Goal: Task Accomplishment & Management: Manage account settings

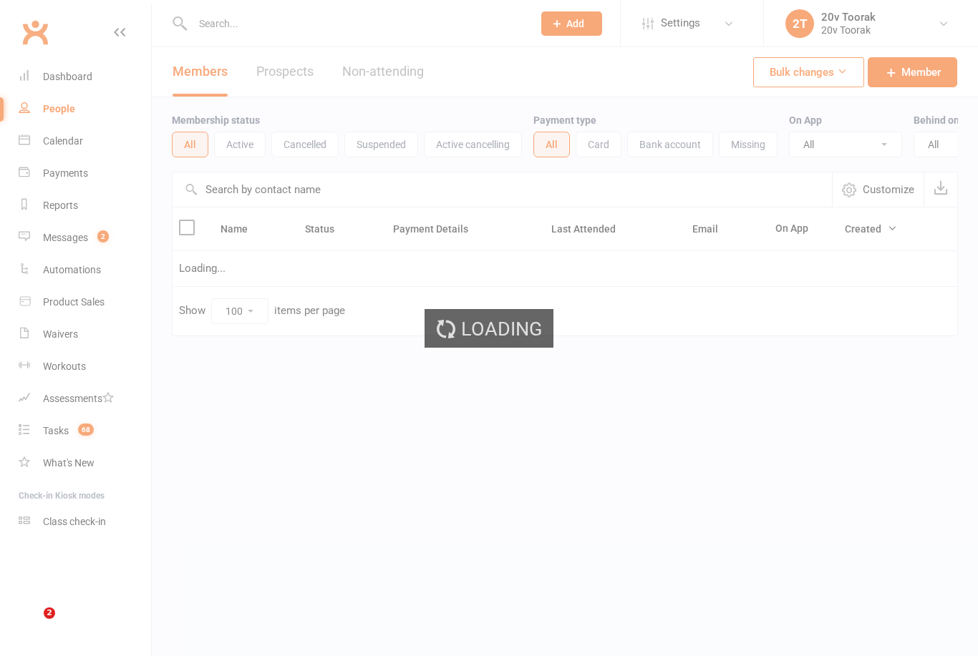
select select "100"
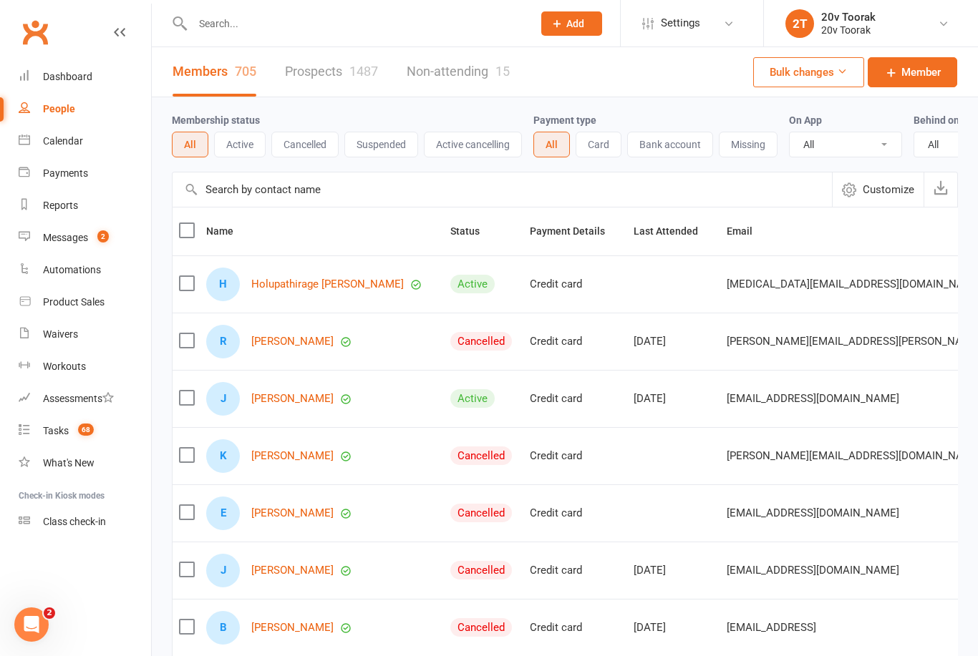
click at [311, 74] on link "Prospects 1487" at bounding box center [331, 71] width 93 height 49
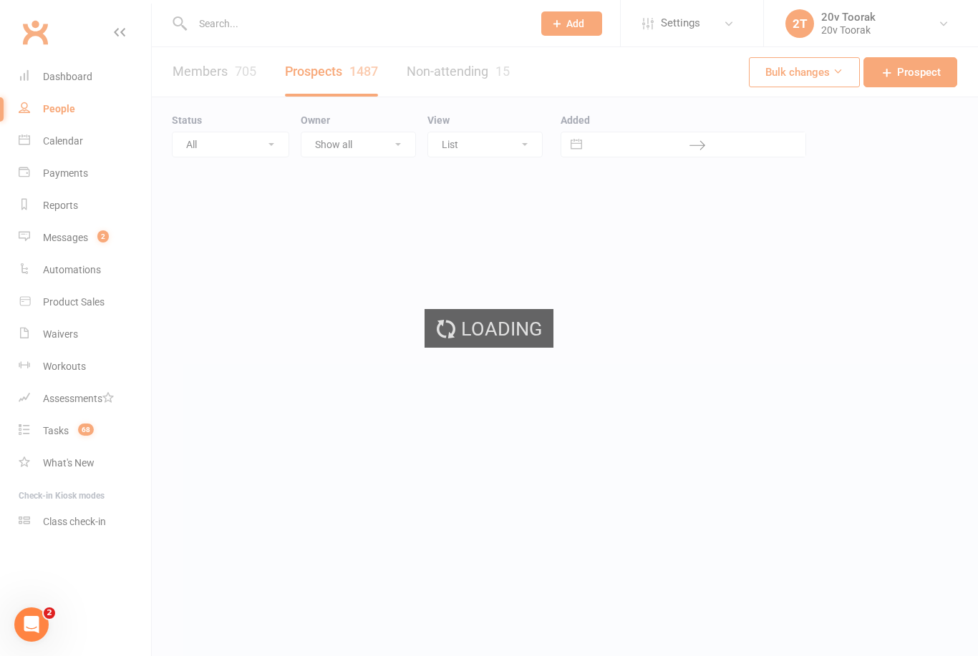
select select "100"
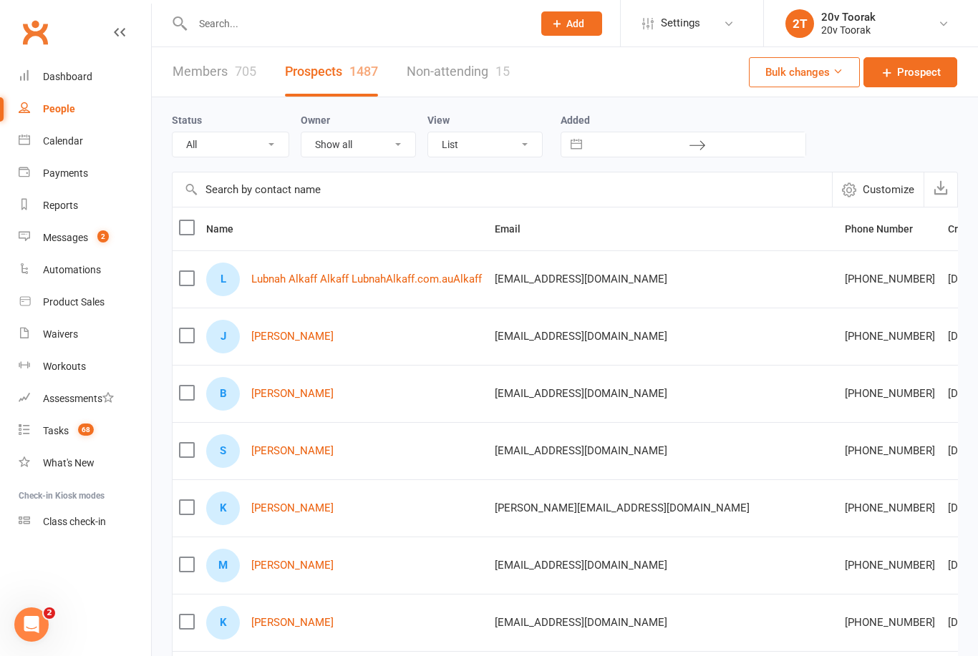
click at [332, 279] on link "Lubnah Alkaff Alkaff LubnahAlkaff.com.auAlkaff" at bounding box center [366, 279] width 230 height 12
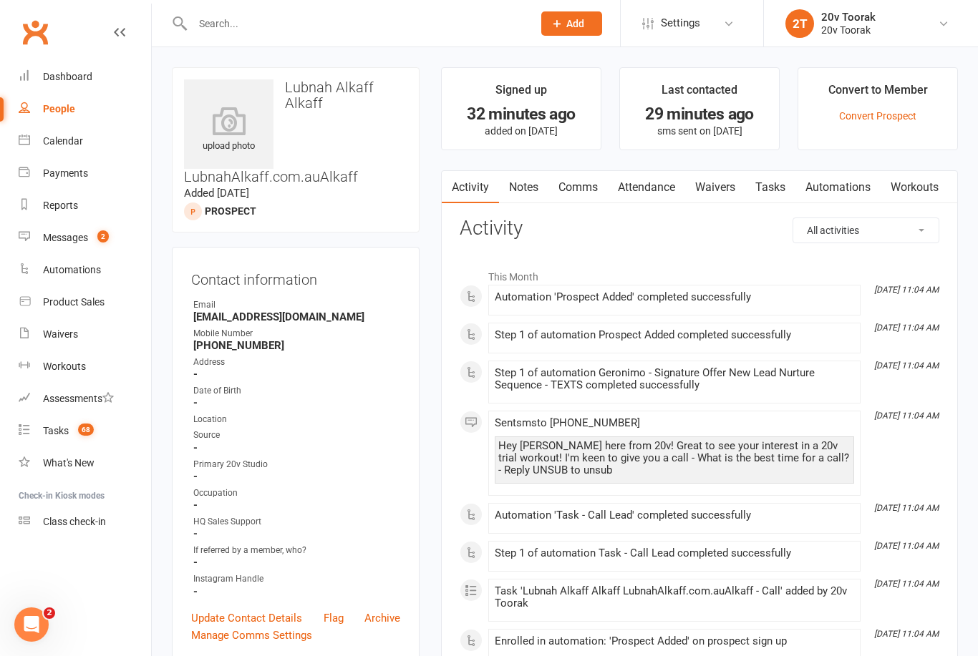
click at [270, 610] on link "Update Contact Details" at bounding box center [246, 618] width 111 height 17
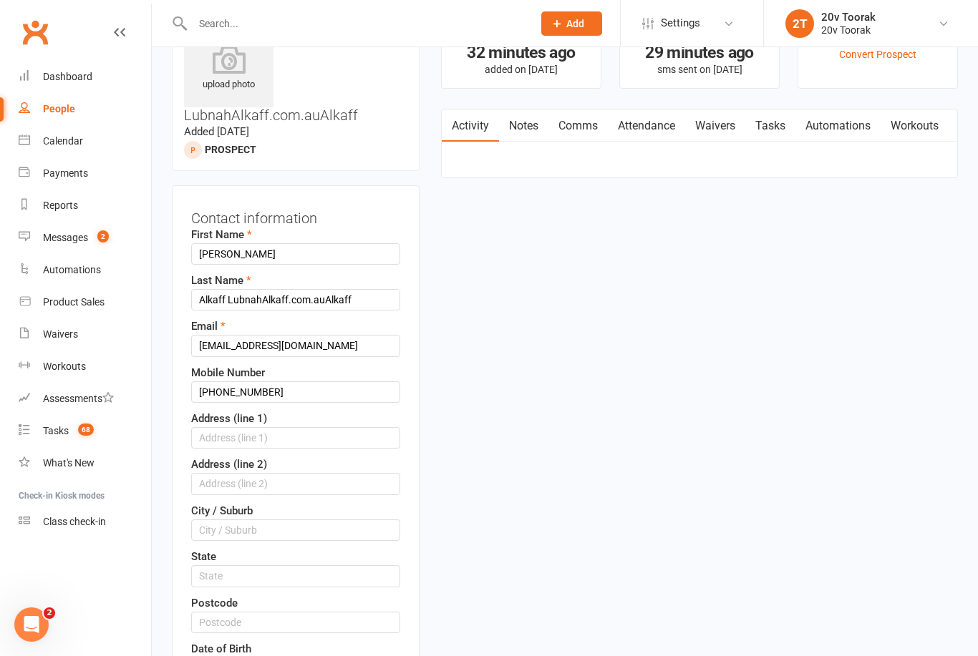
scroll to position [67, 0]
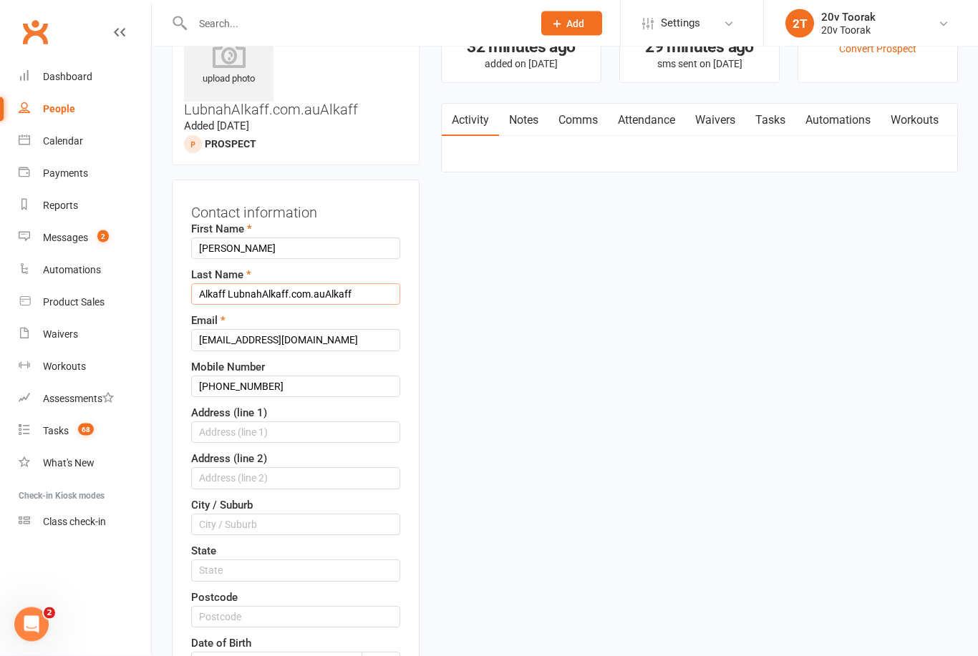
click at [371, 295] on input "Alkaff LubnahAlkaff.com.auAlkaff" at bounding box center [295, 294] width 209 height 21
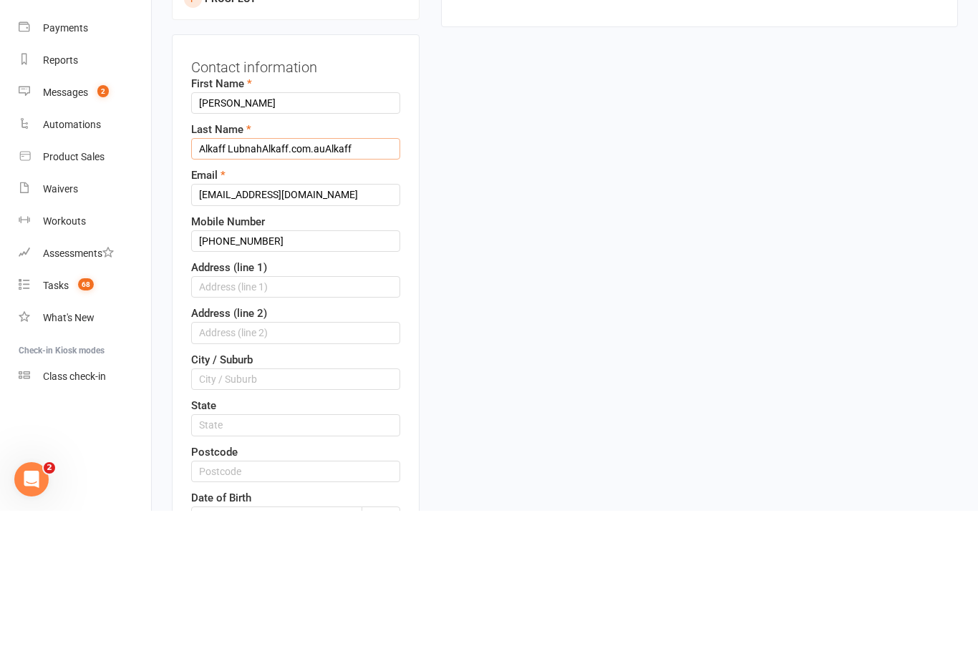
click at [378, 283] on input "Alkaff LubnahAlkaff.com.auAlkaff" at bounding box center [295, 293] width 209 height 21
click at [369, 283] on input "Alkaff LubnahAlkaff.com.auAlkaff" at bounding box center [295, 293] width 209 height 21
click at [256, 238] on input "Lubnah Alkaff" at bounding box center [295, 248] width 209 height 21
click at [252, 238] on input "Lubnah Alkaff" at bounding box center [295, 248] width 209 height 21
click at [247, 238] on input "Lubnah Alkaff" at bounding box center [295, 248] width 209 height 21
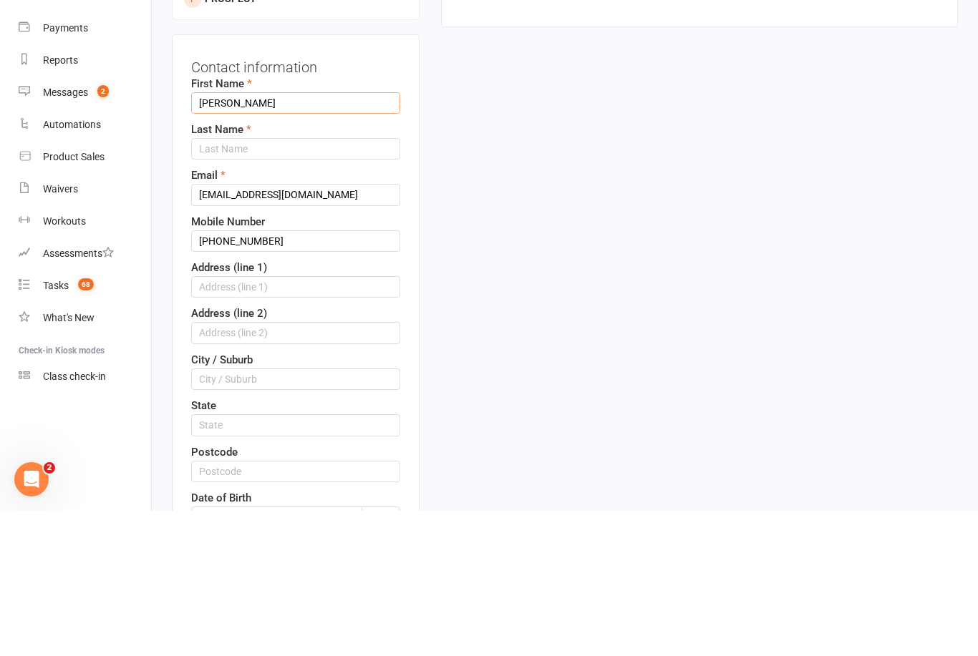
click at [250, 238] on input "Lubnah Alkaff" at bounding box center [295, 248] width 209 height 21
type input "Lubnah"
click at [276, 283] on input "text" at bounding box center [295, 293] width 209 height 21
click at [247, 283] on input "text" at bounding box center [295, 293] width 209 height 21
paste input "Alkaff"
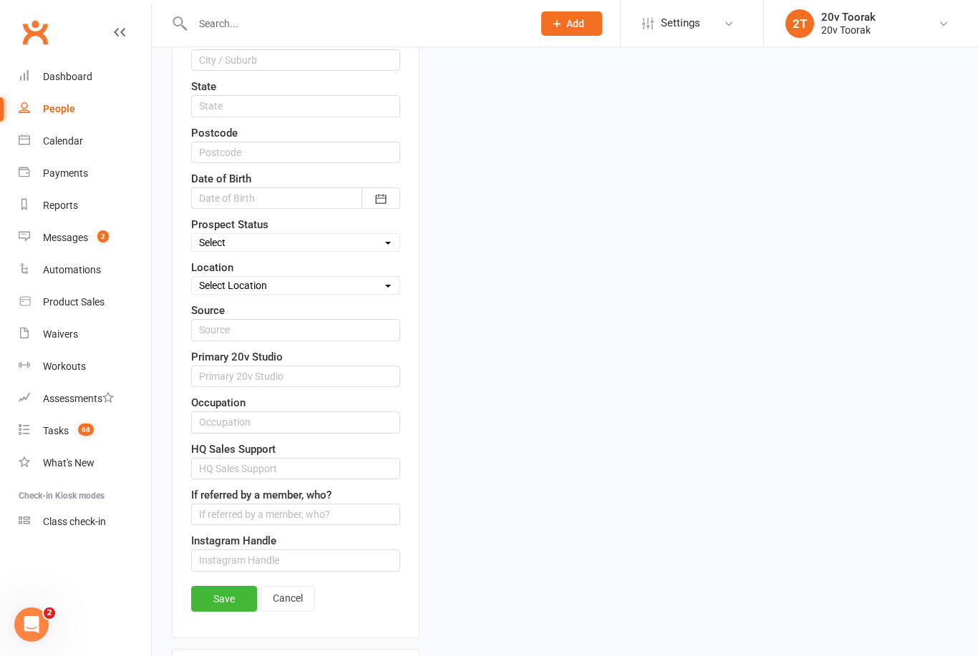
scroll to position [535, 0]
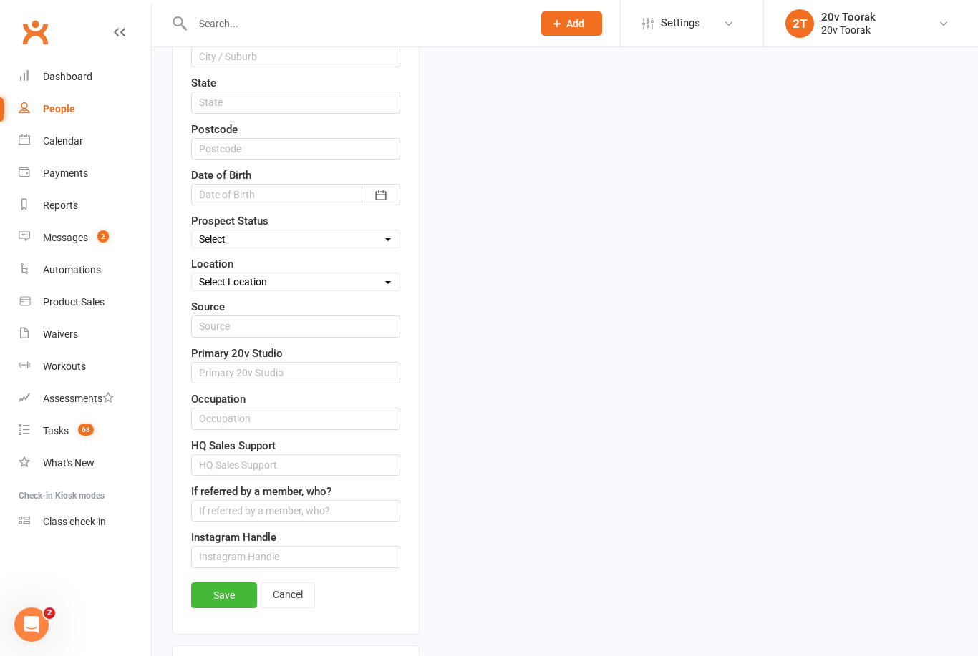
type input "Alkaff"
click at [324, 233] on select "Select Parachute Referrals In Communication Call Lter Task Comms 18Sep25 25Sep2…" at bounding box center [296, 239] width 208 height 16
select select "9Oct25"
click at [218, 595] on link "Save" at bounding box center [224, 596] width 66 height 26
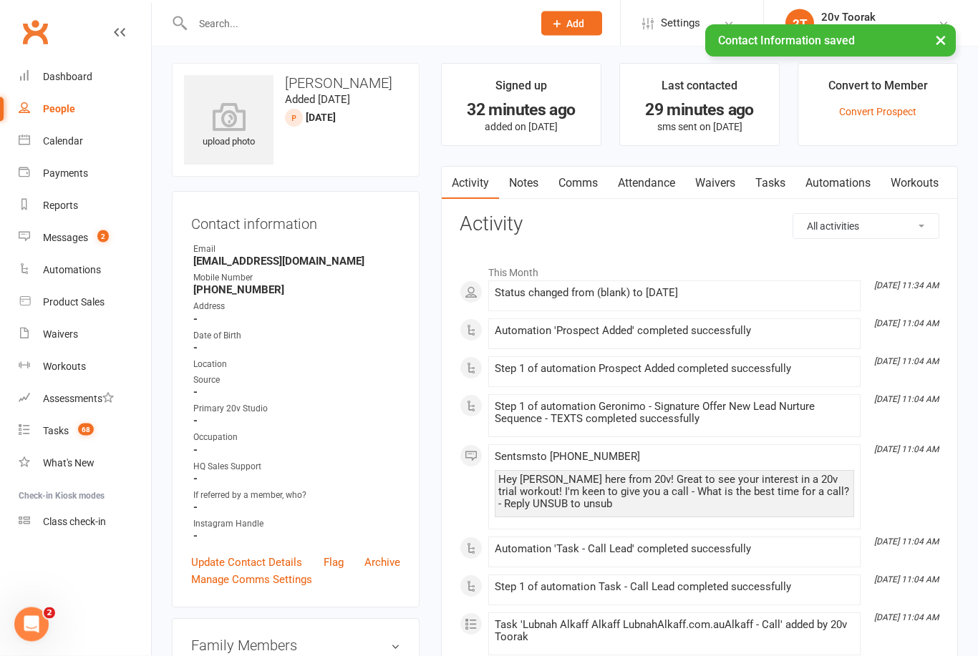
scroll to position [0, 0]
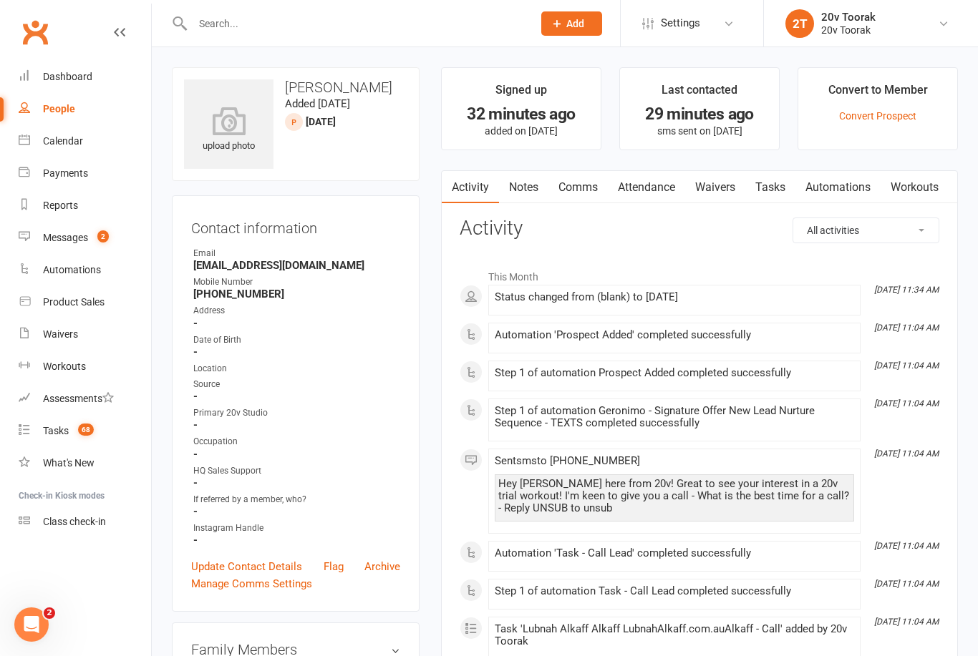
click at [524, 195] on link "Notes" at bounding box center [523, 187] width 49 height 33
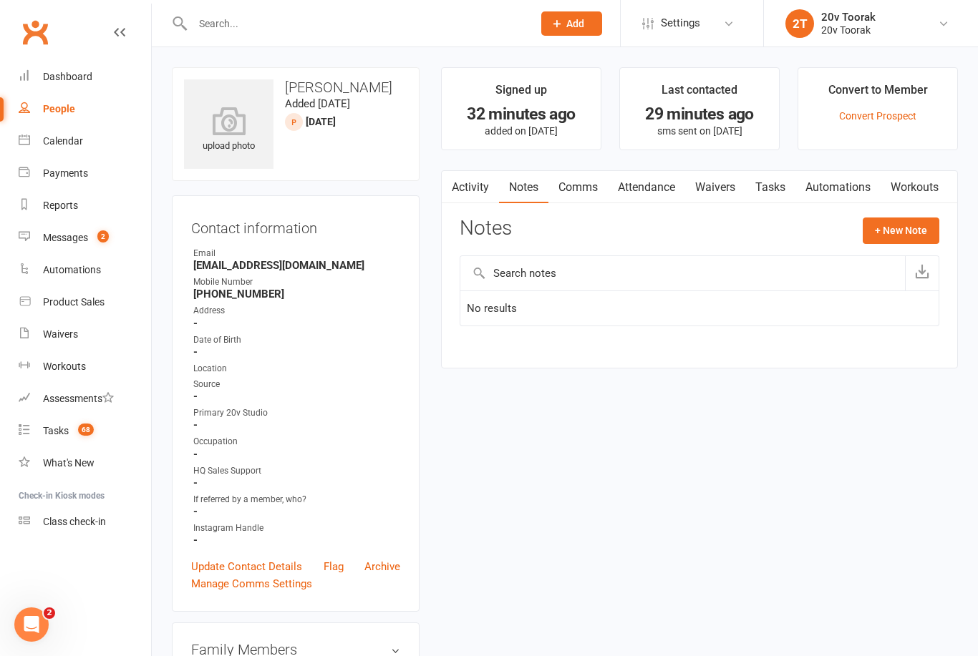
click at [912, 223] on button "+ New Note" at bounding box center [900, 231] width 77 height 26
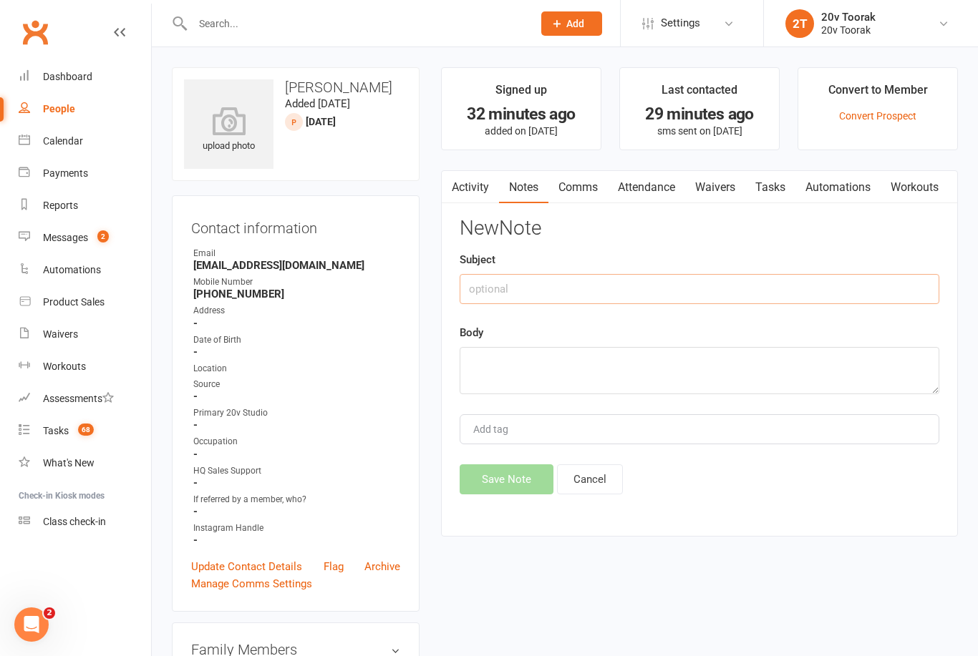
click at [766, 286] on input "text" at bounding box center [698, 289] width 479 height 30
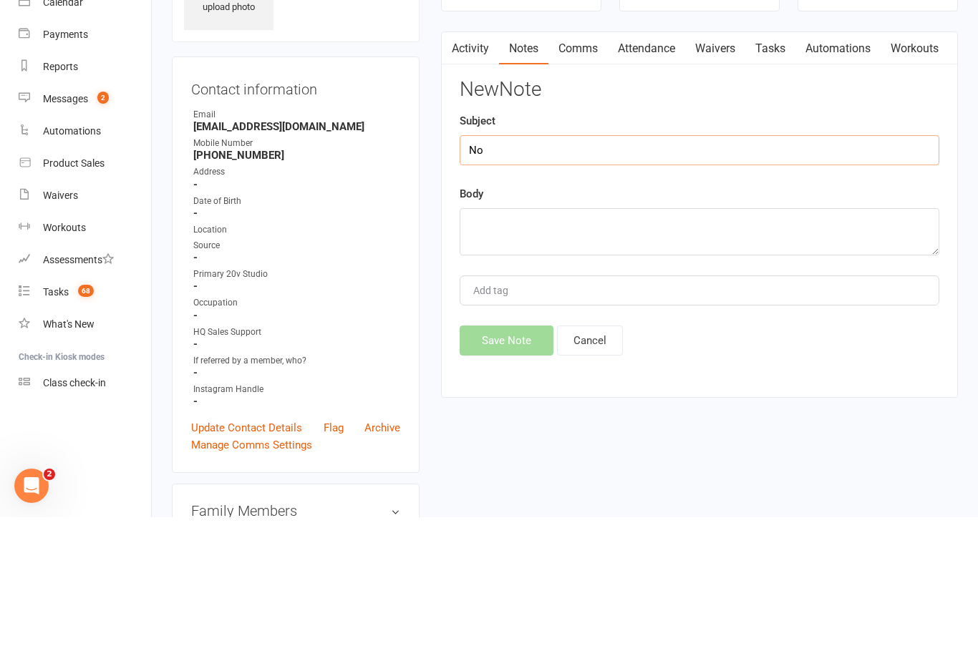
type input "N"
type input "Called"
click at [683, 347] on textarea at bounding box center [698, 370] width 479 height 47
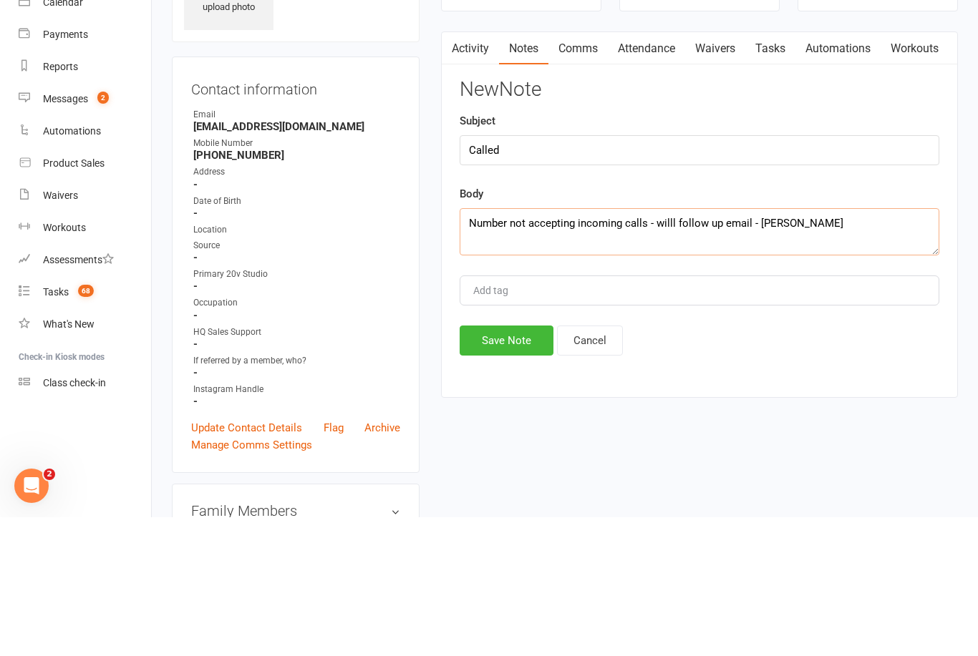
click at [671, 347] on textarea "Number not accepting incoming calls - willl follow up email - Byron" at bounding box center [698, 370] width 479 height 47
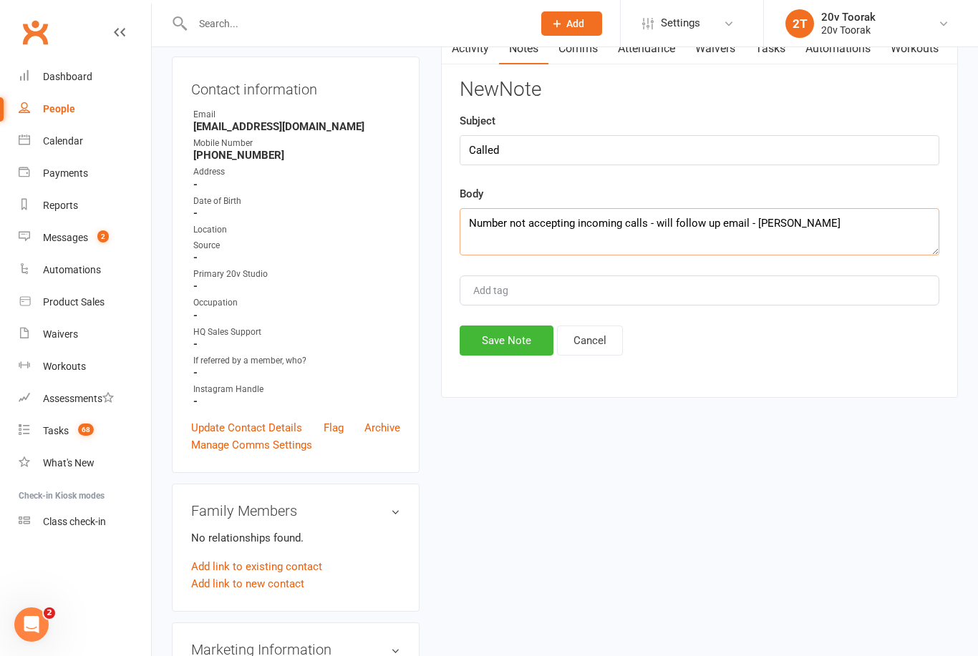
type textarea "Number not accepting incoming calls - will follow up email - Byron"
click at [505, 345] on button "Save Note" at bounding box center [506, 341] width 94 height 30
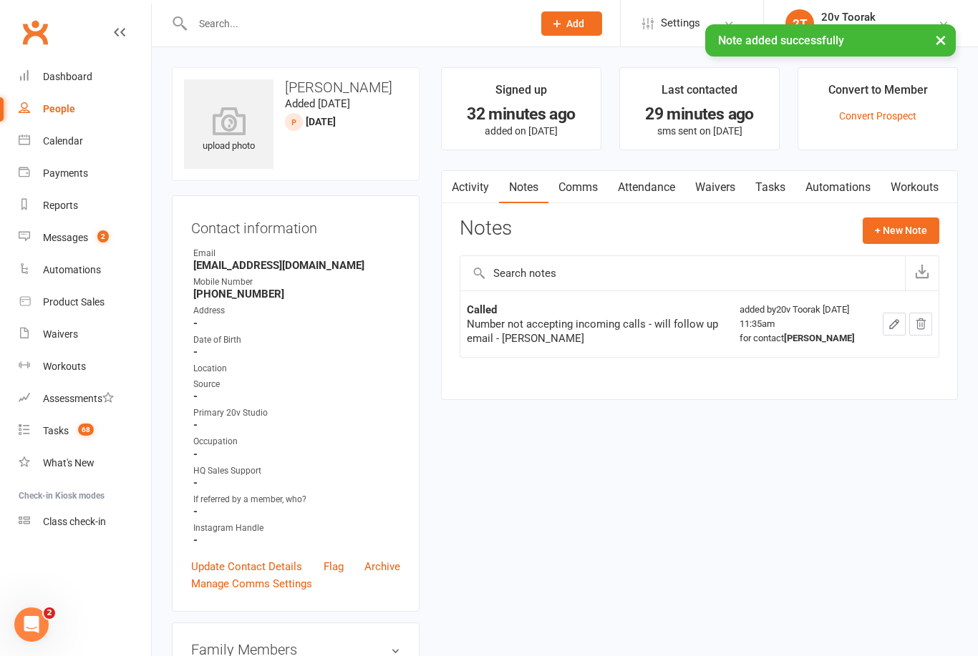
click at [779, 185] on link "Tasks" at bounding box center [770, 187] width 50 height 33
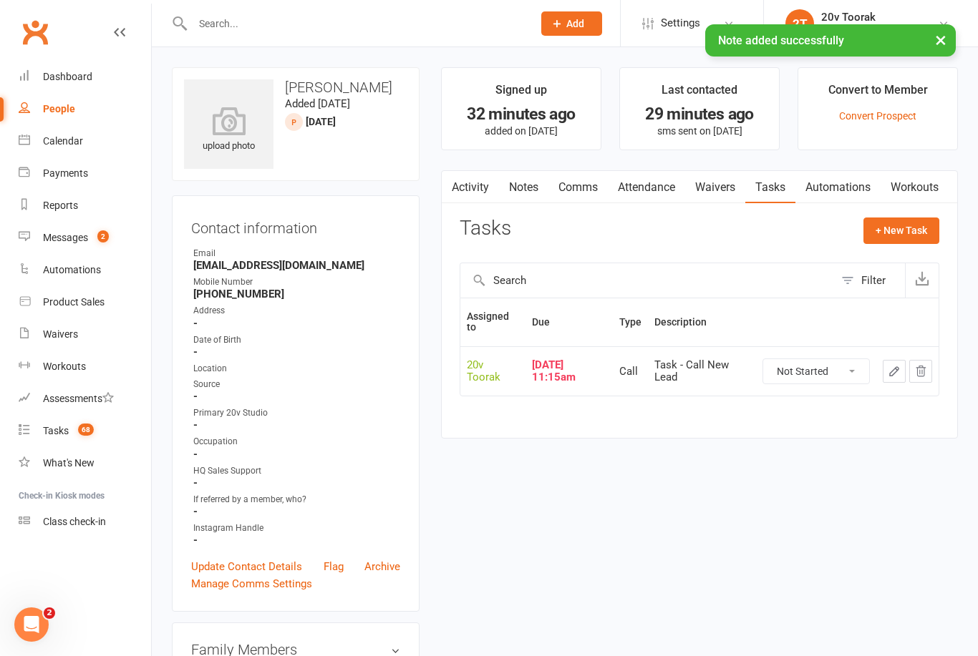
click at [820, 366] on select "Not Started In Progress Waiting Complete" at bounding box center [816, 371] width 106 height 24
select select "unstarted"
click at [922, 230] on button "+ New Task" at bounding box center [901, 231] width 76 height 26
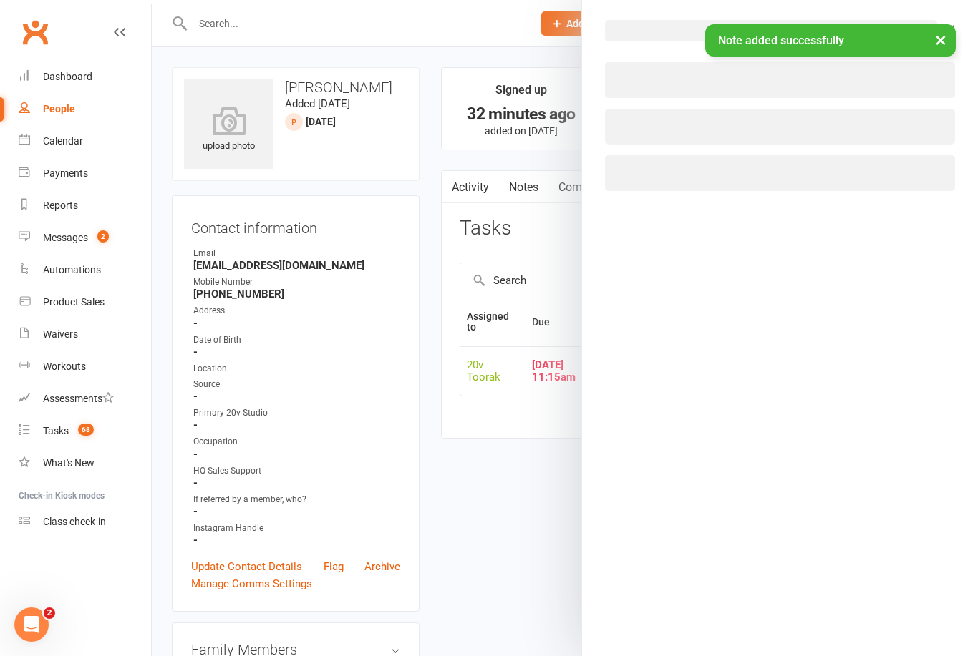
select select "45736"
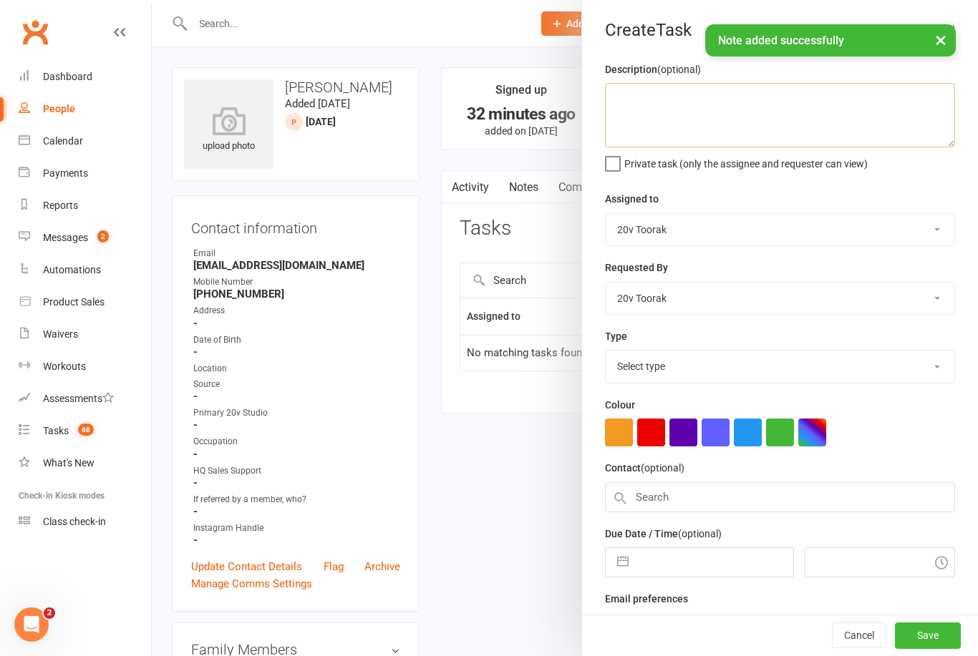
click at [789, 91] on textarea at bounding box center [780, 115] width 350 height 64
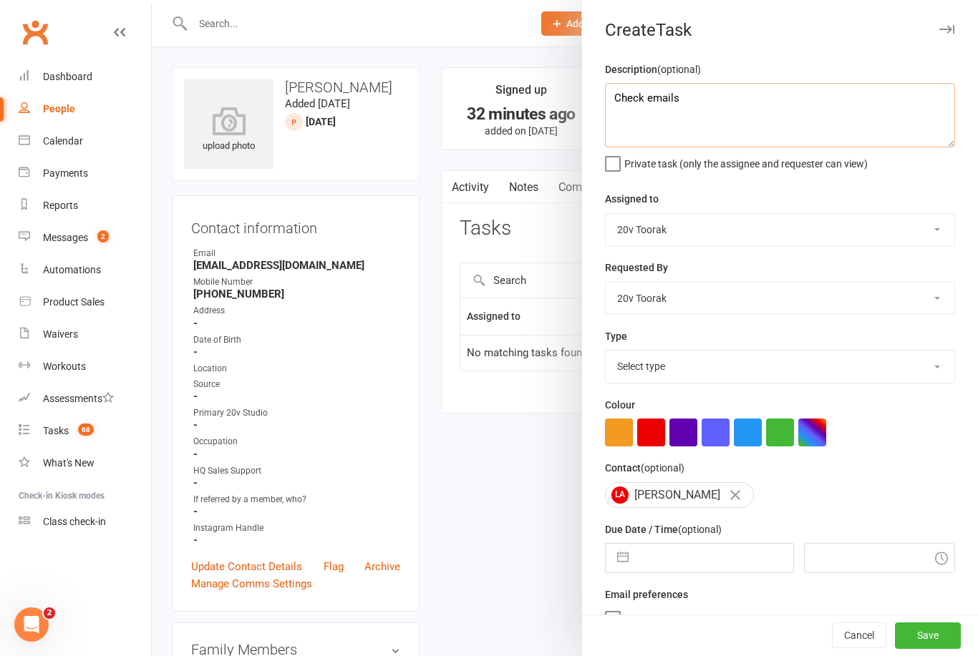
type textarea "Check emails"
click at [727, 378] on select "Select type Call Call - to book trial Confirm session attendance Confirm trial …" at bounding box center [779, 366] width 348 height 31
select select "23277"
click at [616, 562] on button "button" at bounding box center [623, 558] width 26 height 29
select select "8"
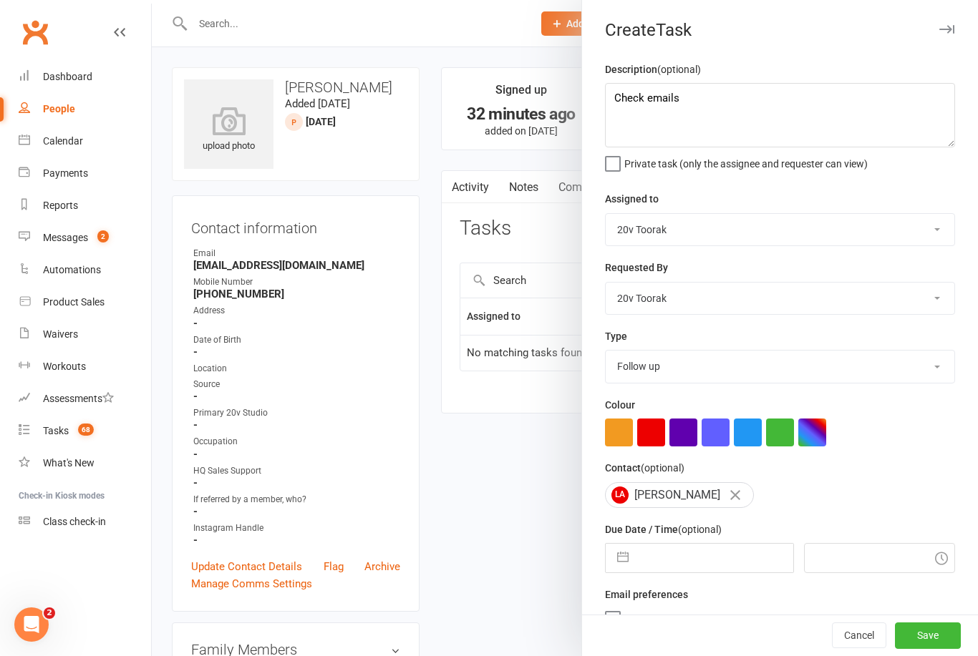
select select "2025"
select select "9"
select select "2025"
select select "10"
select select "2025"
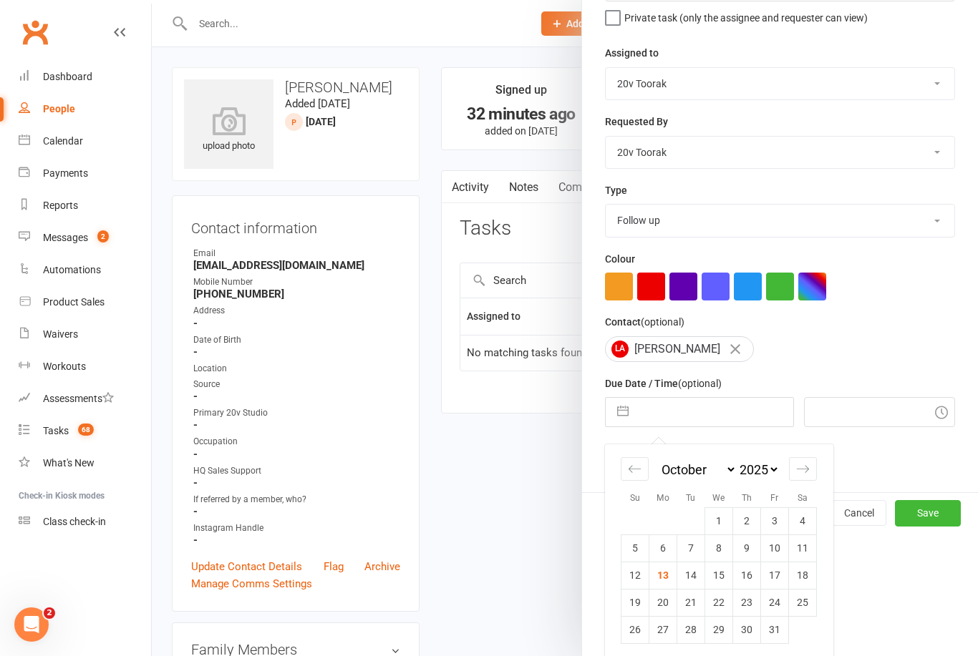
click at [660, 586] on td "13" at bounding box center [663, 575] width 28 height 27
type input "13 Oct 2025"
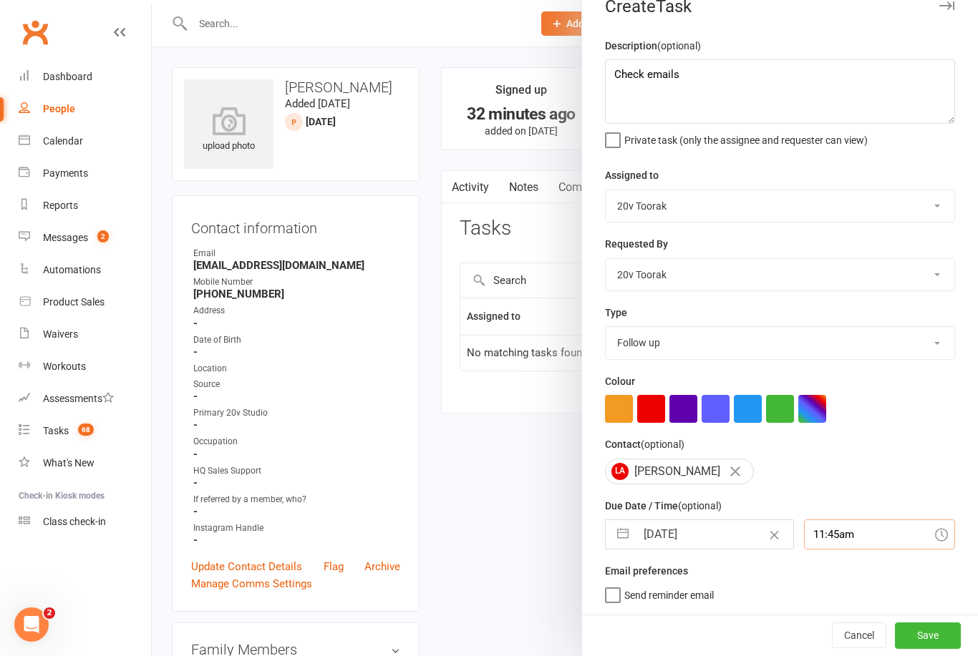
click at [837, 541] on input "11:45am" at bounding box center [880, 535] width 152 height 30
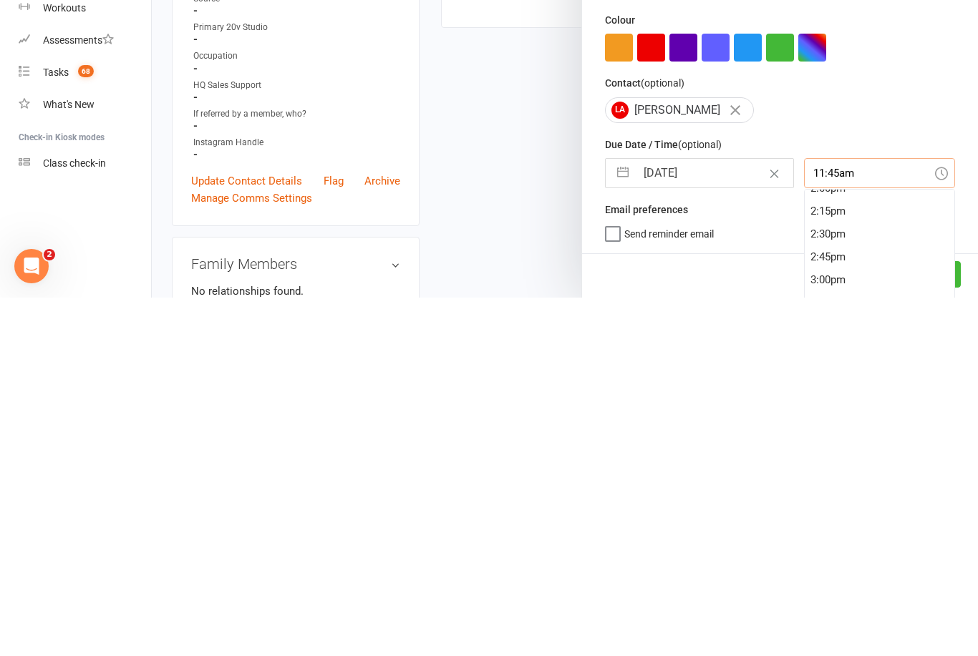
scroll to position [1332, 0]
click at [829, 567] on div "2:45pm" at bounding box center [879, 578] width 150 height 23
type input "2:45pm"
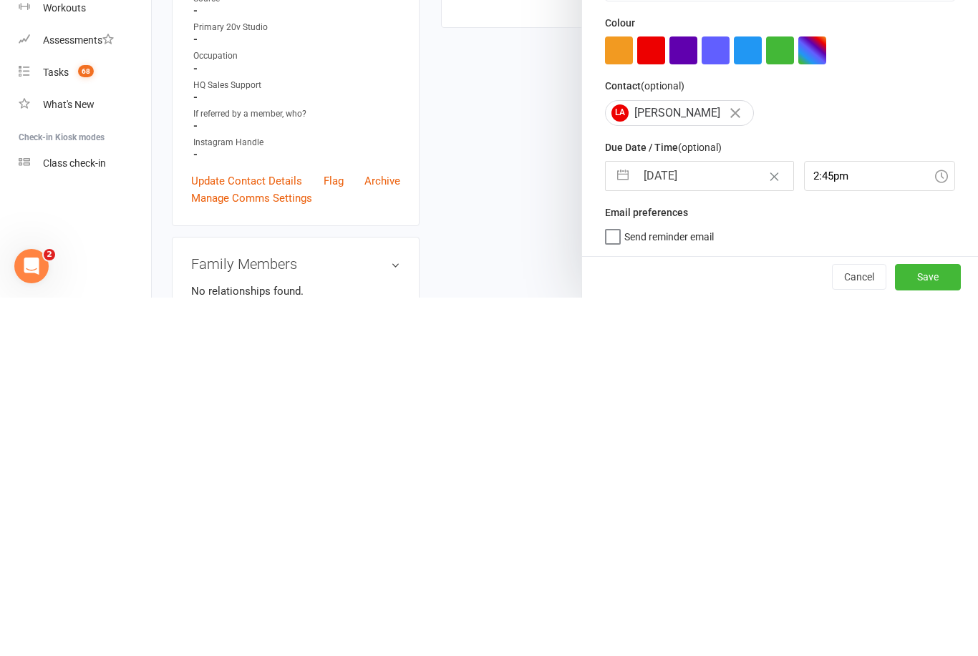
click at [906, 623] on button "Save" at bounding box center [928, 636] width 66 height 26
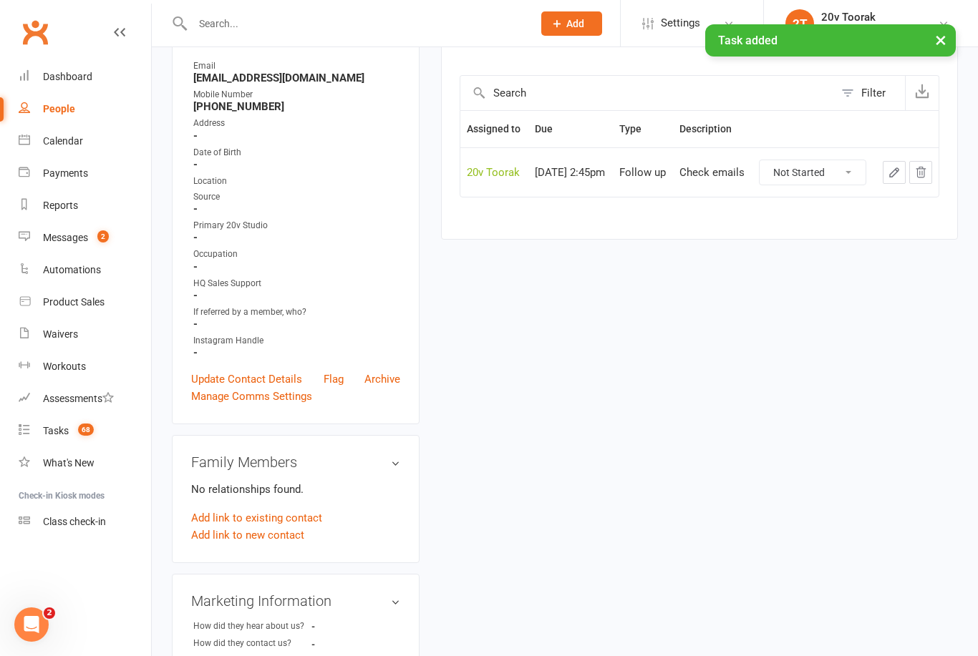
scroll to position [0, 0]
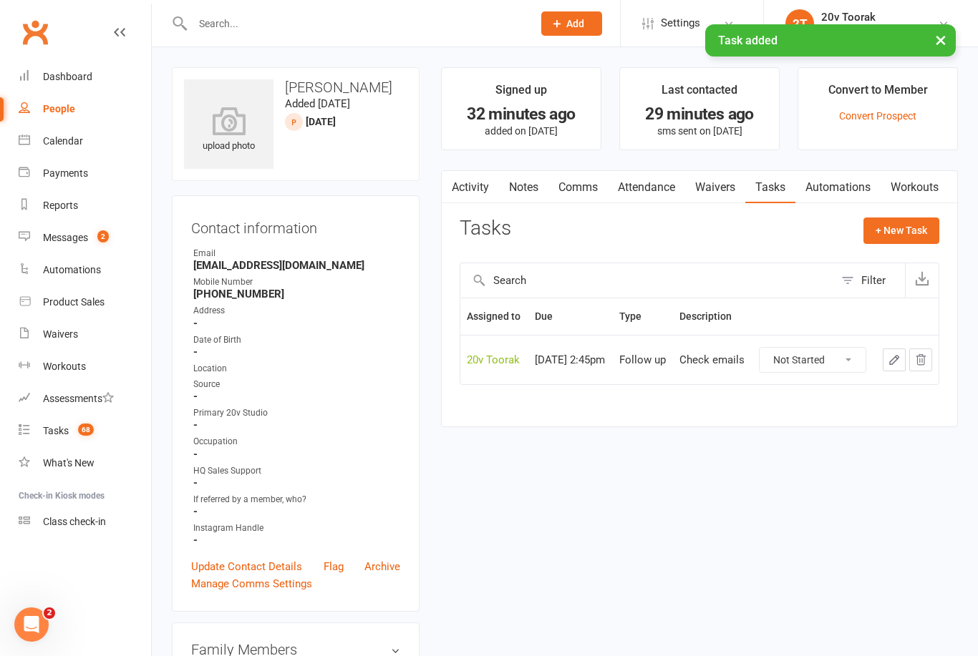
click at [55, 231] on link "Messages 2" at bounding box center [85, 238] width 132 height 32
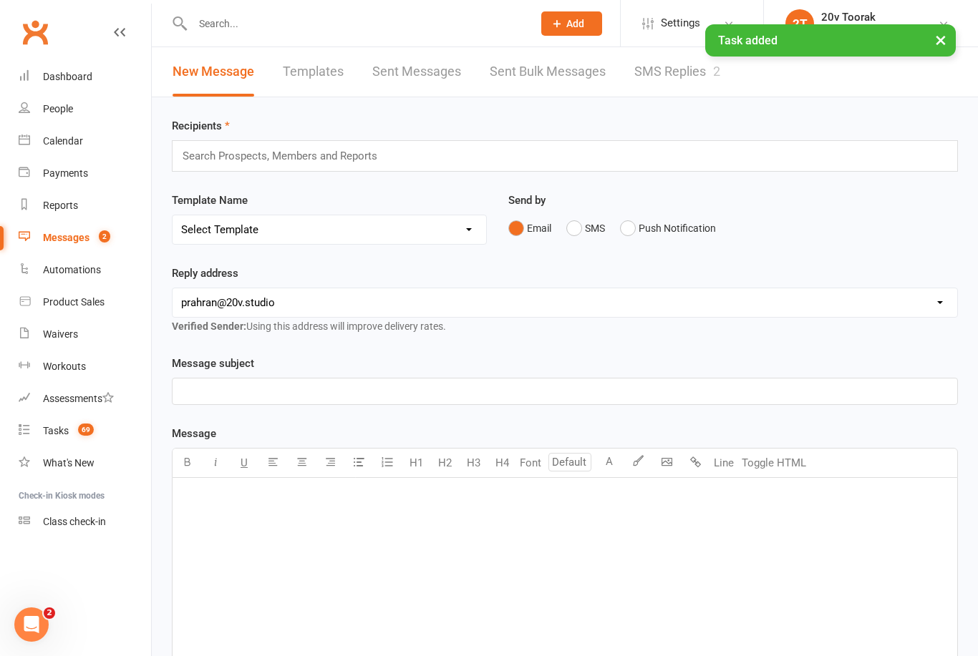
click at [678, 80] on link "SMS Replies 2" at bounding box center [677, 71] width 86 height 49
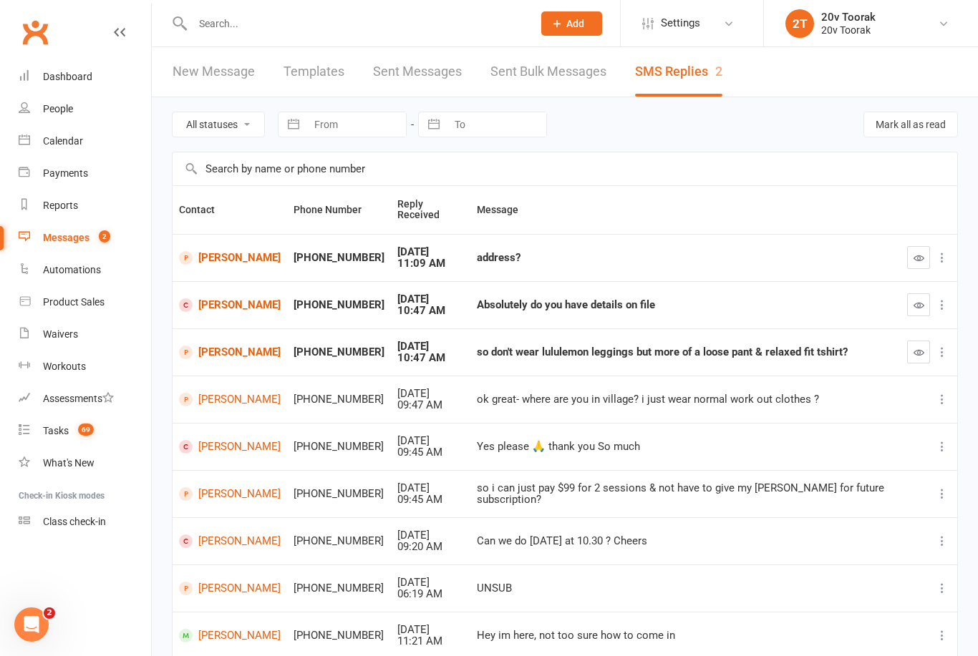
click at [226, 260] on link "Annette Koco" at bounding box center [230, 258] width 102 height 14
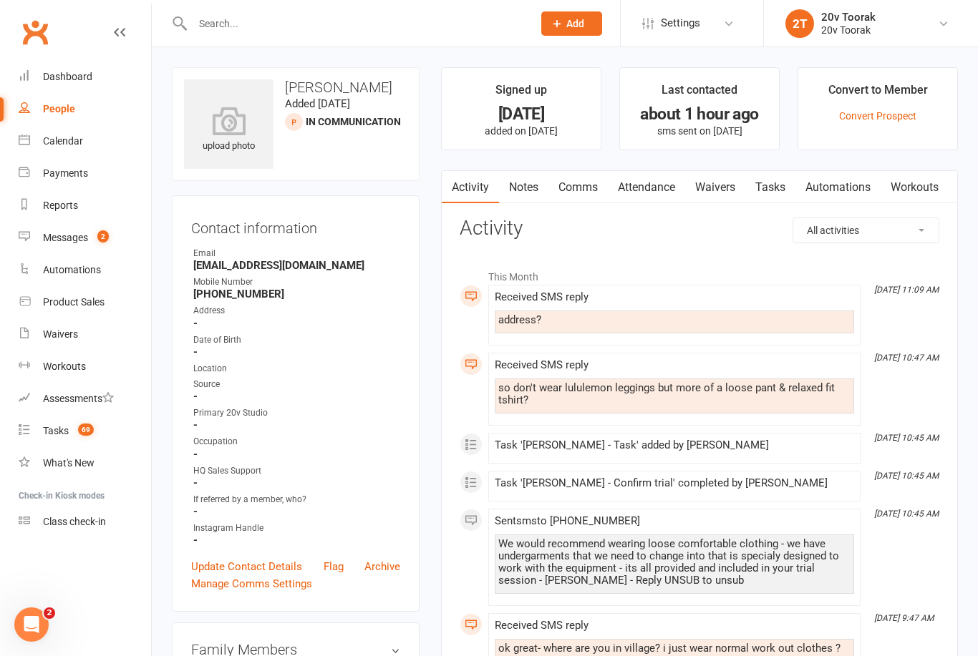
click at [586, 183] on link "Comms" at bounding box center [577, 187] width 59 height 33
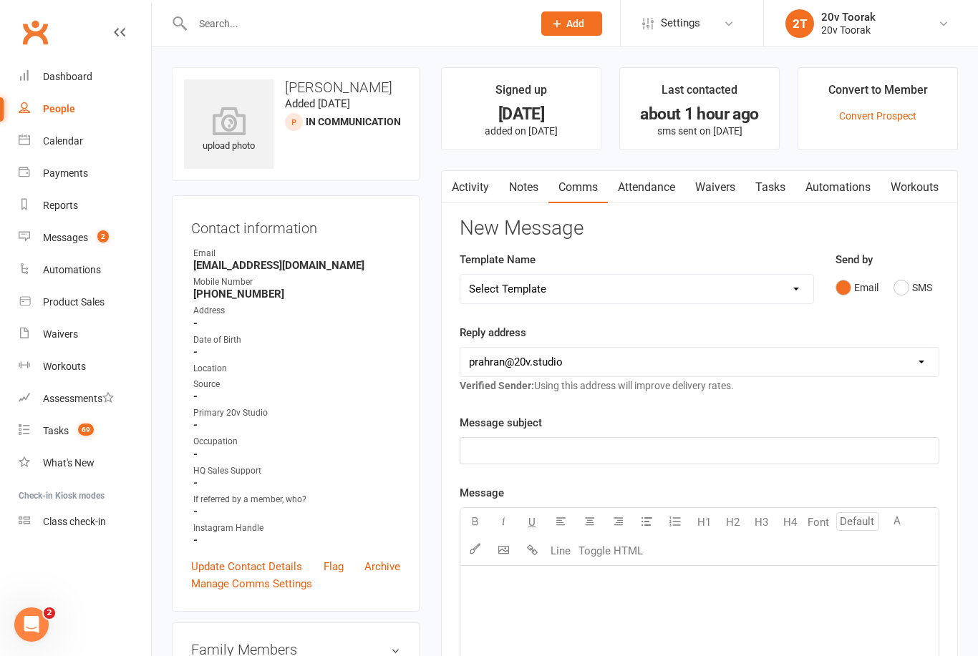
click at [893, 289] on button "SMS" at bounding box center [912, 287] width 39 height 27
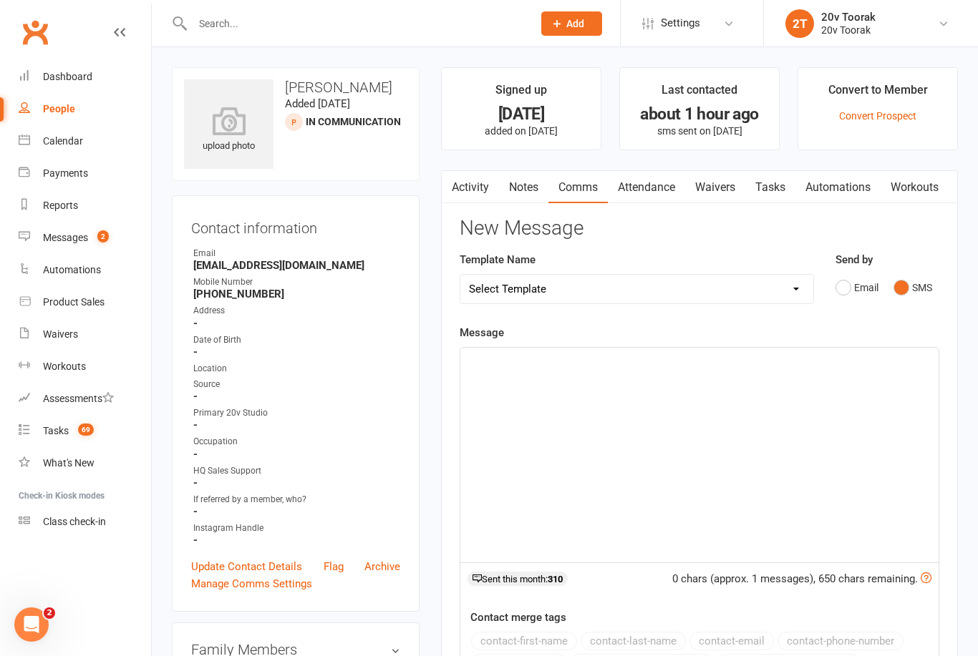
click at [738, 422] on div "﻿" at bounding box center [699, 455] width 478 height 215
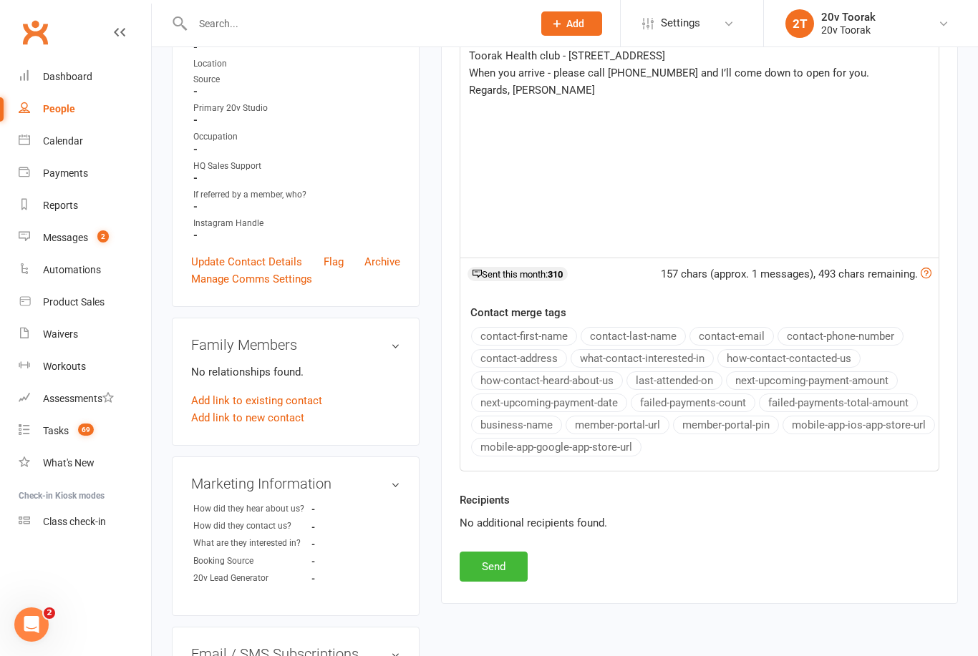
click at [495, 555] on button "Send" at bounding box center [493, 567] width 68 height 30
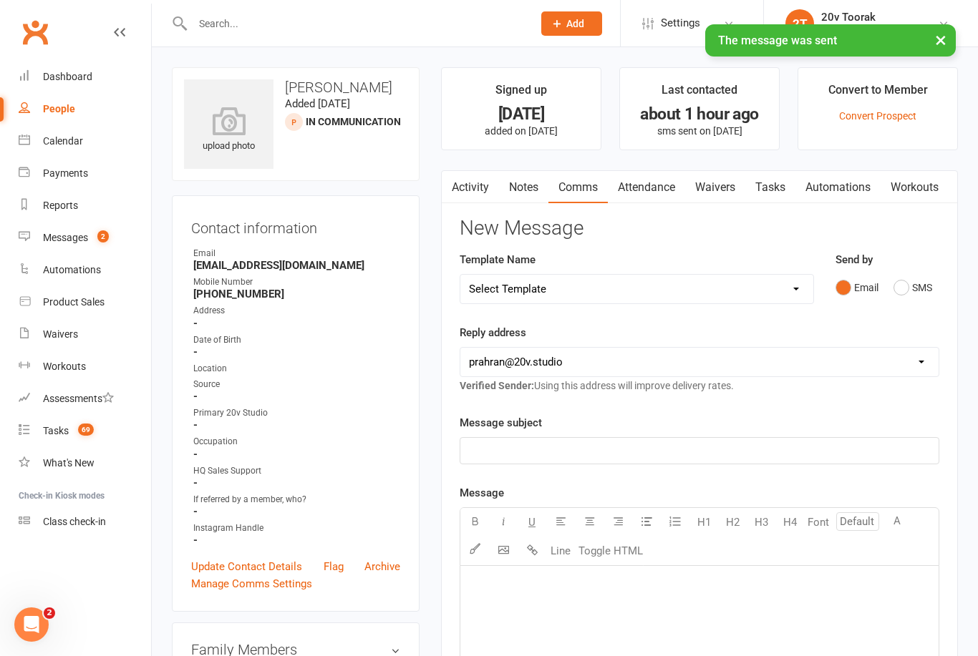
click at [783, 190] on link "Tasks" at bounding box center [770, 187] width 50 height 33
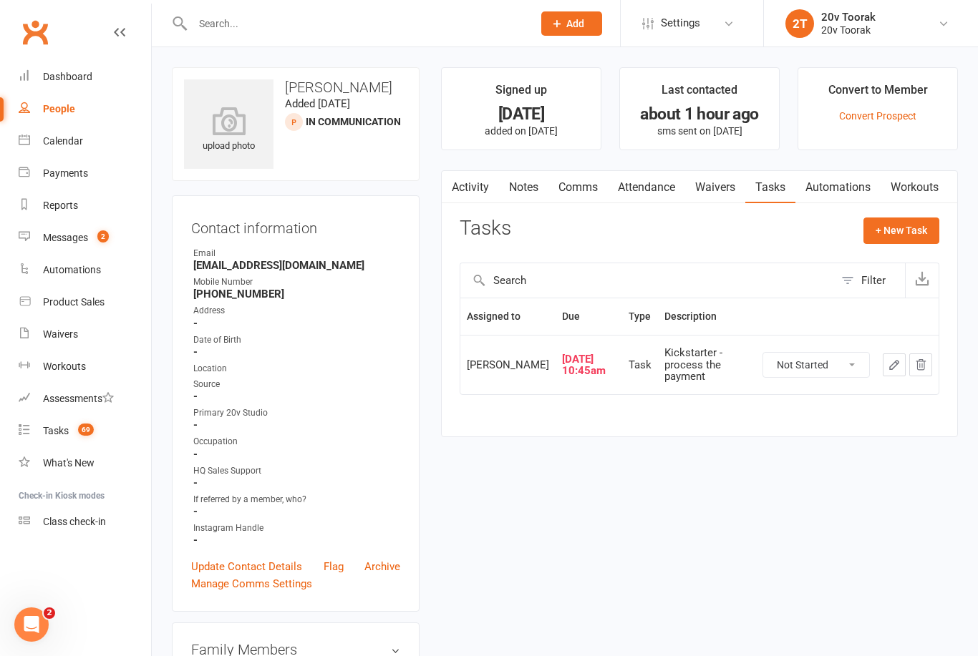
click at [729, 178] on link "Waivers" at bounding box center [715, 187] width 60 height 33
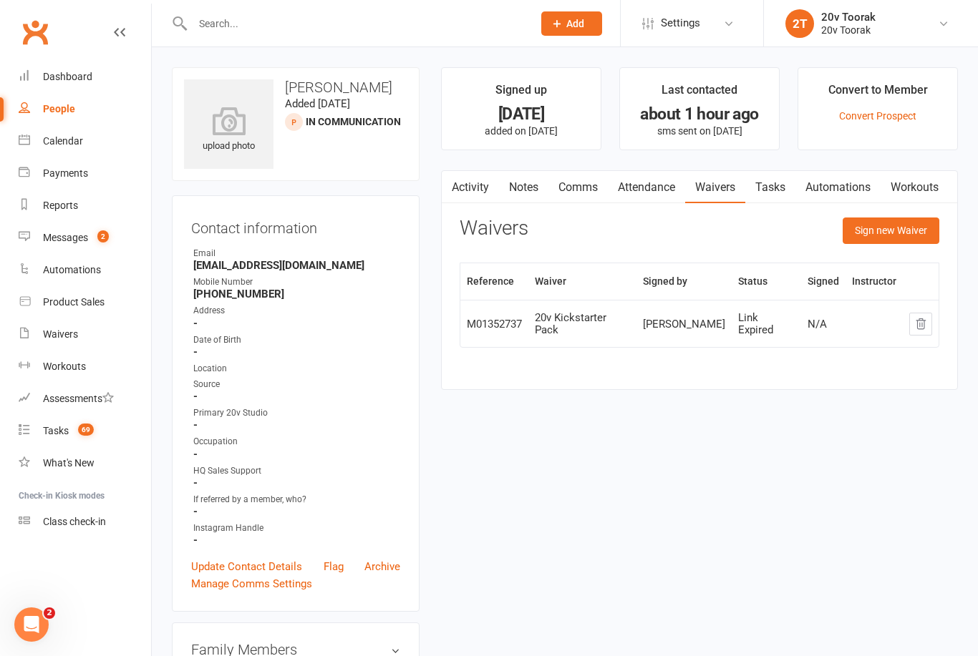
click at [470, 186] on link "Activity" at bounding box center [470, 187] width 57 height 33
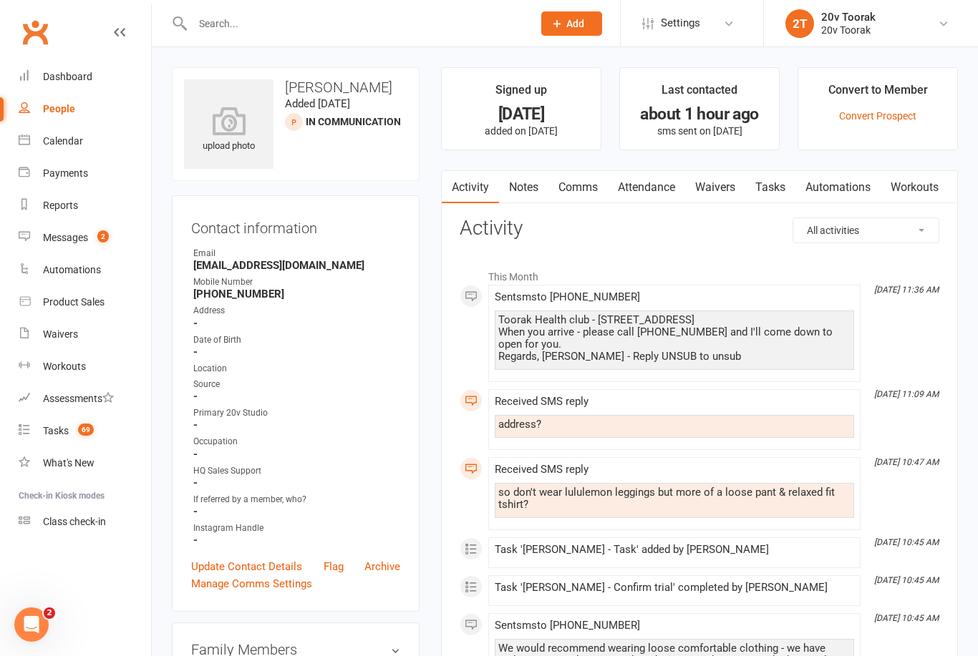
click at [581, 190] on link "Comms" at bounding box center [577, 187] width 59 height 33
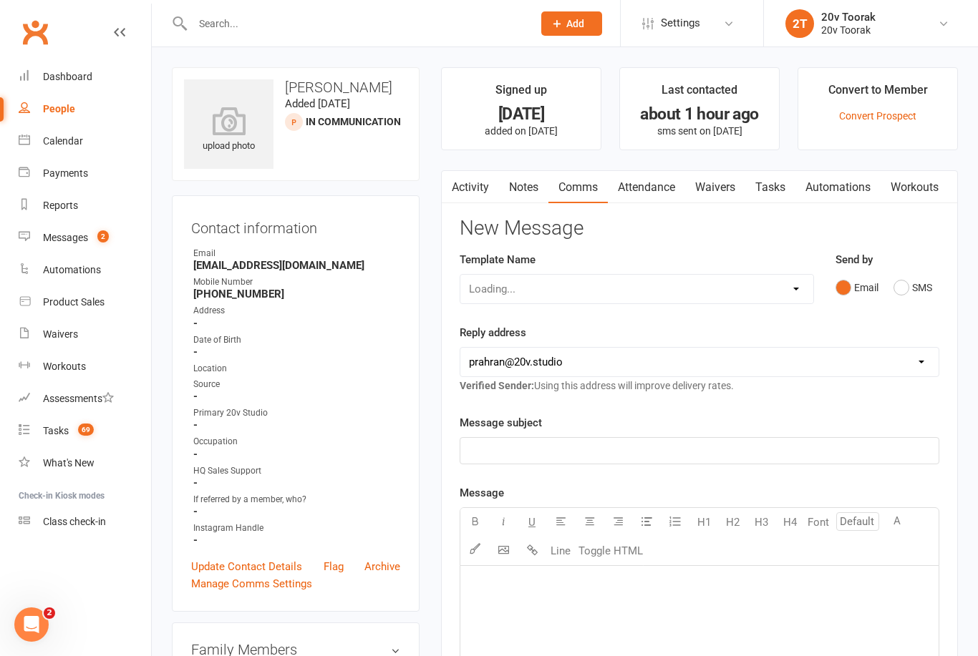
click at [914, 288] on button "SMS" at bounding box center [912, 287] width 39 height 27
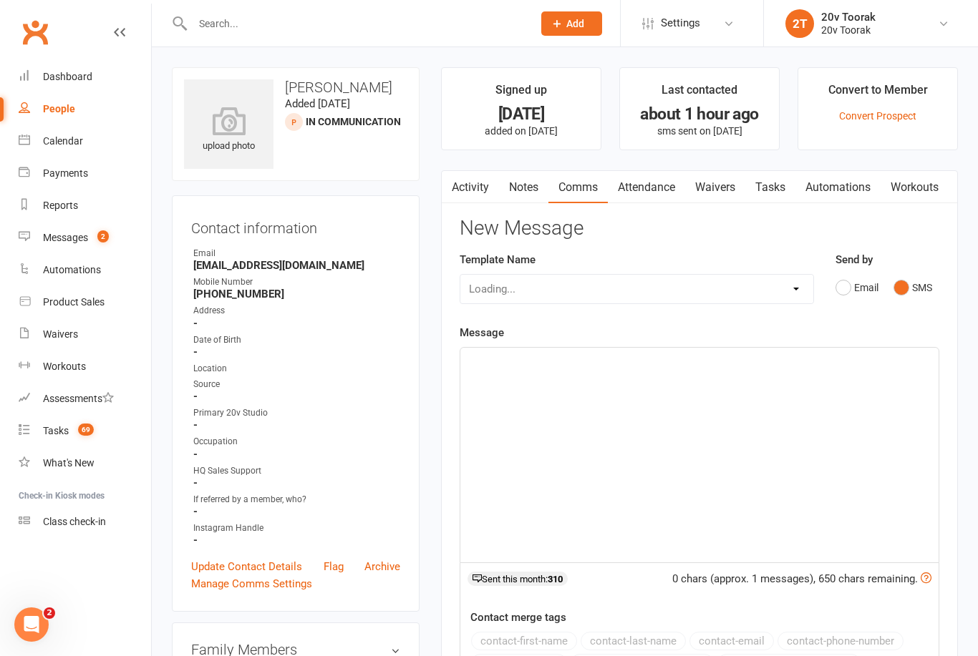
click at [742, 398] on div "﻿" at bounding box center [699, 455] width 478 height 215
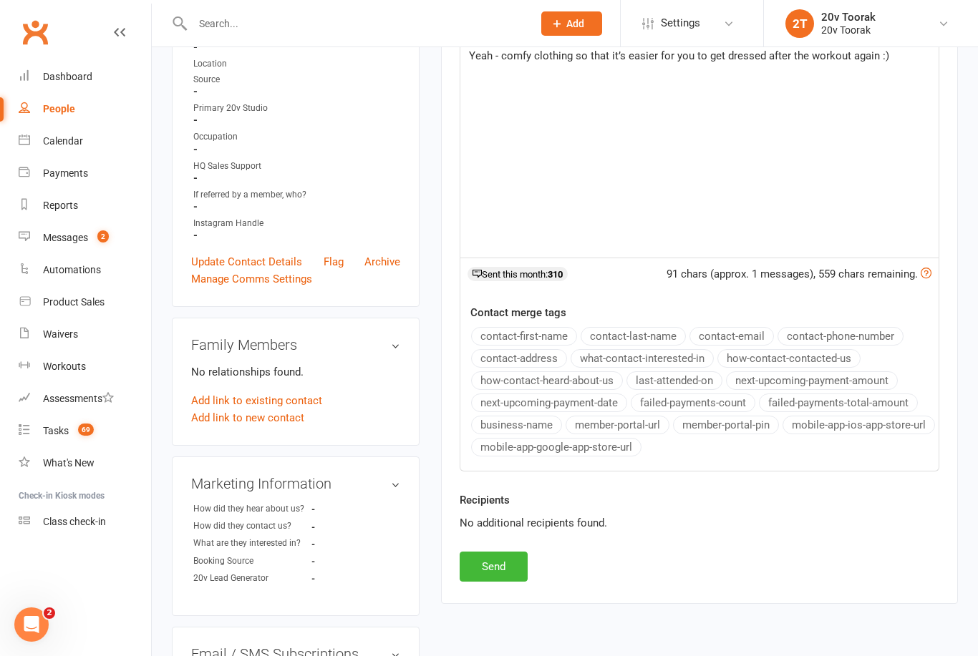
click at [499, 562] on button "Send" at bounding box center [493, 567] width 68 height 30
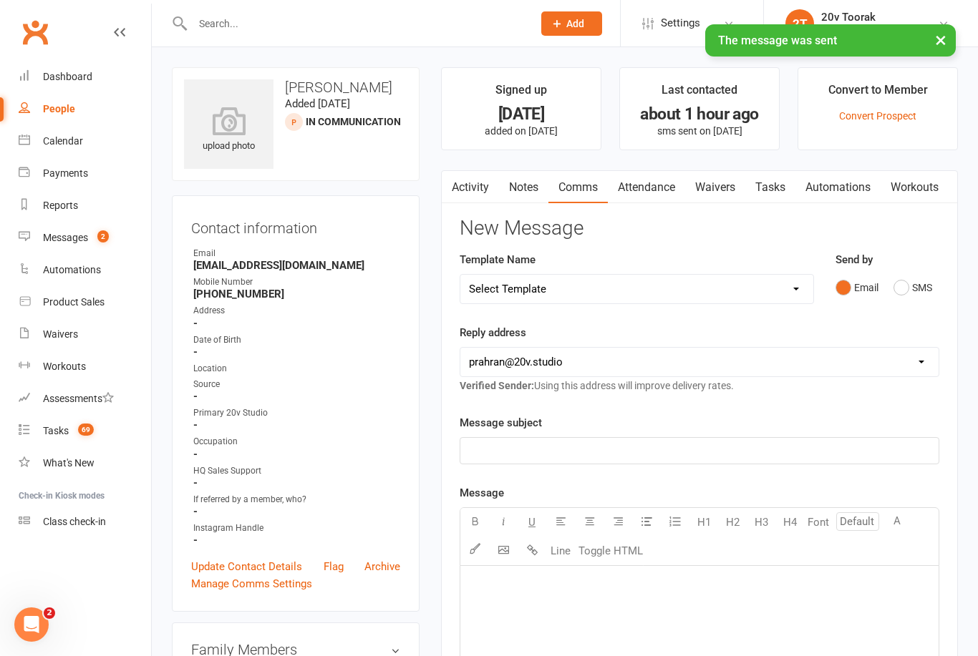
click at [36, 233] on link "Messages 2" at bounding box center [85, 238] width 132 height 32
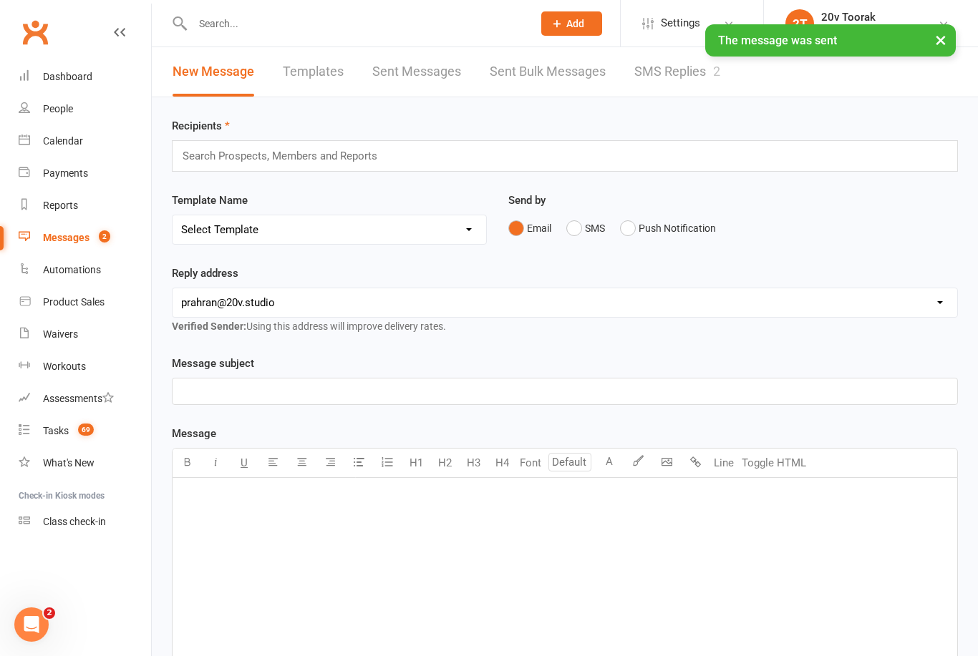
click at [694, 70] on link "SMS Replies 2" at bounding box center [677, 71] width 86 height 49
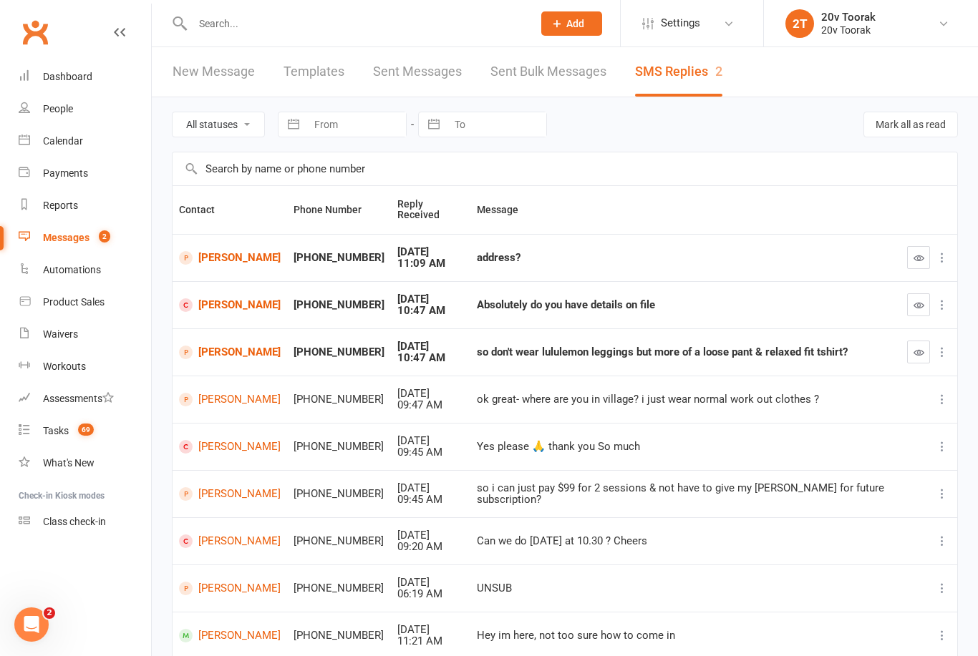
click at [912, 259] on button "button" at bounding box center [918, 257] width 23 height 23
click at [913, 347] on icon "button" at bounding box center [918, 352] width 11 height 11
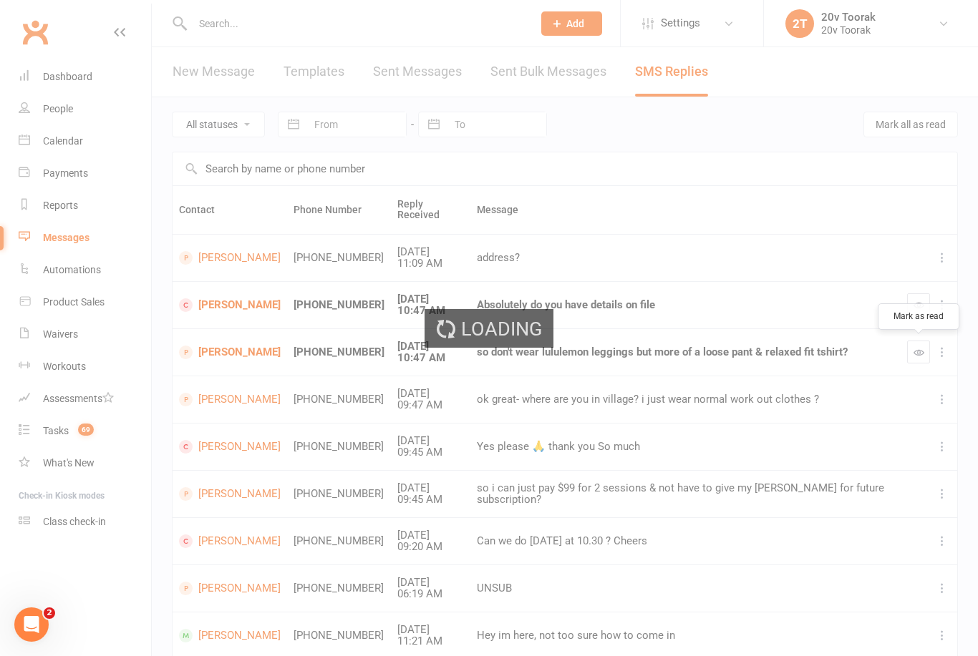
click at [919, 346] on div "Loading" at bounding box center [489, 328] width 978 height 656
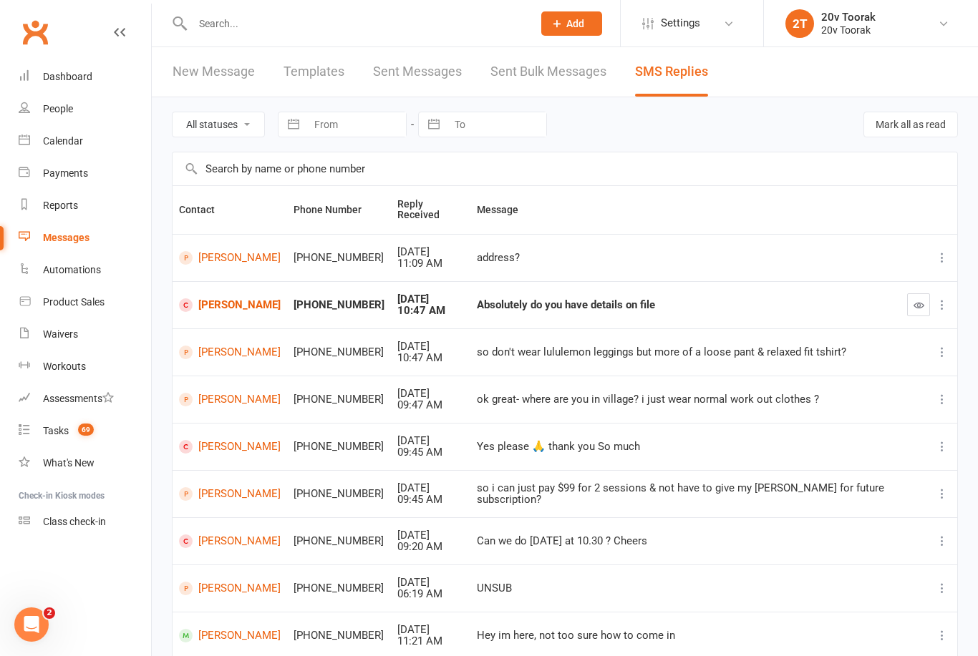
click at [218, 308] on link "Rebecca Zukowski" at bounding box center [230, 305] width 102 height 14
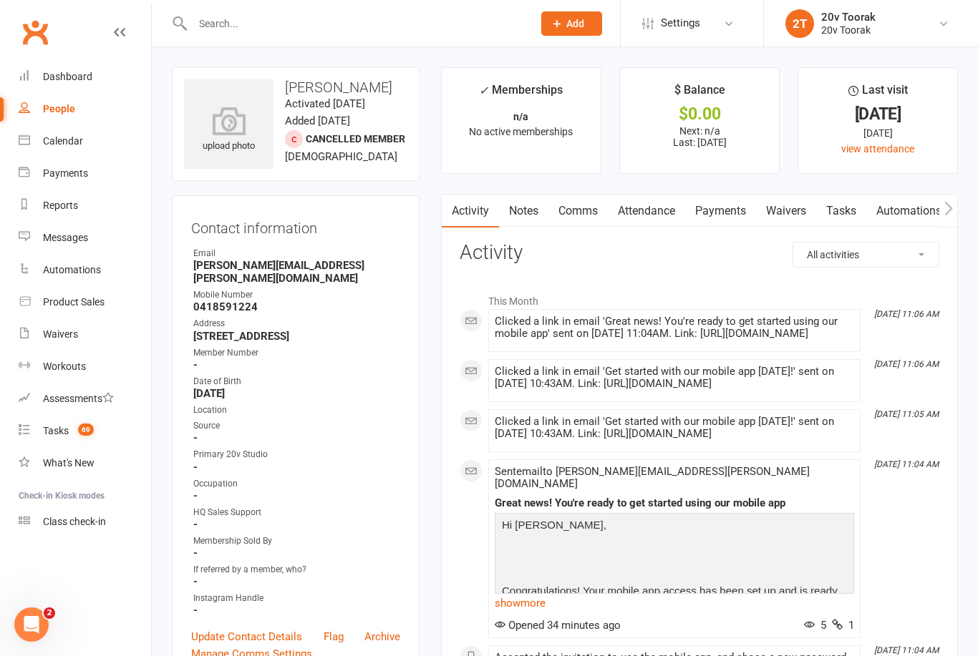
click at [590, 204] on link "Comms" at bounding box center [577, 211] width 59 height 33
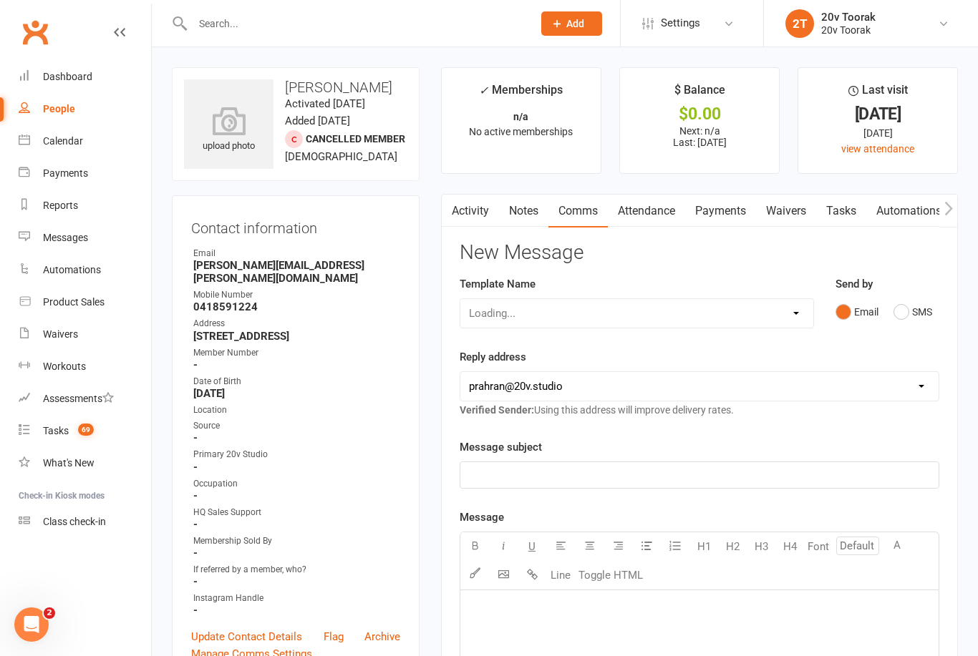
click at [909, 313] on button "SMS" at bounding box center [912, 311] width 39 height 27
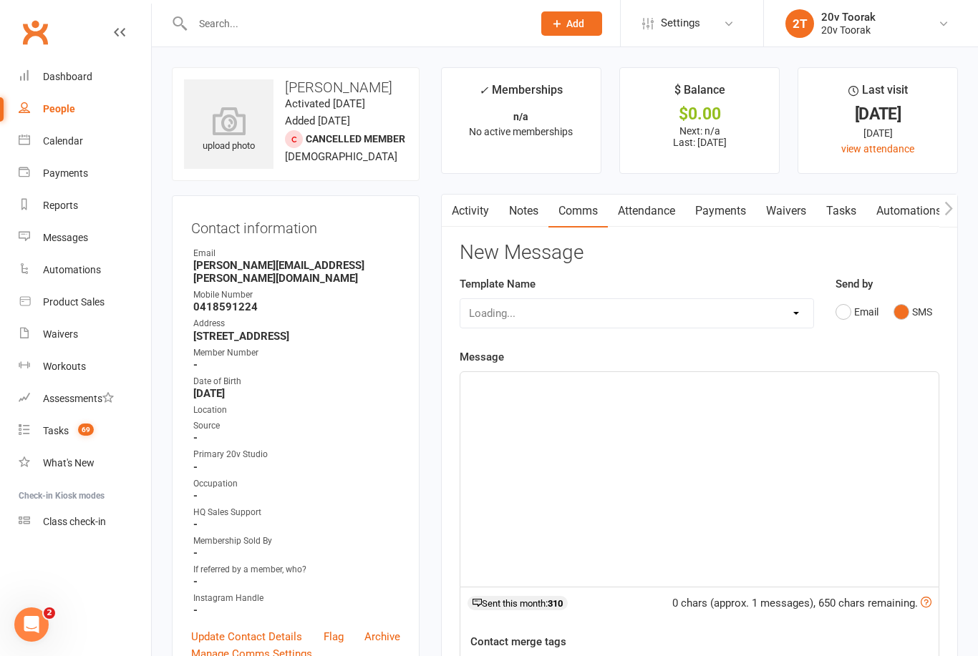
click at [741, 448] on div "﻿" at bounding box center [699, 479] width 478 height 215
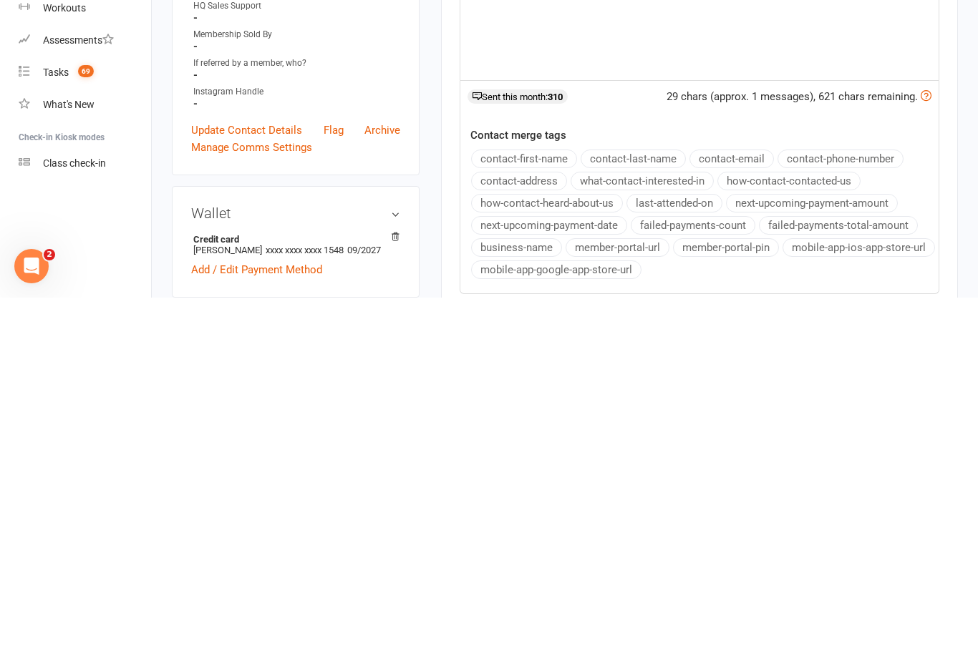
scroll to position [173, 0]
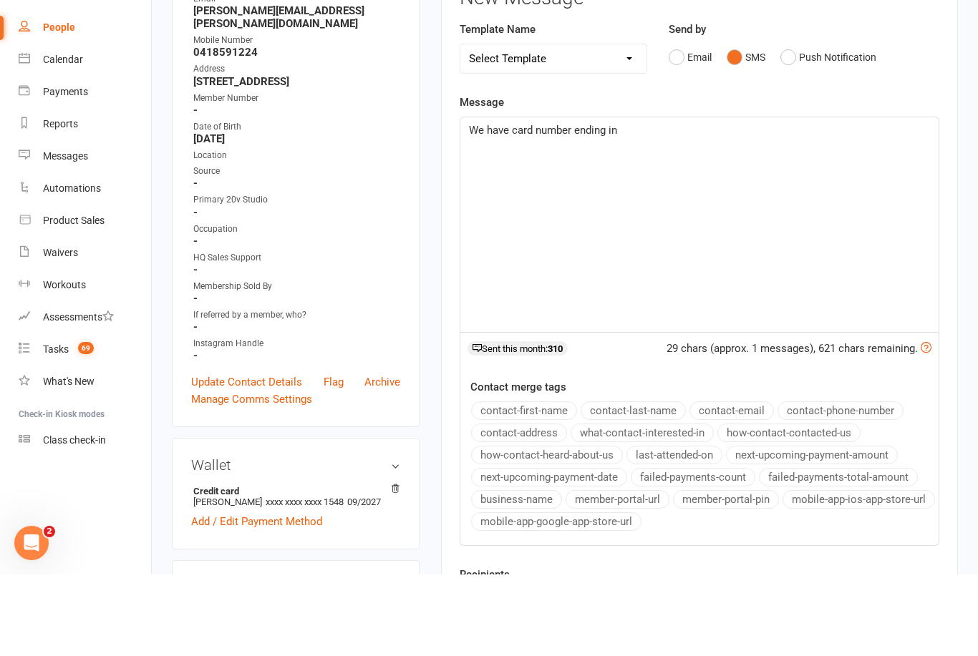
click at [702, 199] on div "We have card number ending in" at bounding box center [699, 306] width 478 height 215
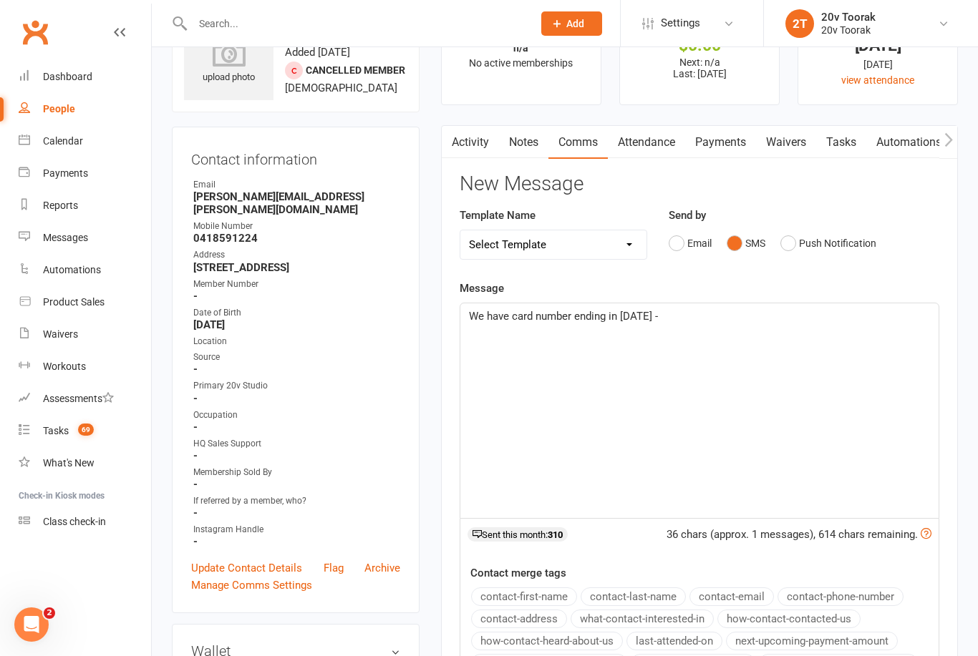
scroll to position [0, 0]
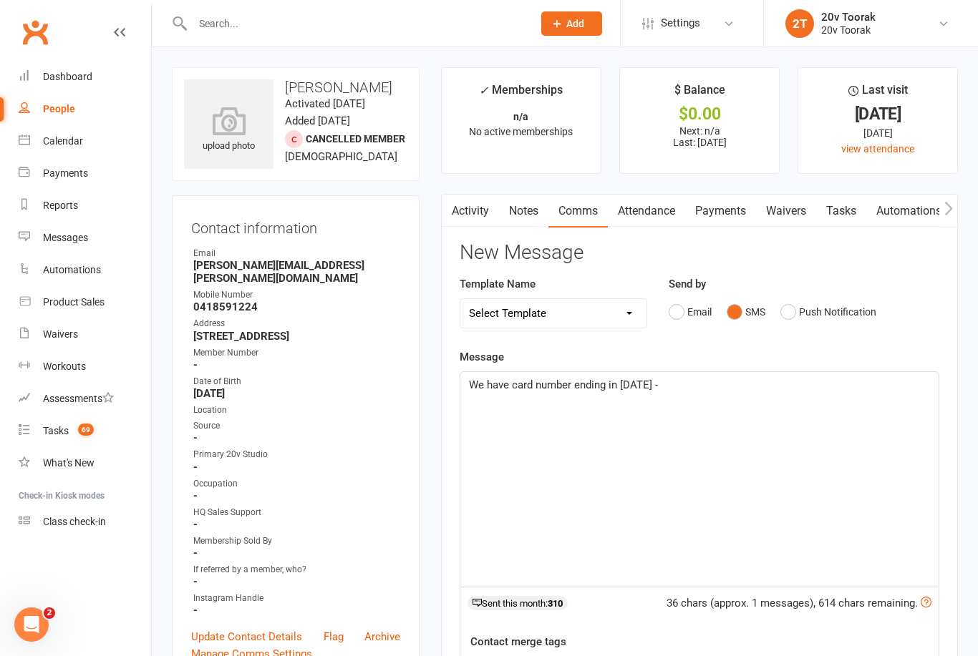
click at [751, 395] on div "We have card number ending in 1548 -" at bounding box center [699, 479] width 478 height 215
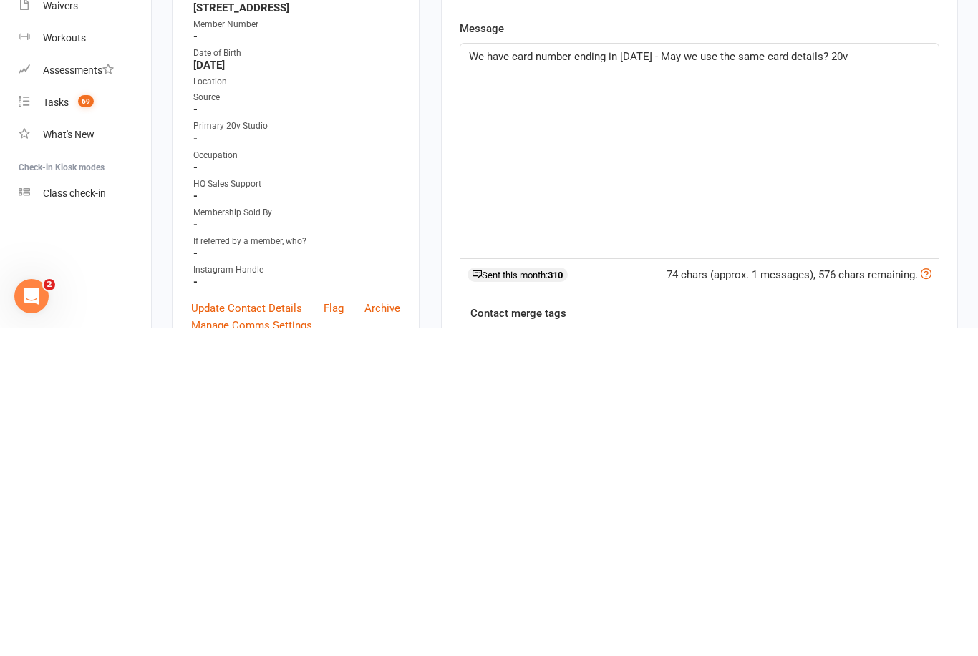
scroll to position [328, 0]
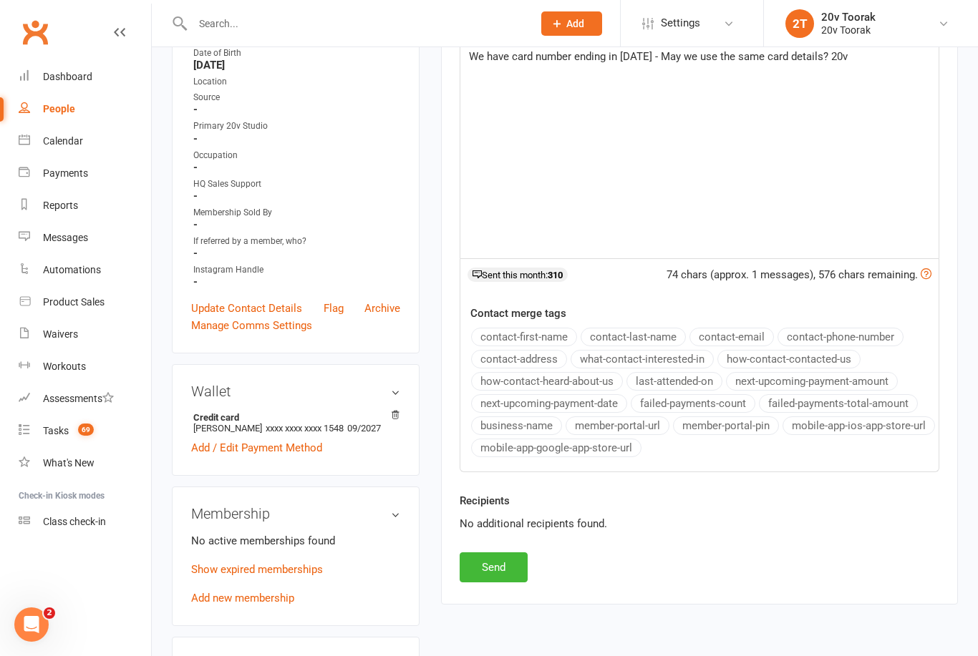
click at [503, 574] on button "Send" at bounding box center [493, 567] width 68 height 30
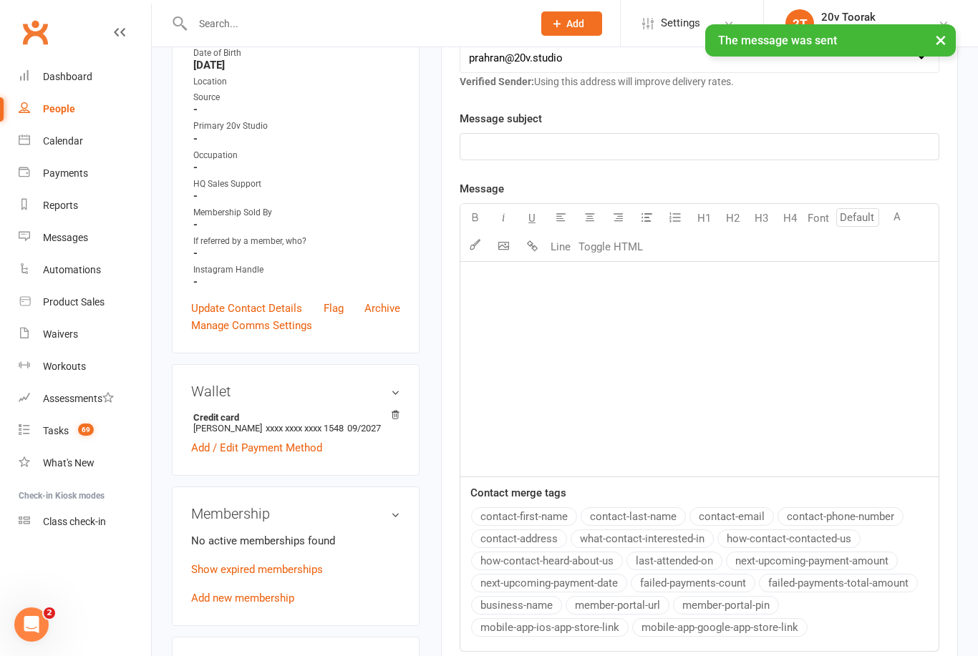
click at [41, 150] on link "Calendar" at bounding box center [85, 141] width 132 height 32
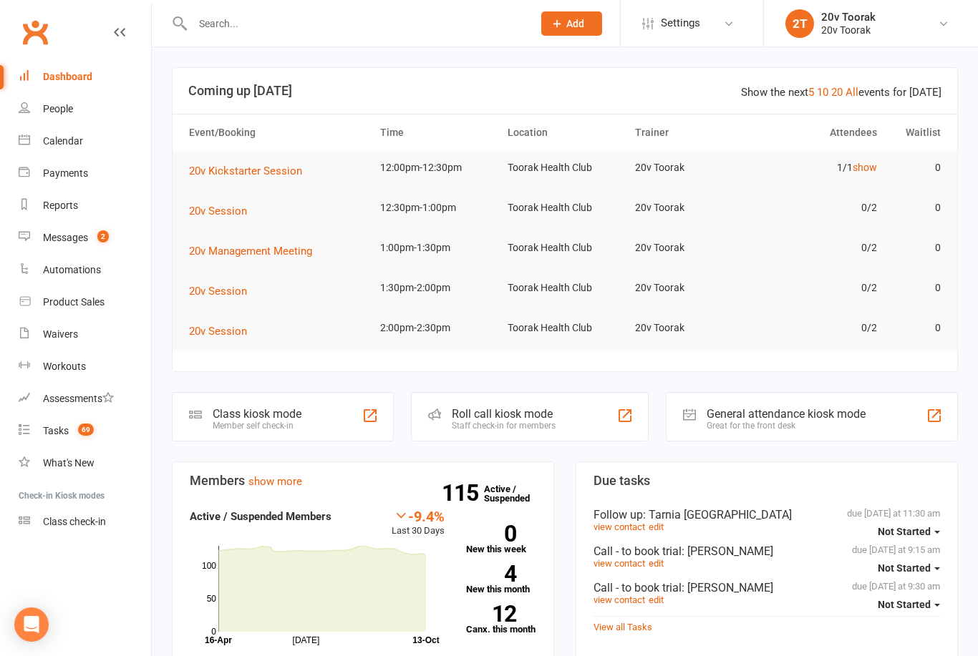
click at [872, 168] on link "show" at bounding box center [864, 167] width 24 height 11
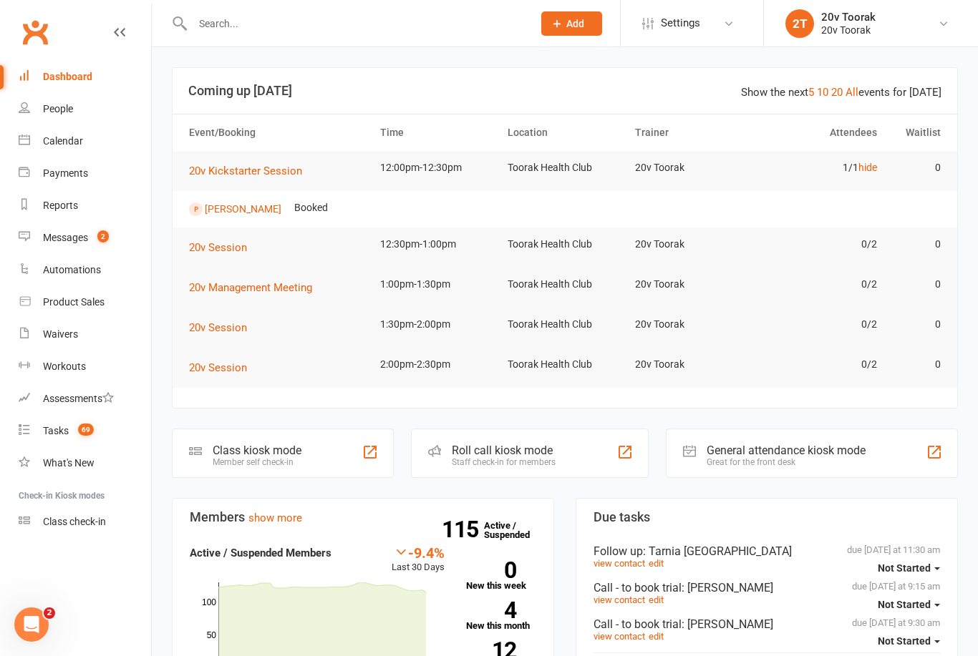
click at [238, 208] on link "[PERSON_NAME]" at bounding box center [243, 208] width 77 height 11
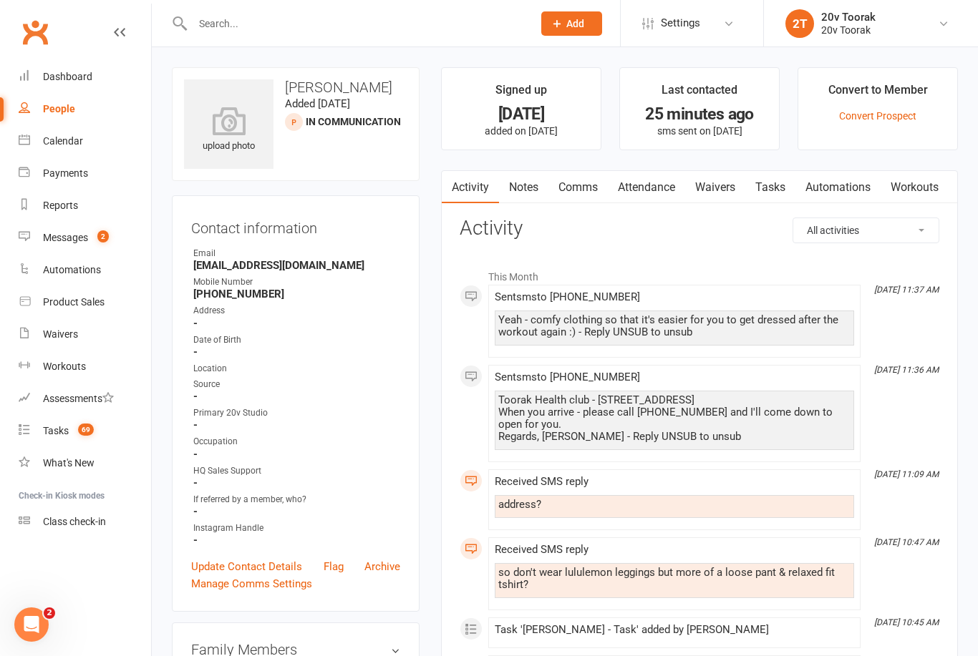
click at [718, 187] on link "Waivers" at bounding box center [715, 187] width 60 height 33
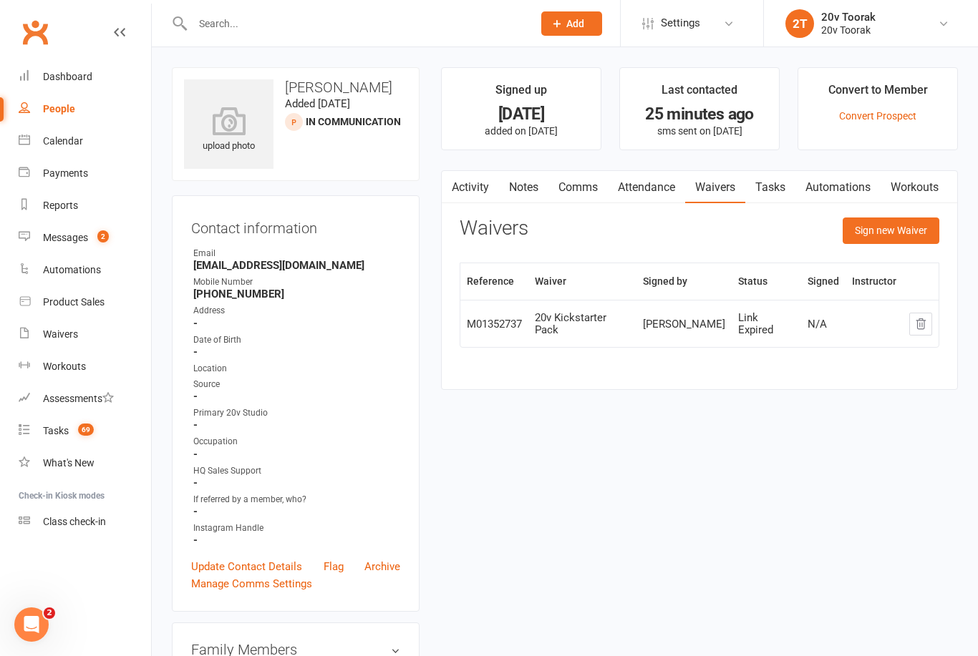
click at [909, 230] on button "Sign new Waiver" at bounding box center [890, 231] width 97 height 26
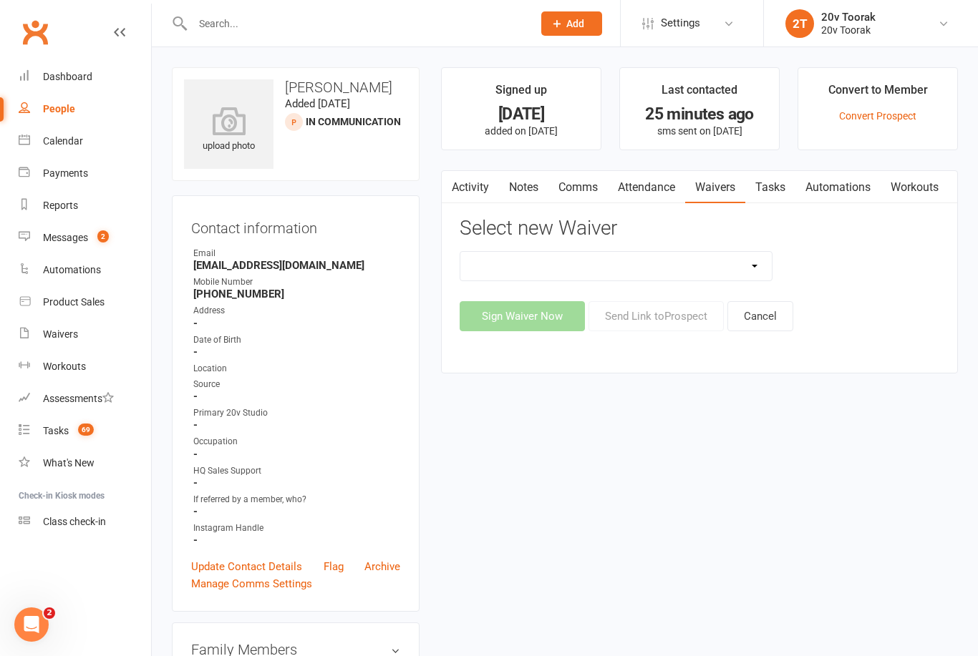
click at [751, 255] on select "20v Ambassador Program 20v Kickstarter Pack 20v Kickstarter Pack - Toorak Membe…" at bounding box center [615, 266] width 311 height 29
select select "13165"
click at [525, 311] on button "Sign Waiver Now" at bounding box center [521, 316] width 125 height 30
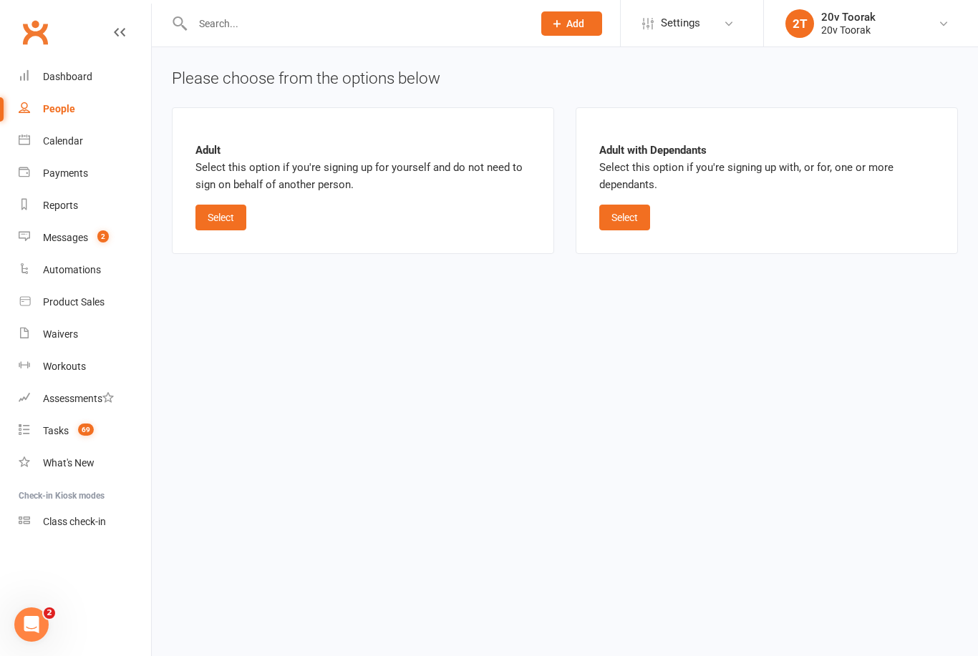
click at [225, 220] on button "Select" at bounding box center [220, 218] width 51 height 26
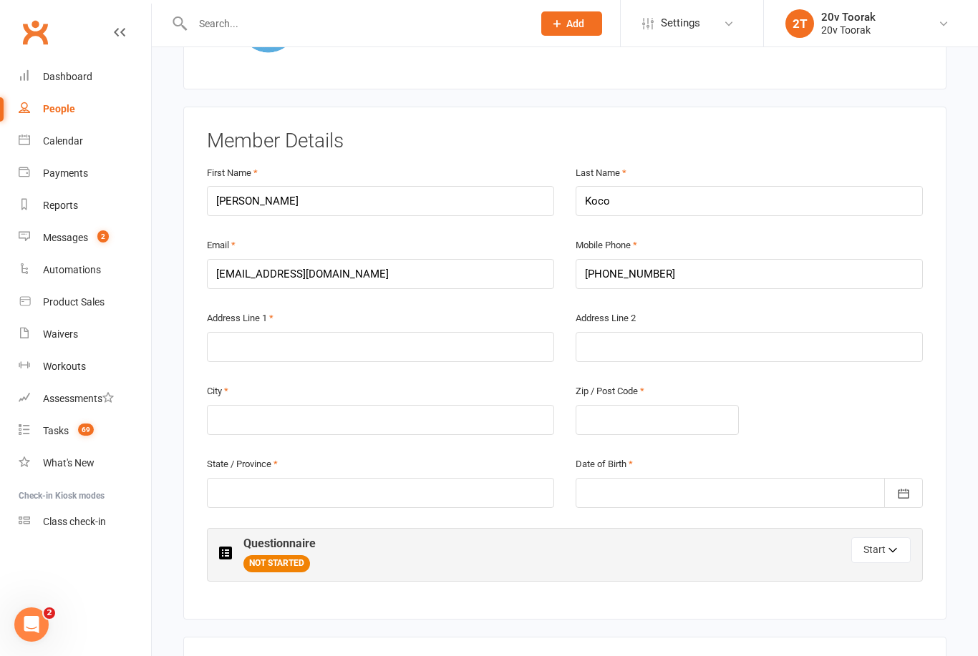
scroll to position [205, 0]
click at [381, 346] on input "text" at bounding box center [380, 348] width 347 height 30
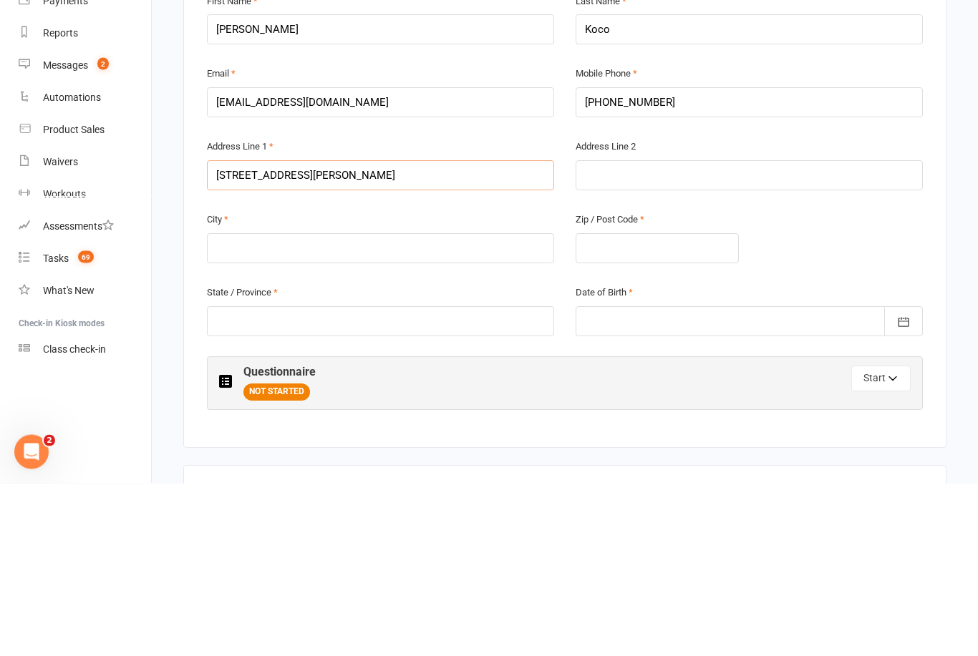
type input "34 mercier Rd"
click at [279, 406] on input "text" at bounding box center [380, 421] width 347 height 30
type input "Armadale"
click at [306, 333] on input "34 mercier Rd" at bounding box center [380, 348] width 347 height 30
click at [260, 333] on input "34 mercier Rd" at bounding box center [380, 348] width 347 height 30
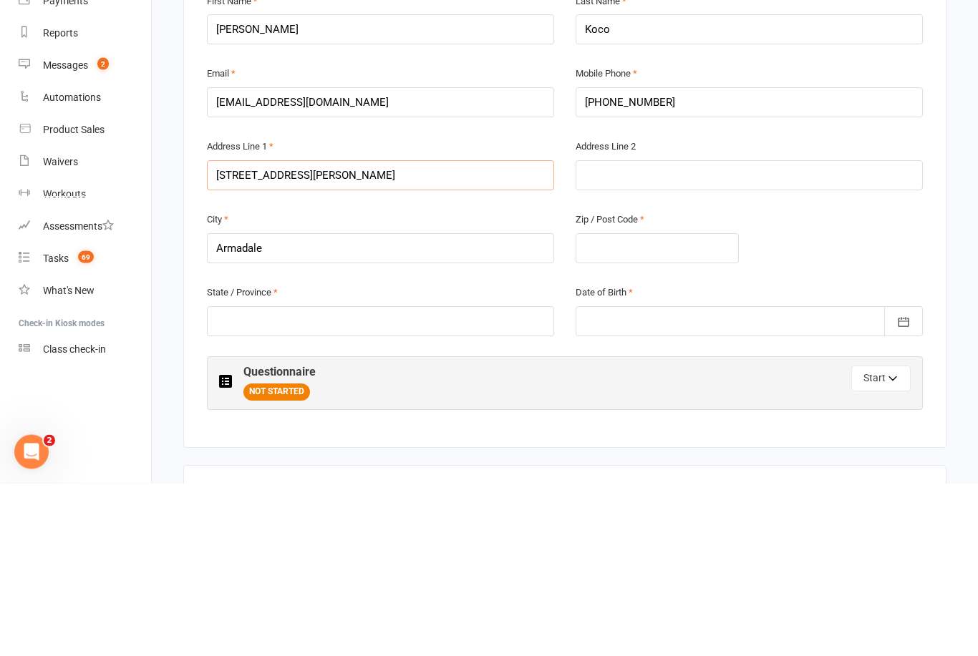
type input "34 mercer Rd"
click at [311, 479] on input "text" at bounding box center [380, 494] width 347 height 30
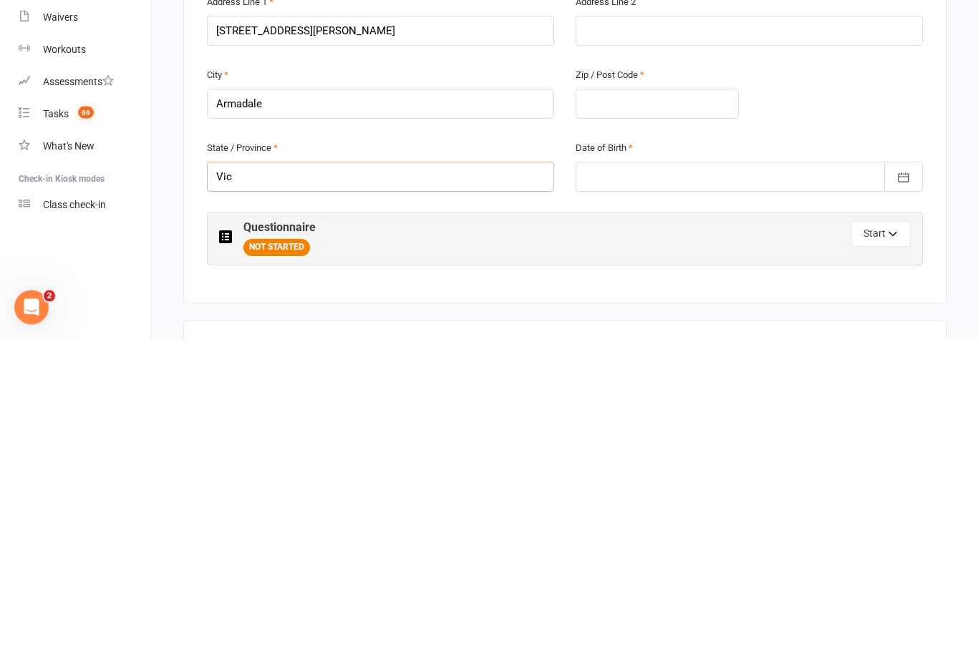
type input "Vic"
click at [680, 406] on input "text" at bounding box center [656, 421] width 163 height 30
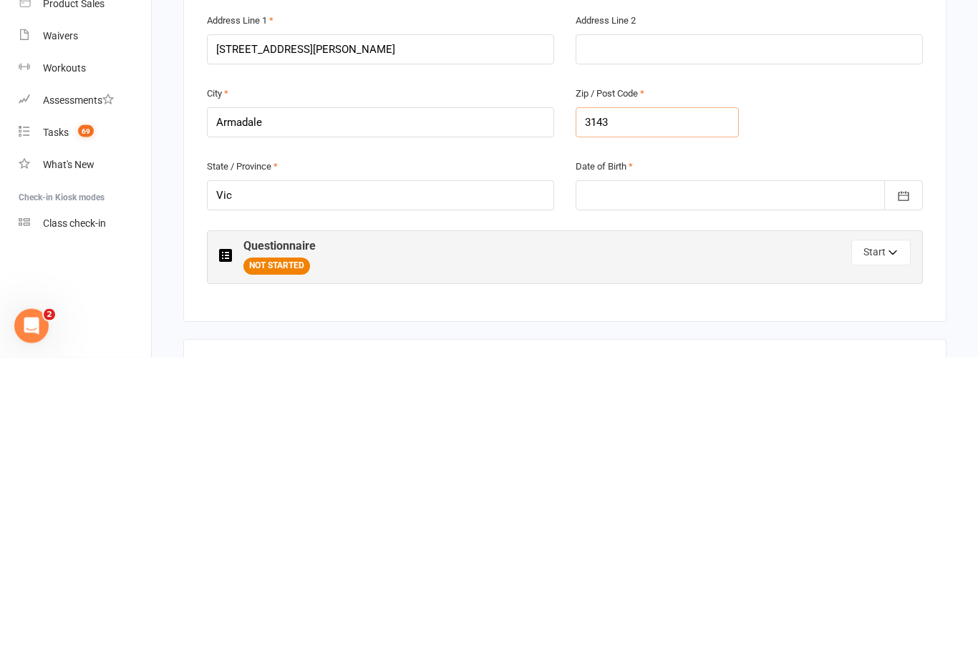
type input "3143"
click at [630, 479] on div at bounding box center [748, 494] width 347 height 30
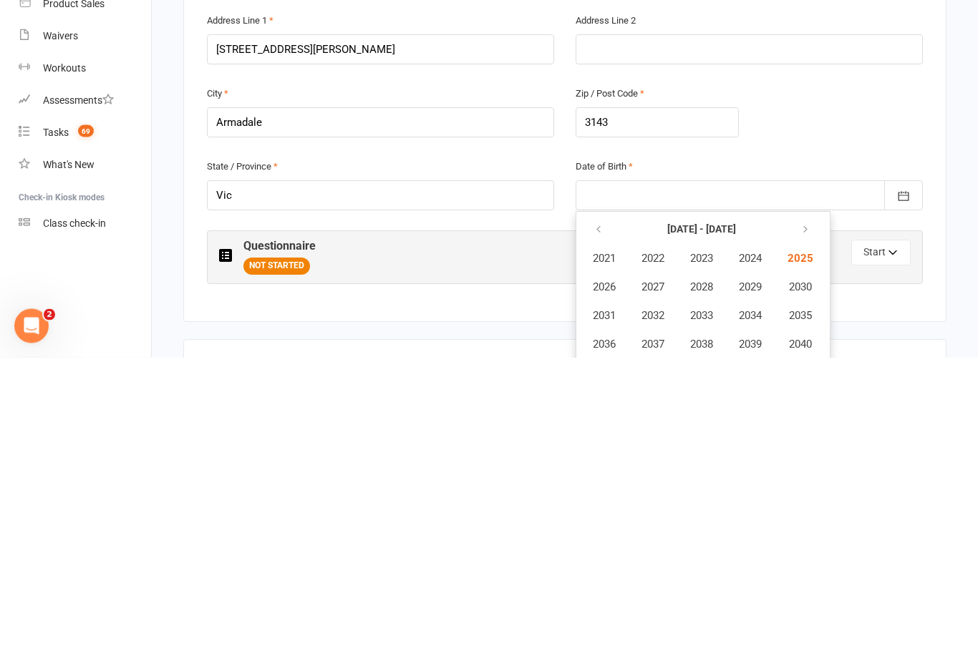
scroll to position [515, 0]
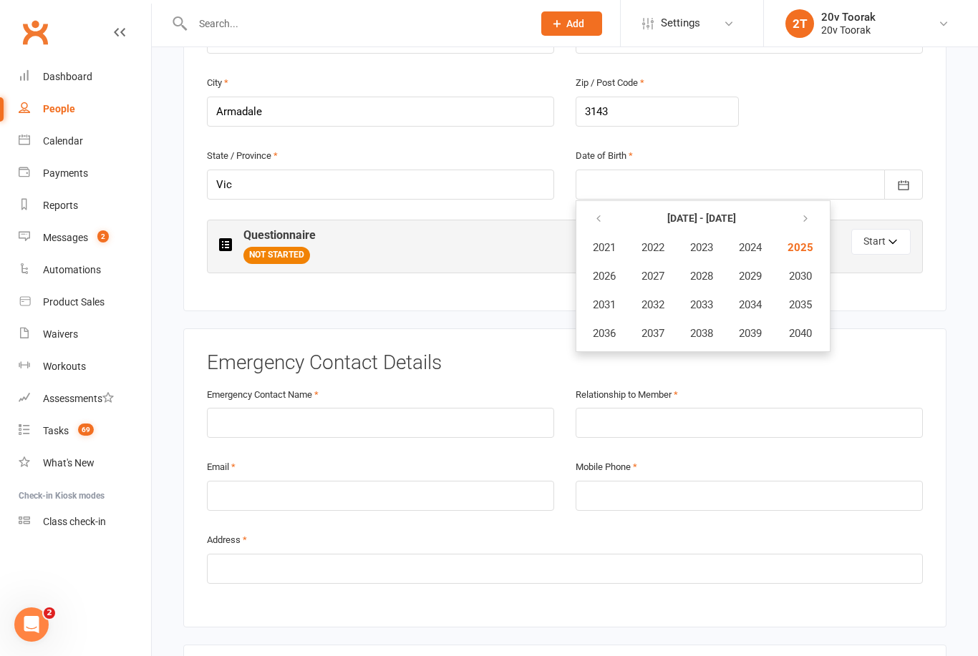
click at [593, 213] on button "button" at bounding box center [599, 219] width 31 height 26
click at [598, 213] on icon "button" at bounding box center [598, 218] width 10 height 11
click at [604, 215] on button "button" at bounding box center [599, 219] width 31 height 26
click at [610, 215] on button "button" at bounding box center [599, 219] width 31 height 26
click at [807, 218] on icon "button" at bounding box center [802, 218] width 10 height 11
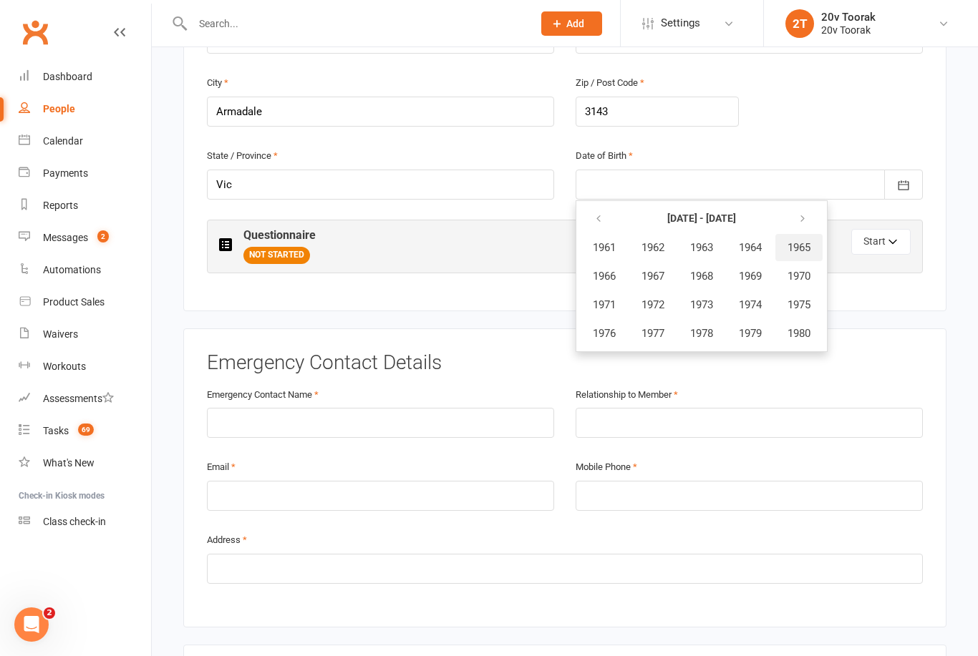
click at [809, 243] on span "1965" at bounding box center [798, 247] width 23 height 13
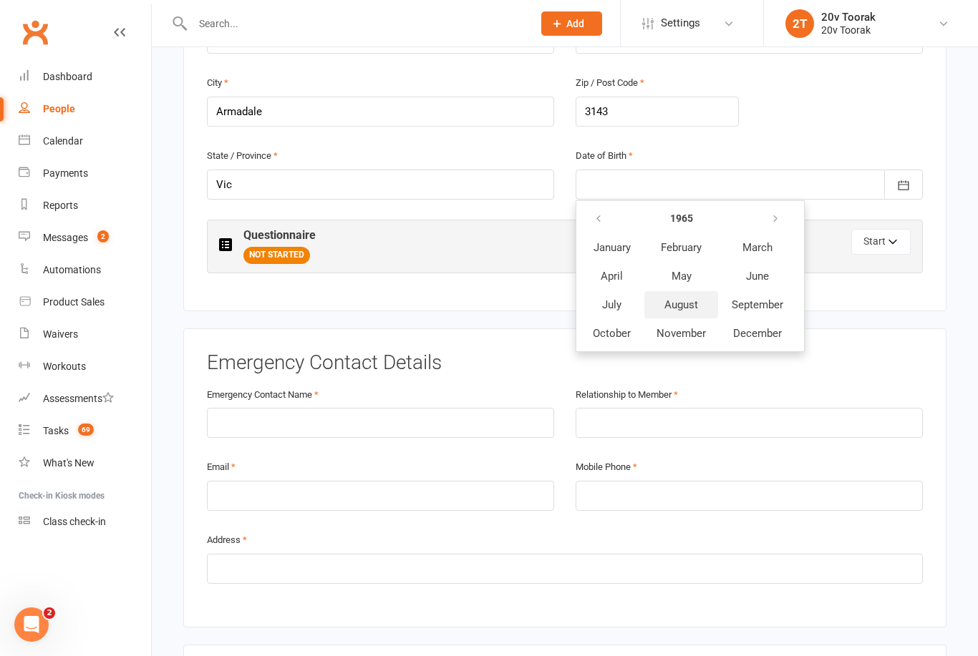
click at [686, 301] on span "August" at bounding box center [681, 304] width 34 height 13
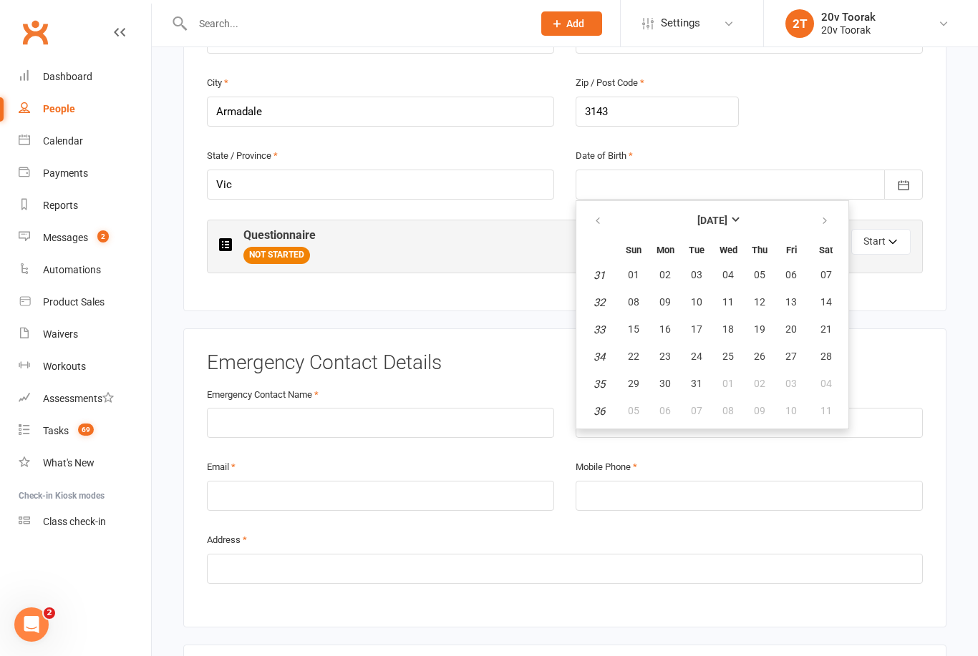
click at [694, 353] on span "24" at bounding box center [696, 356] width 11 height 11
type input "24 Aug 1965"
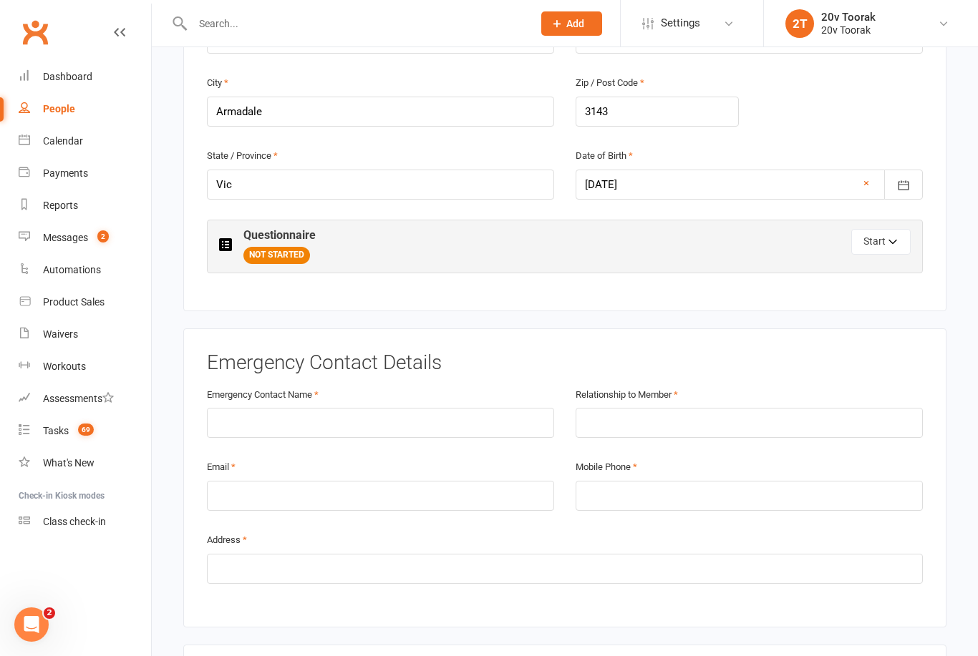
click at [905, 243] on button "Start" at bounding box center [880, 242] width 59 height 26
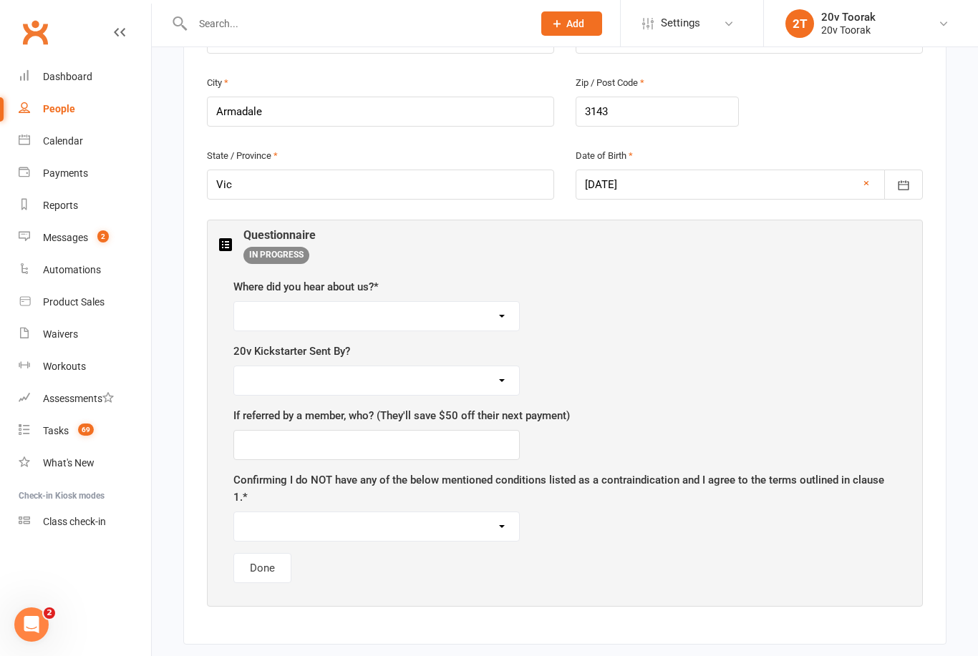
click at [499, 306] on select "Facebook/Instagram Google Friend/Family Other" at bounding box center [376, 316] width 285 height 29
select select "Facebook/Instagram"
click at [504, 374] on select "Byron Daniela Ben Miguel" at bounding box center [376, 380] width 285 height 29
select select "Byron"
click at [507, 519] on select "I Agree" at bounding box center [376, 526] width 285 height 29
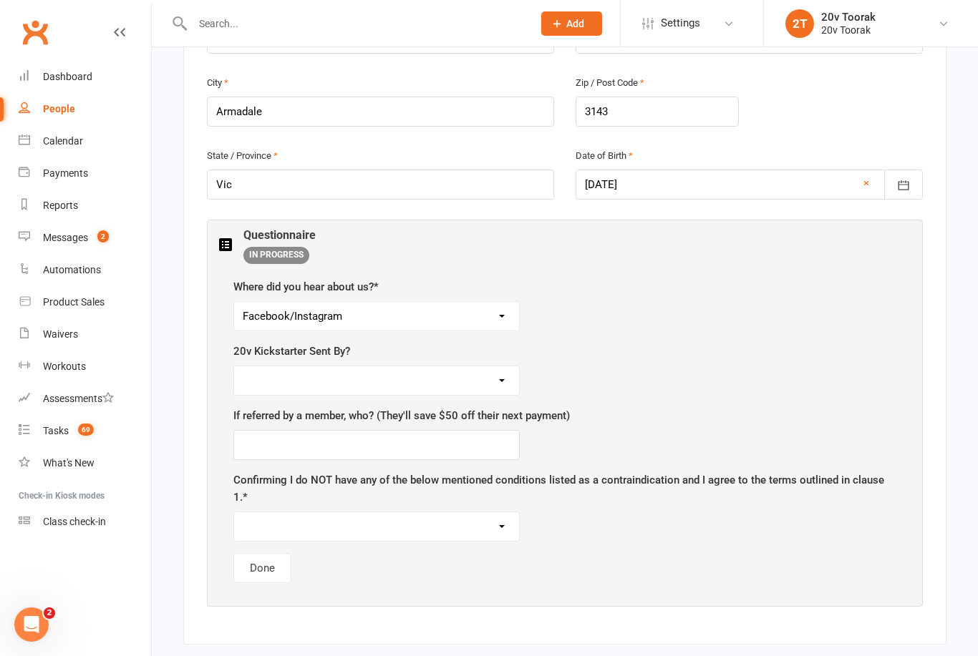
select select "I Agree"
click at [275, 559] on button "Done" at bounding box center [262, 568] width 58 height 30
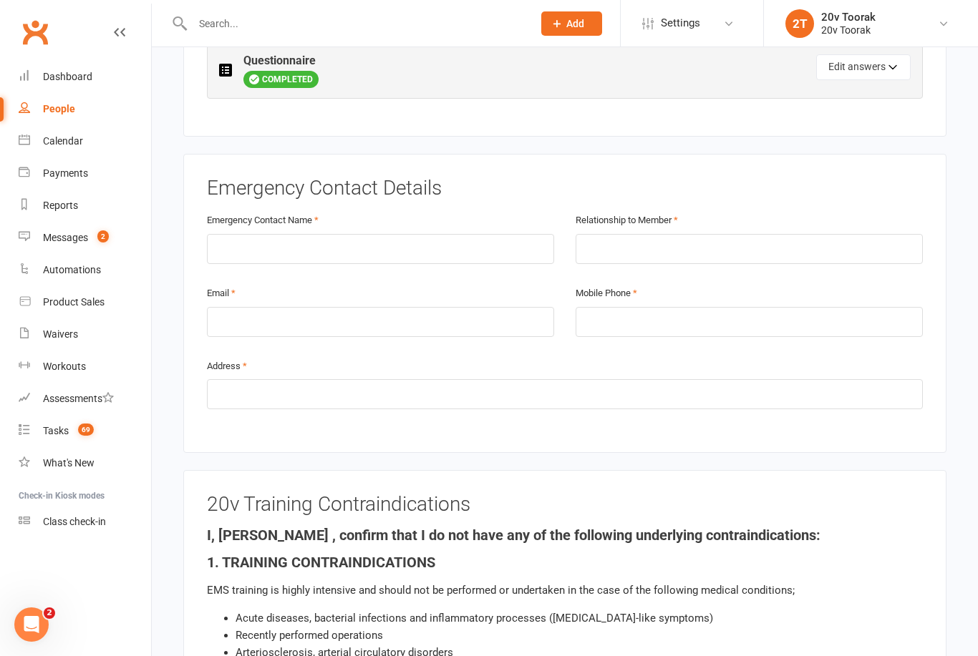
scroll to position [688, 0]
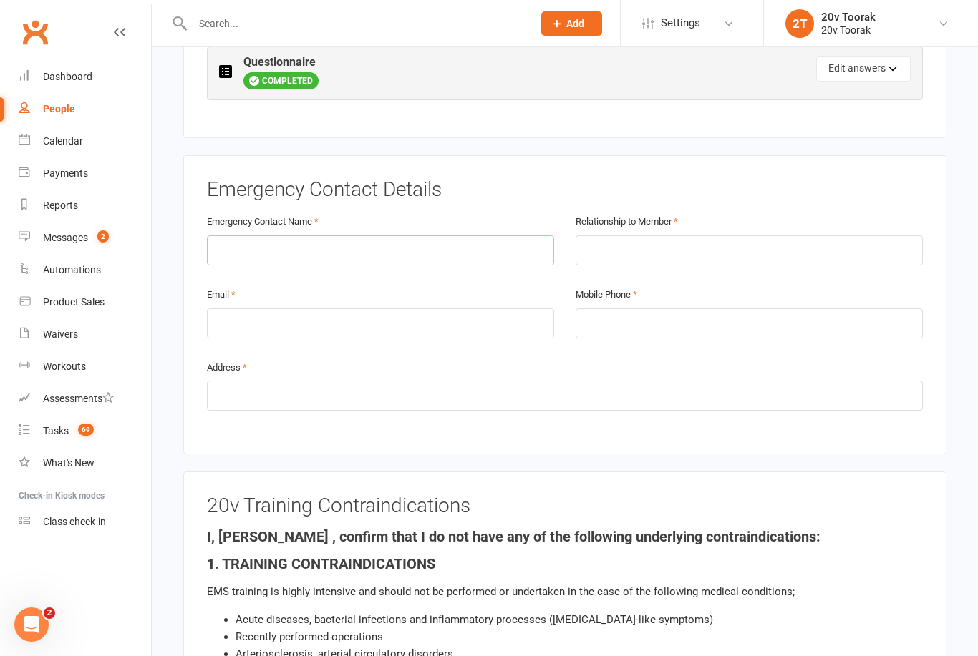
click at [383, 248] on input "text" at bounding box center [380, 250] width 347 height 30
type input "Edmond koco"
click at [675, 235] on input "text" at bounding box center [748, 250] width 347 height 30
type input "H"
type input "Husband"
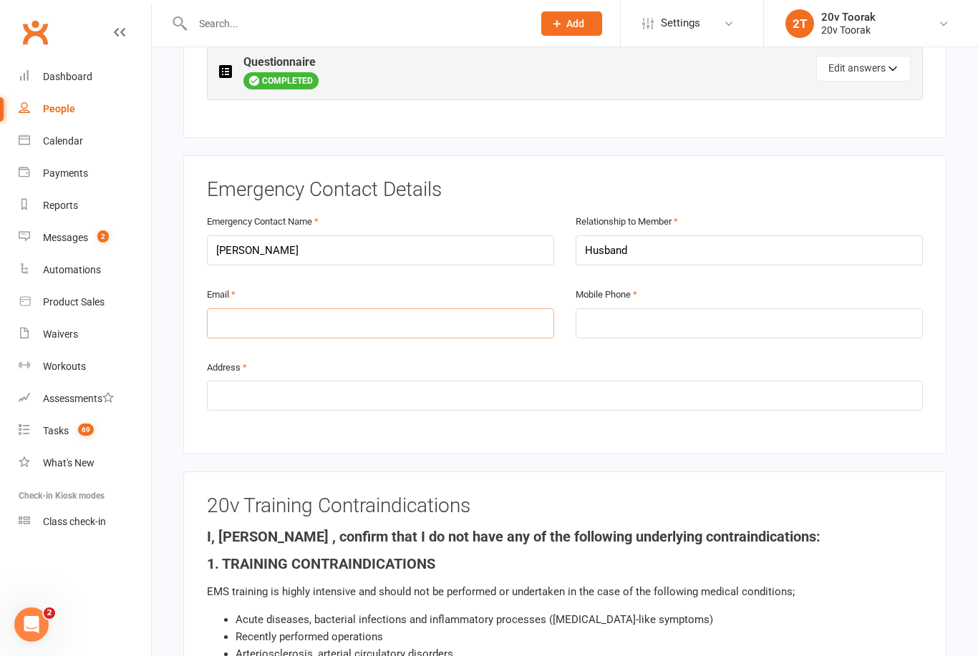
click at [435, 318] on input "email" at bounding box center [380, 323] width 347 height 30
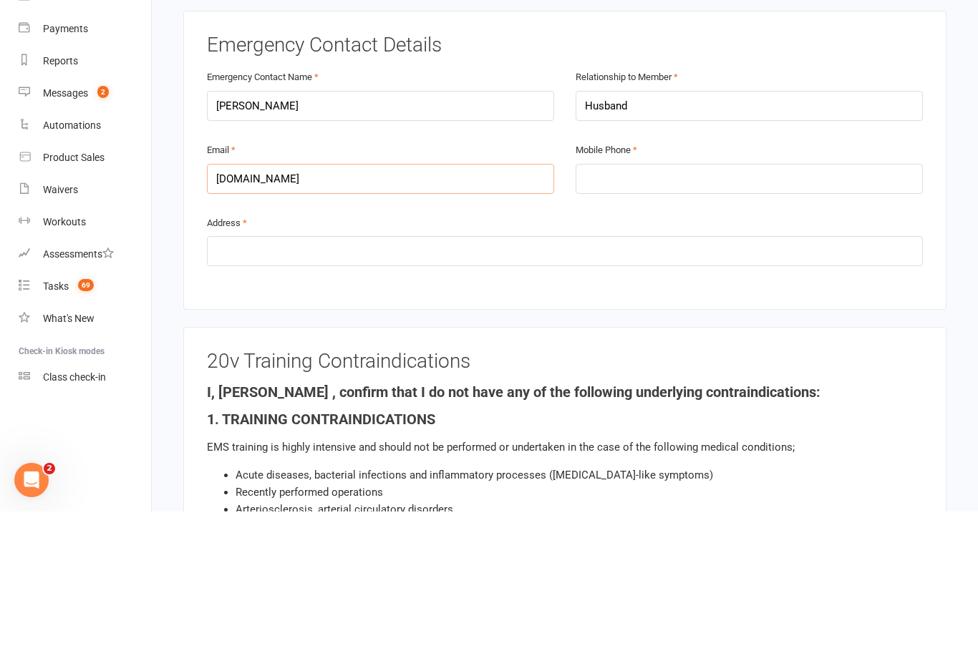
type input "annettekoco2icloud.com"
click at [679, 308] on input "tel" at bounding box center [748, 323] width 347 height 30
type input "0419369992"
click at [449, 381] on input "text" at bounding box center [565, 396] width 716 height 30
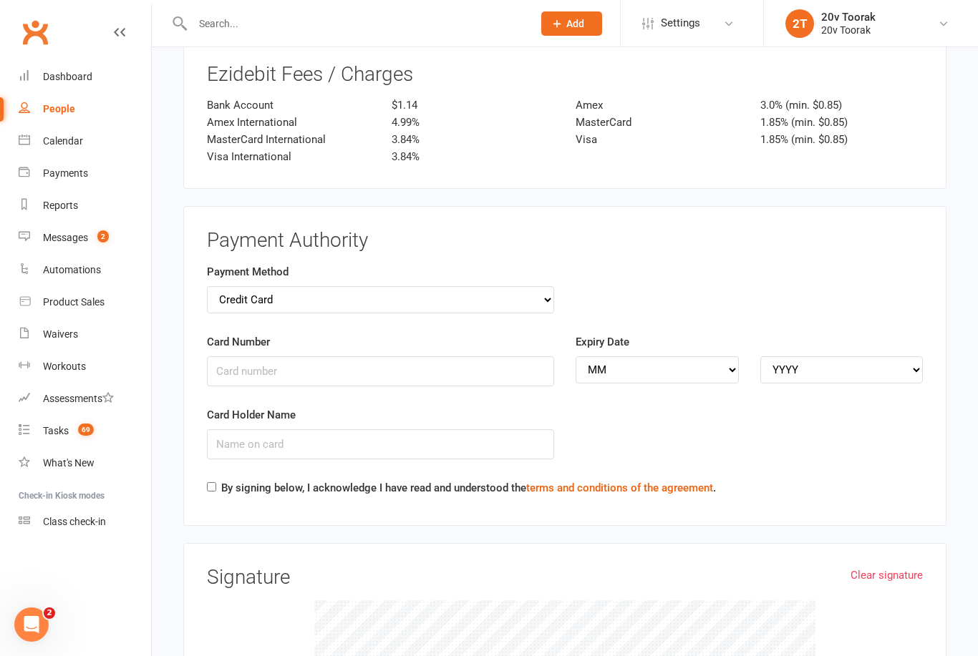
scroll to position [1914, 0]
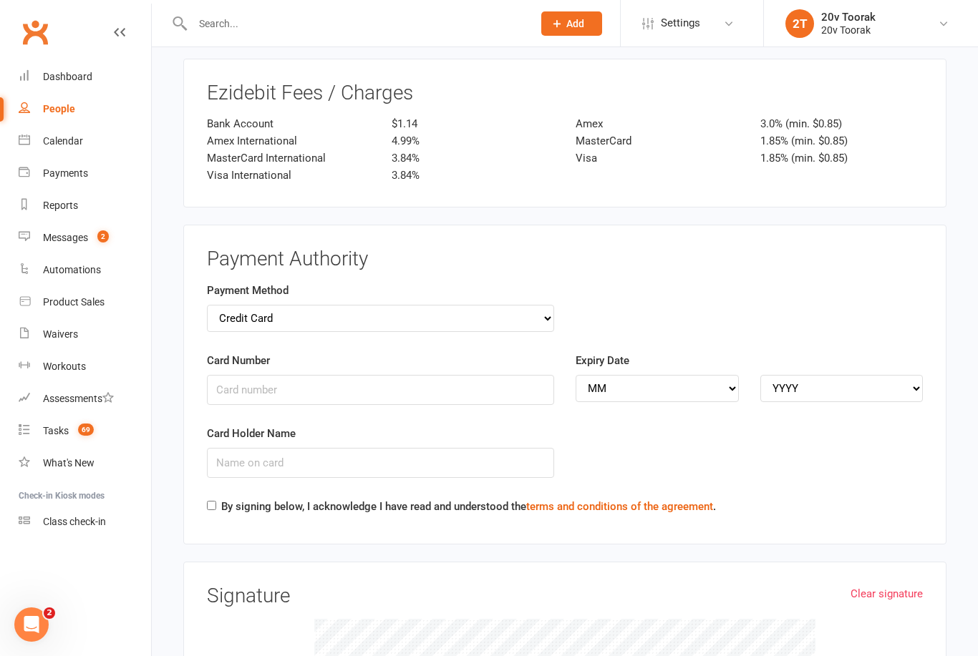
type input "Same"
click at [545, 305] on select "Credit Card Bank Account" at bounding box center [380, 318] width 347 height 27
click at [396, 377] on input "Card Number" at bounding box center [380, 390] width 347 height 30
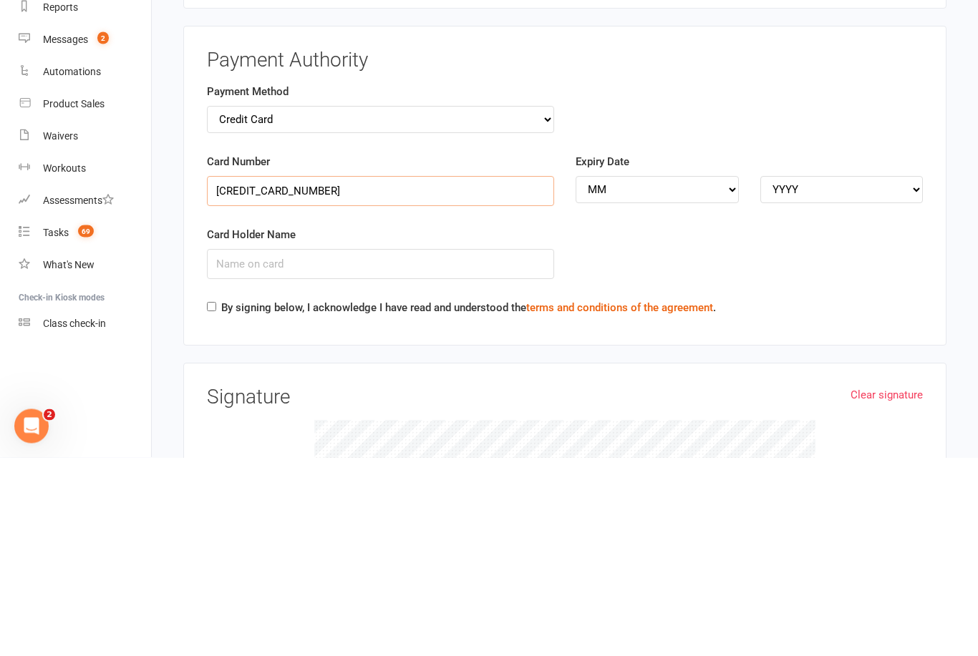
type input "5163103016366977"
click at [374, 448] on input "Card Holder Name" at bounding box center [380, 463] width 347 height 30
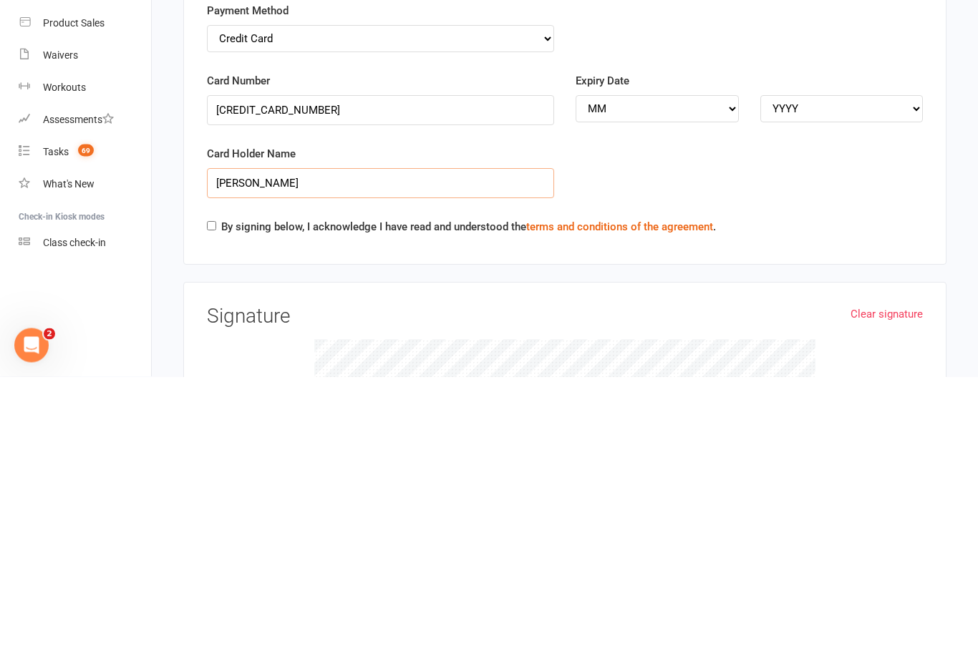
type input "Annette Koco"
click at [216, 501] on input "By signing below, I acknowledge I have read and understood the terms and condit…" at bounding box center [211, 505] width 9 height 9
checkbox input "true"
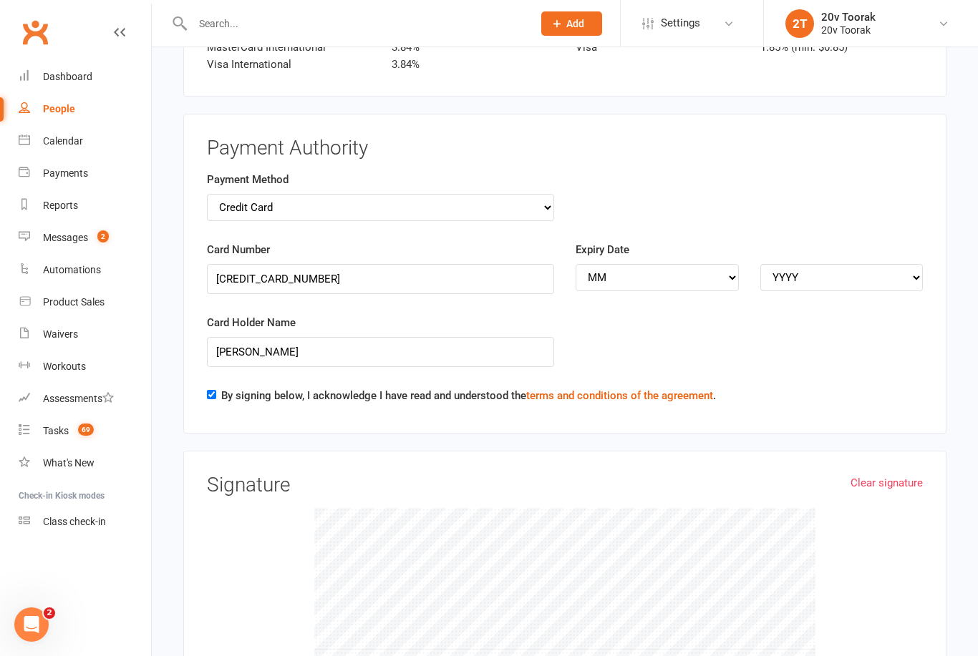
scroll to position [2024, 0]
click at [714, 265] on select "MM 01 02 03 04 05 06 07 08 09 10 11 12" at bounding box center [656, 278] width 163 height 27
select select "06"
click at [910, 264] on select "YYYY 2025 2026 2027 2028 2029 2030 2031 2032 2033 2034" at bounding box center [841, 277] width 163 height 27
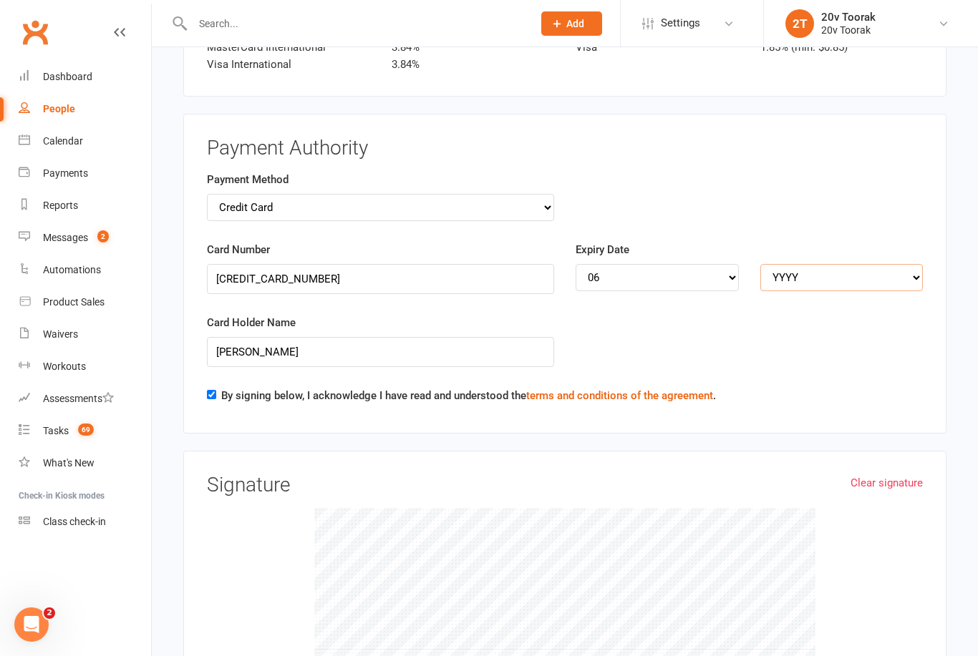
select select "2029"
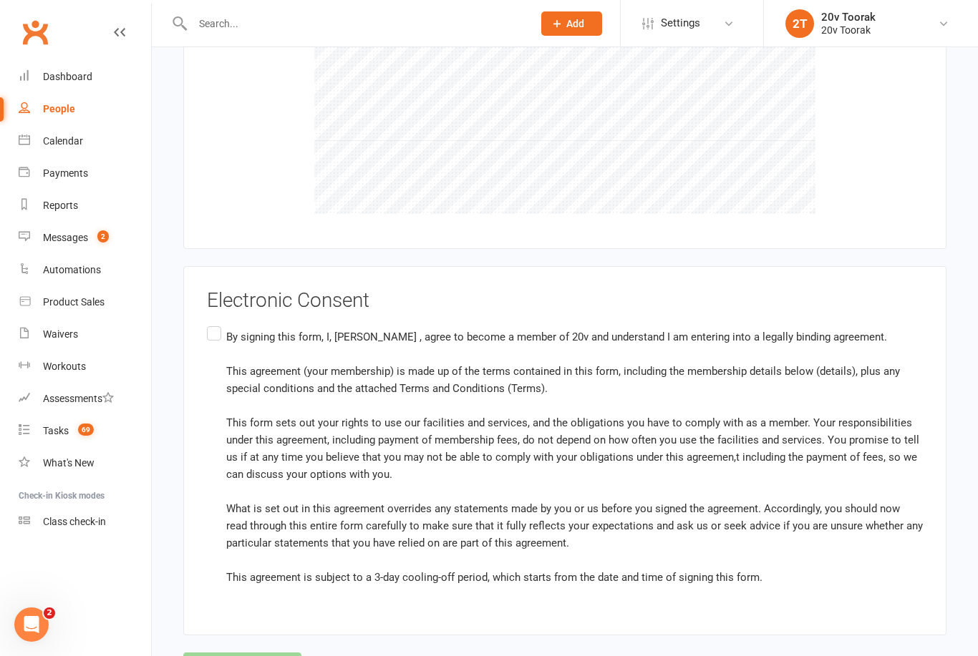
scroll to position [2535, 0]
click at [213, 323] on label "By signing this form, I, Annette Koco , agree to become a member of 20v and und…" at bounding box center [565, 457] width 716 height 268
click at [213, 323] on input "By signing this form, I, Annette Koco , agree to become a member of 20v and und…" at bounding box center [211, 323] width 9 height 0
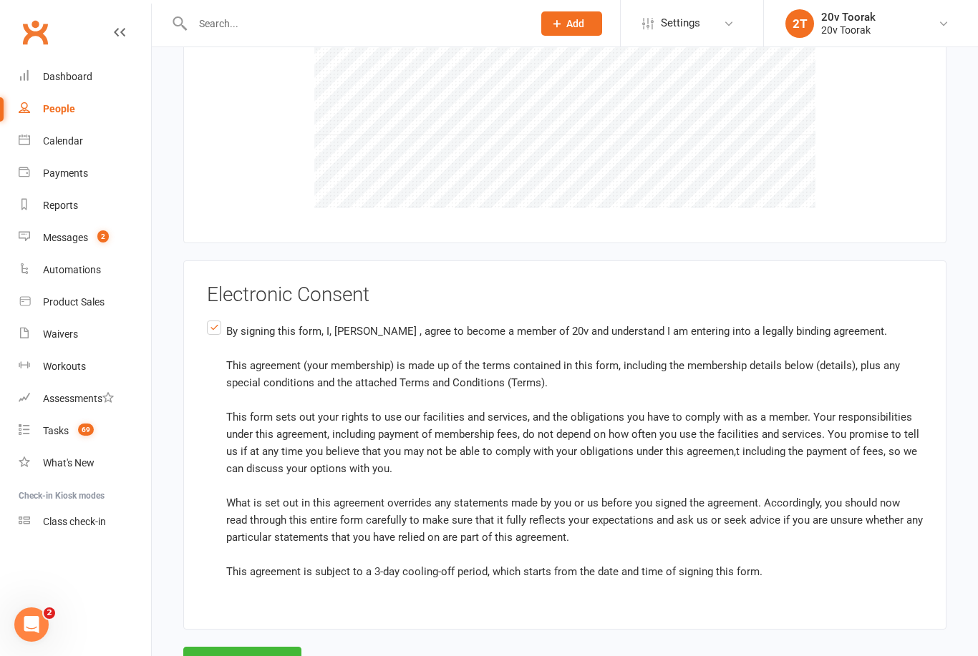
scroll to position [2550, 0]
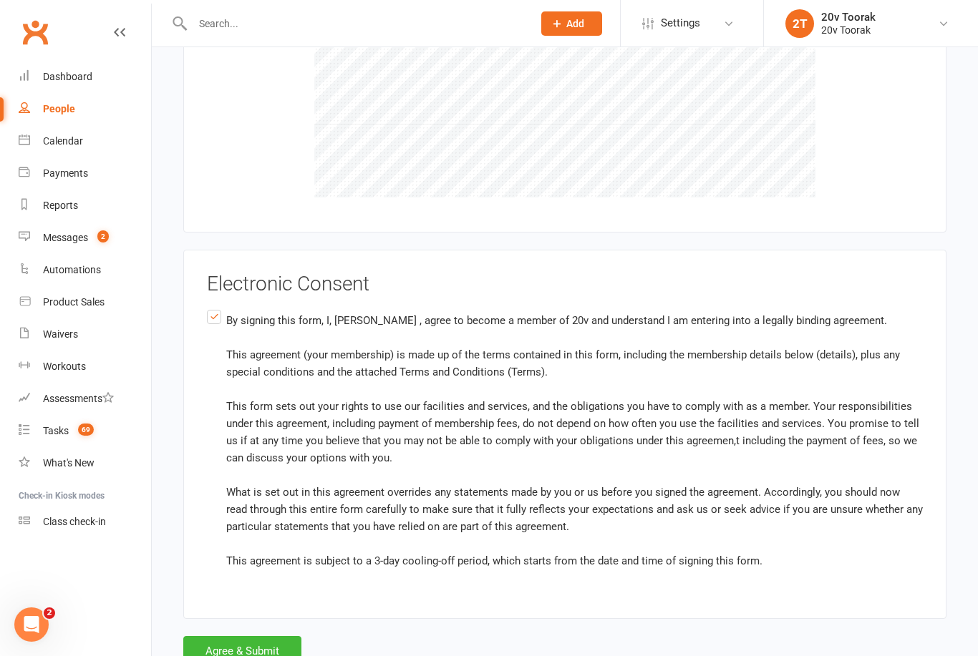
click at [261, 636] on button "Agree & Submit" at bounding box center [242, 651] width 118 height 30
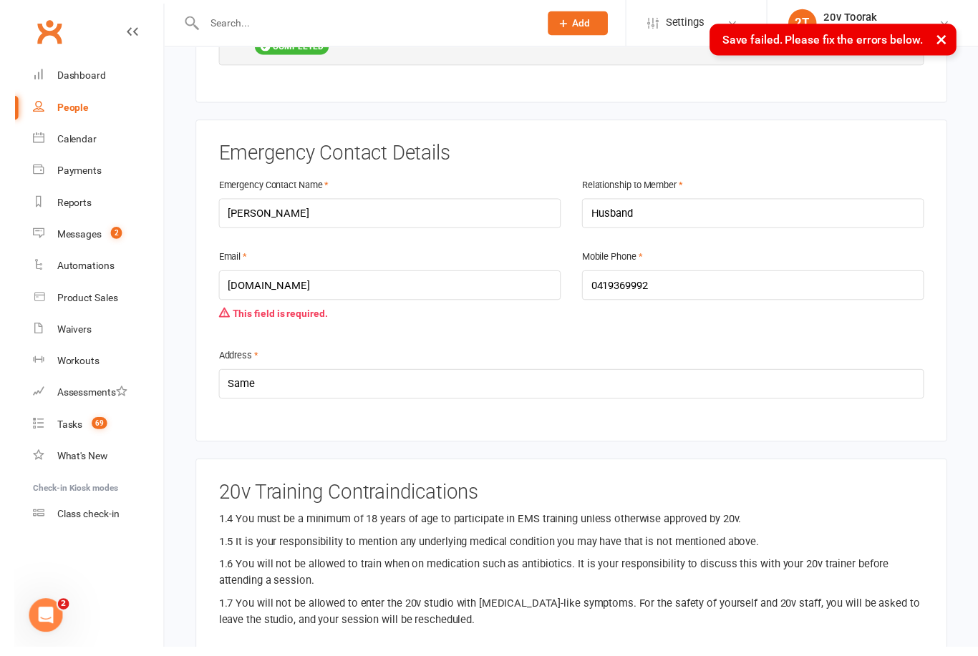
scroll to position [736, 0]
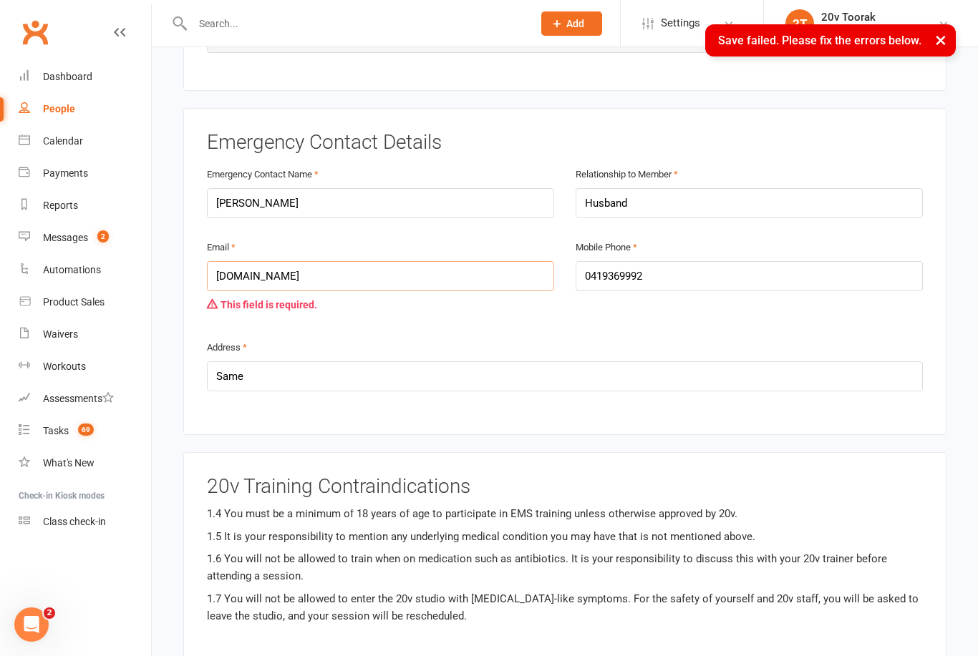
click at [537, 263] on input "annettekoco2icloud.com" at bounding box center [380, 276] width 347 height 30
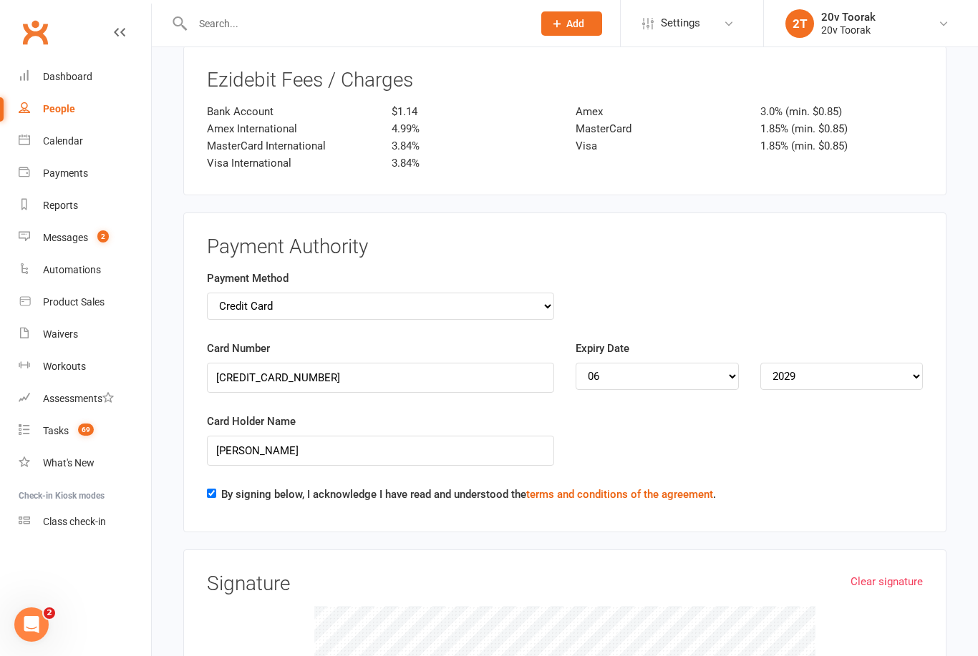
scroll to position [2578, 0]
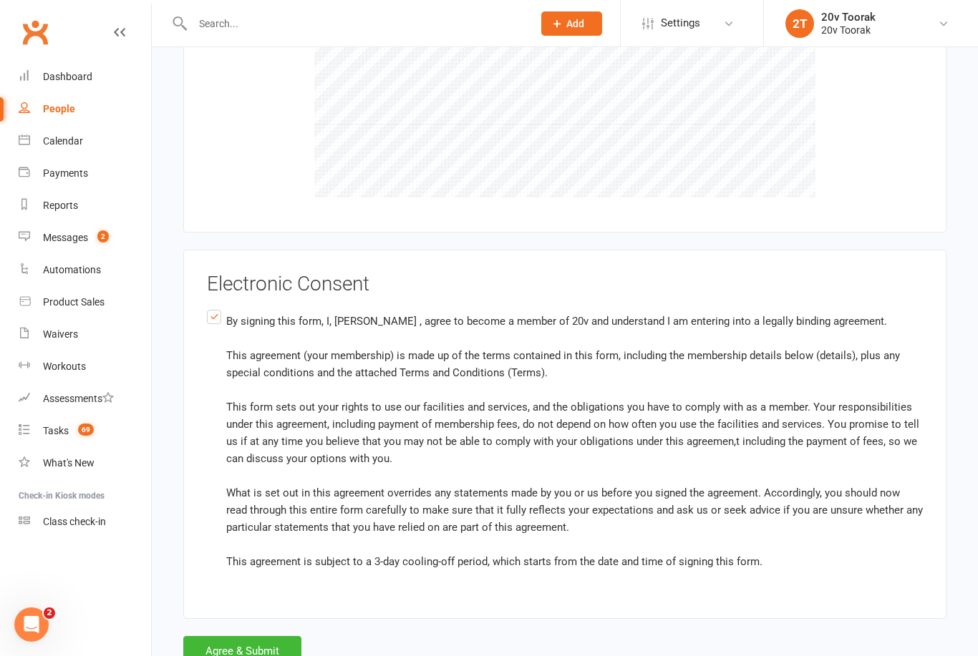
type input "annettekoco@icloud.com"
click at [266, 643] on button "Agree & Submit" at bounding box center [242, 651] width 118 height 30
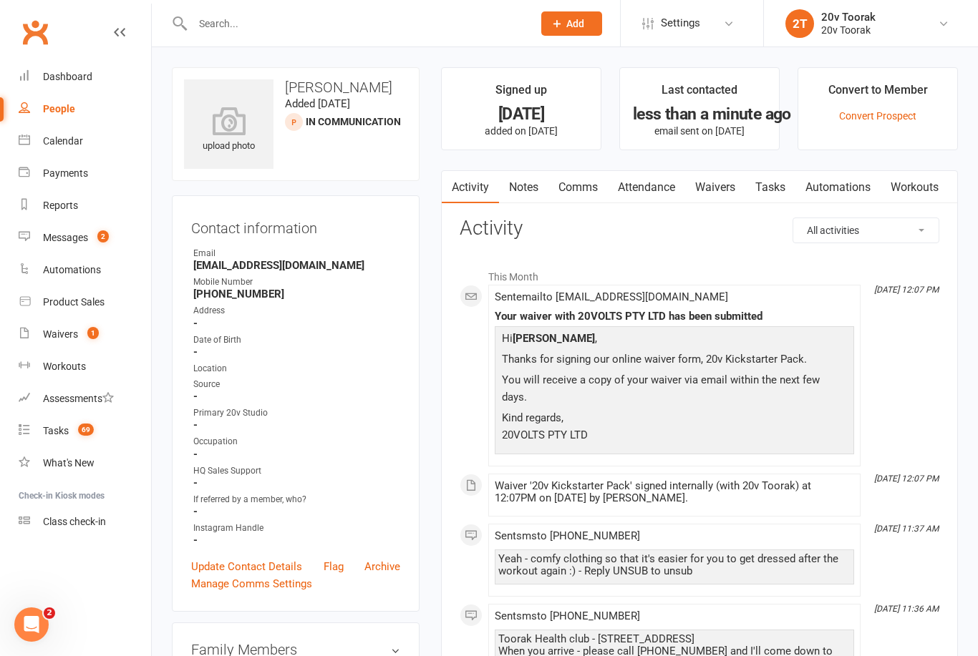
click at [59, 336] on div "Waivers" at bounding box center [60, 333] width 35 height 11
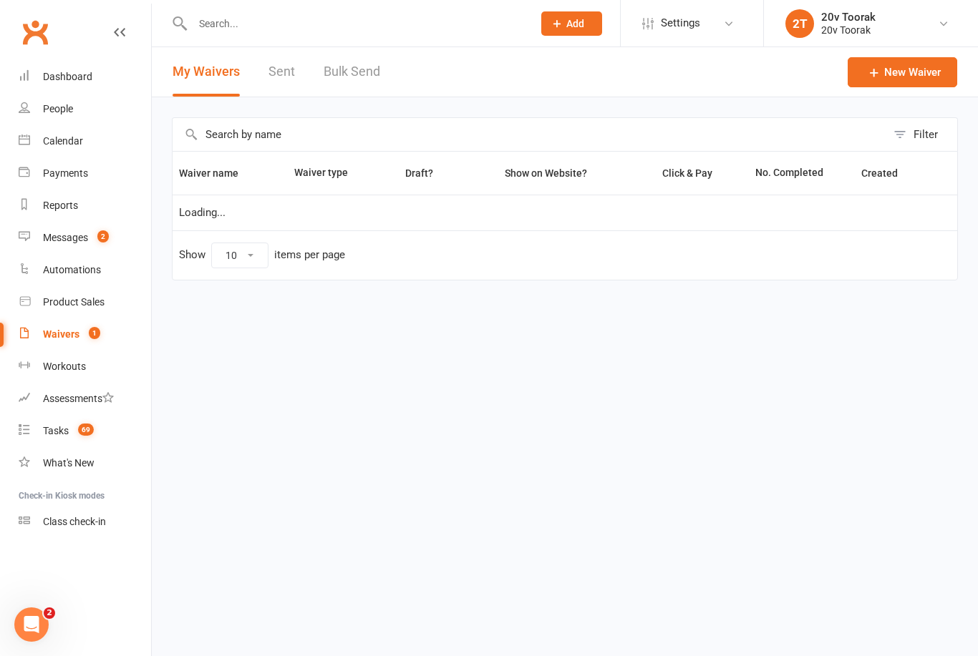
select select "100"
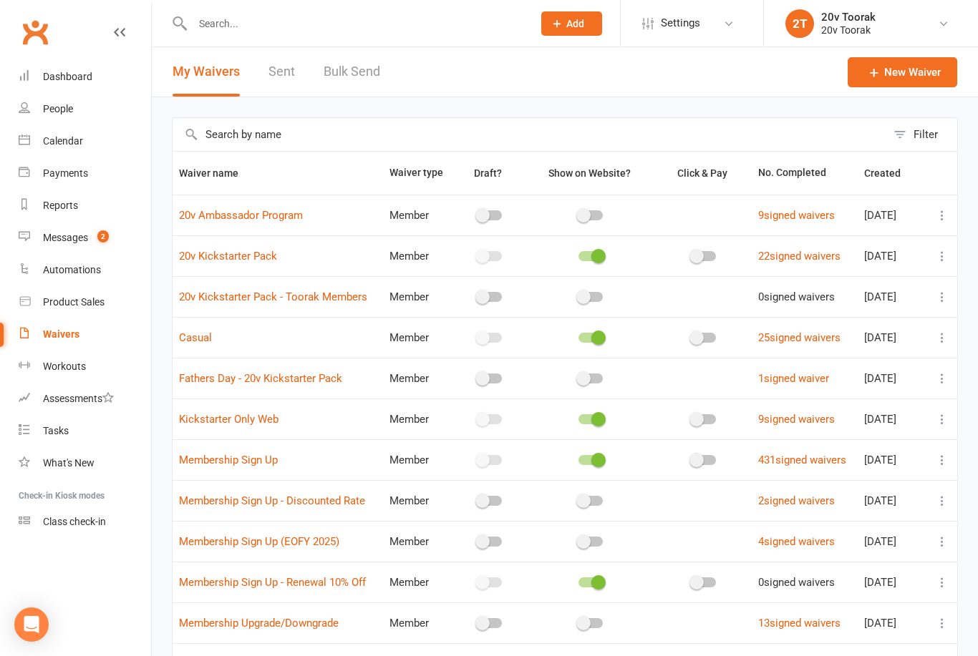
select select "100"
click at [64, 246] on link "Messages 2" at bounding box center [85, 238] width 132 height 32
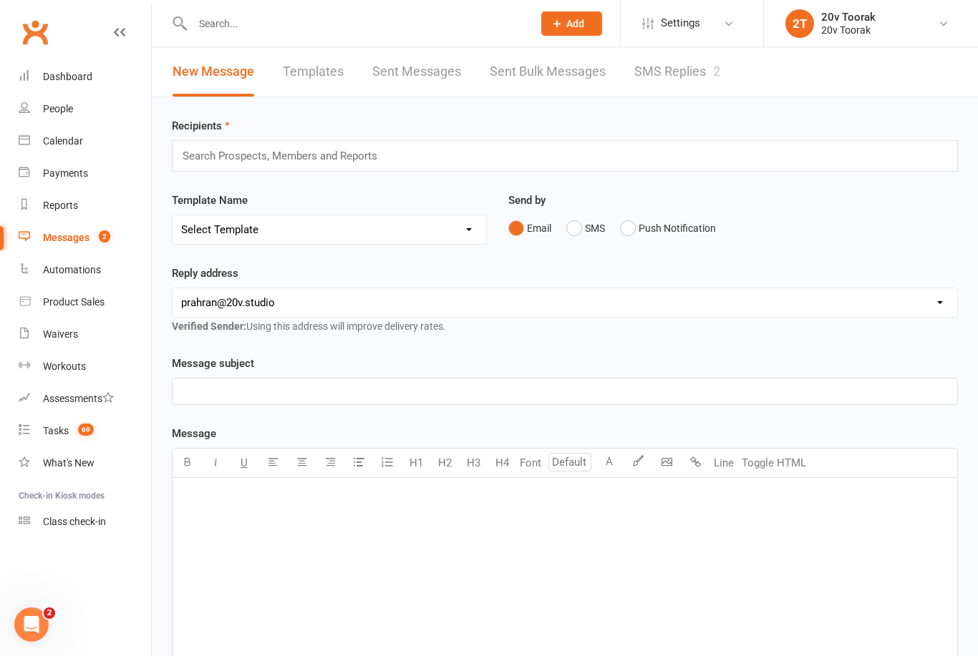
click at [688, 70] on link "SMS Replies 2" at bounding box center [677, 71] width 86 height 49
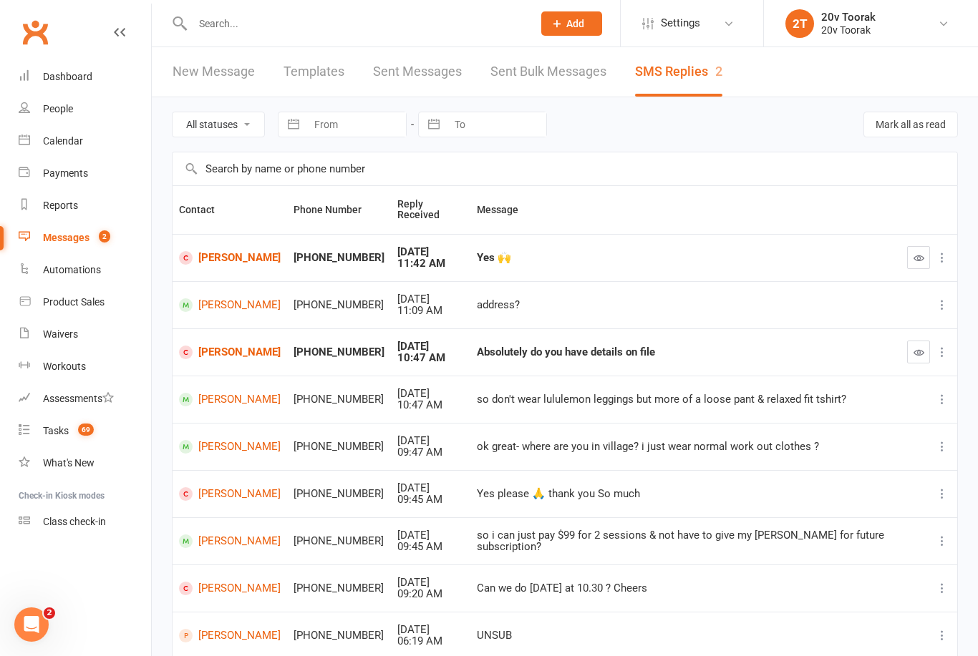
click at [922, 349] on icon "button" at bounding box center [918, 352] width 11 height 11
click at [917, 258] on icon "button" at bounding box center [918, 258] width 11 height 11
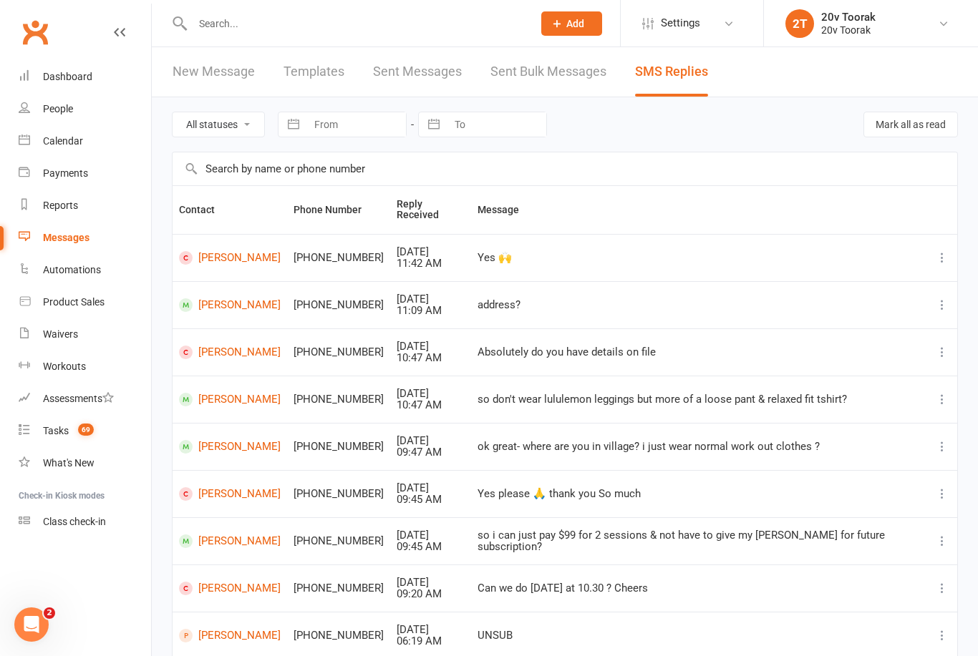
click at [210, 251] on link "[PERSON_NAME]" at bounding box center [230, 258] width 102 height 14
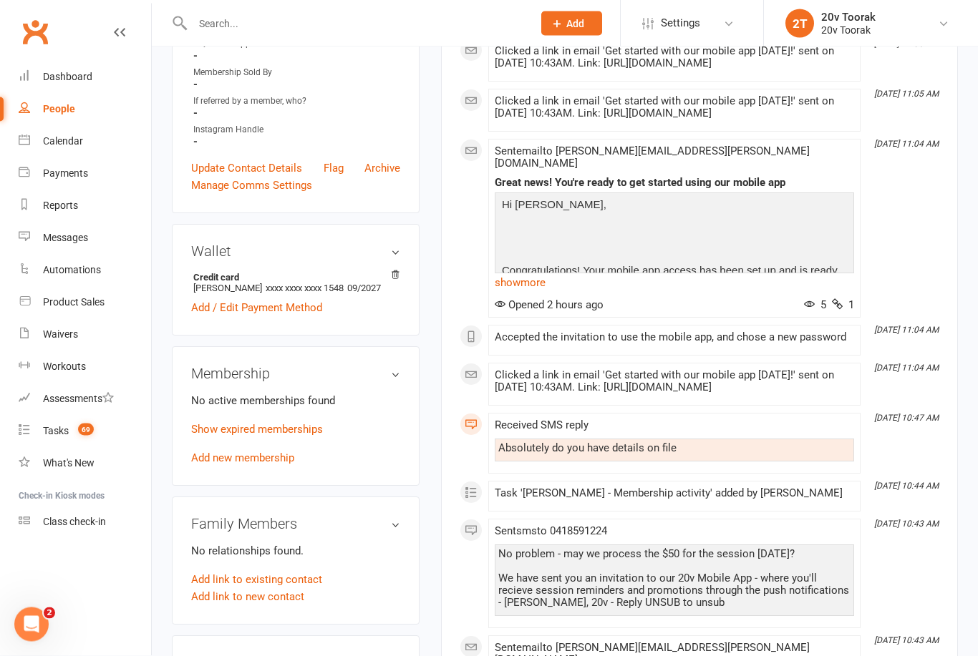
scroll to position [469, 0]
click at [264, 464] on link "Add new membership" at bounding box center [242, 458] width 103 height 13
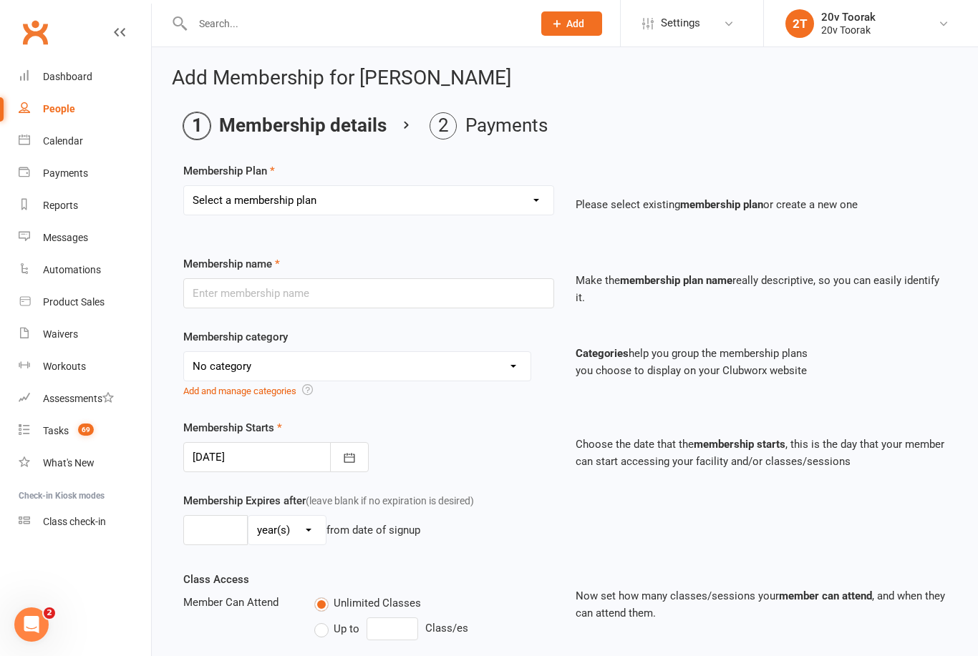
click at [537, 199] on select "Select a membership plan Create new Membership Plan Casual Session 18 Month - A…" at bounding box center [368, 200] width 369 height 29
select select "1"
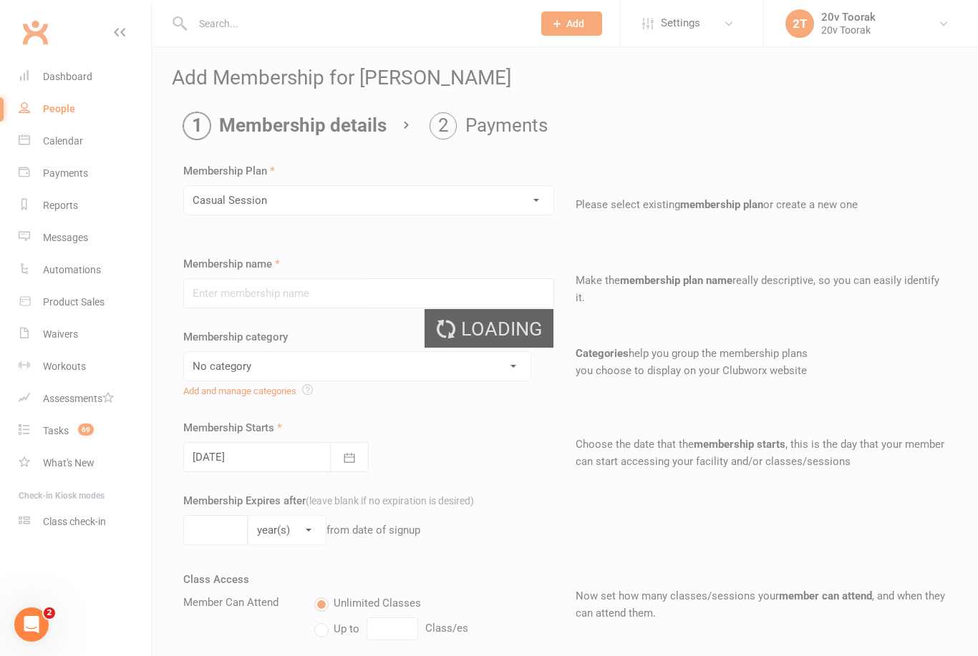
type input "Casual Session"
select select "0"
type input "0"
type input "1"
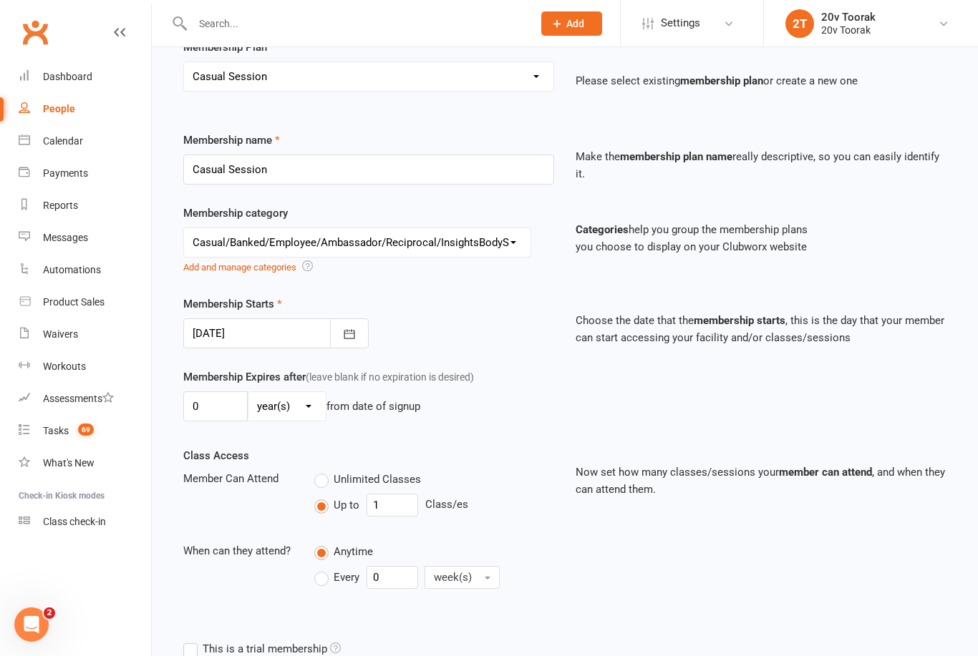
scroll to position [154, 0]
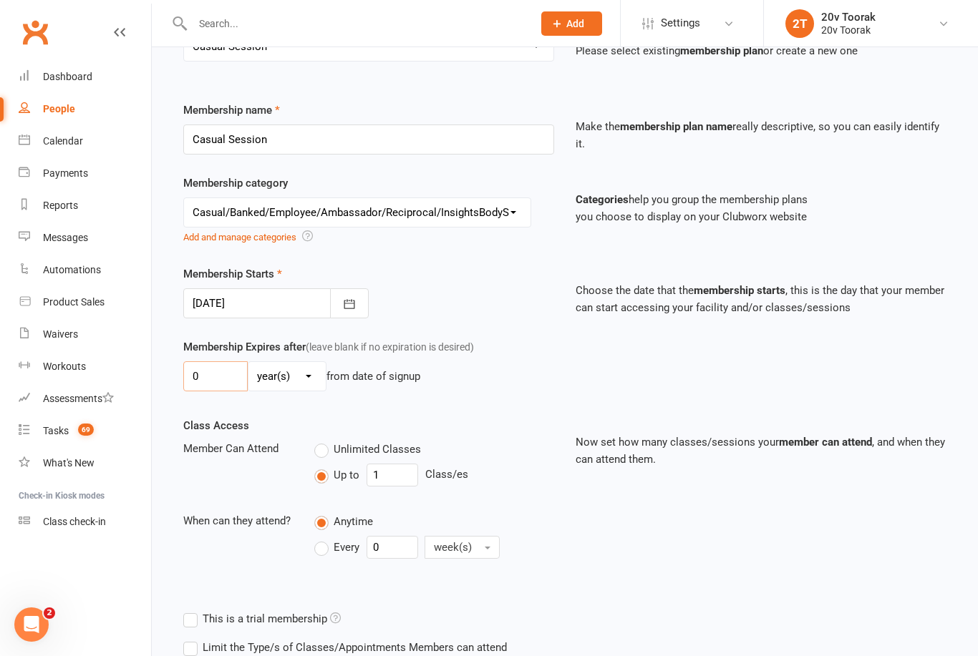
click at [228, 372] on input "0" at bounding box center [215, 376] width 64 height 30
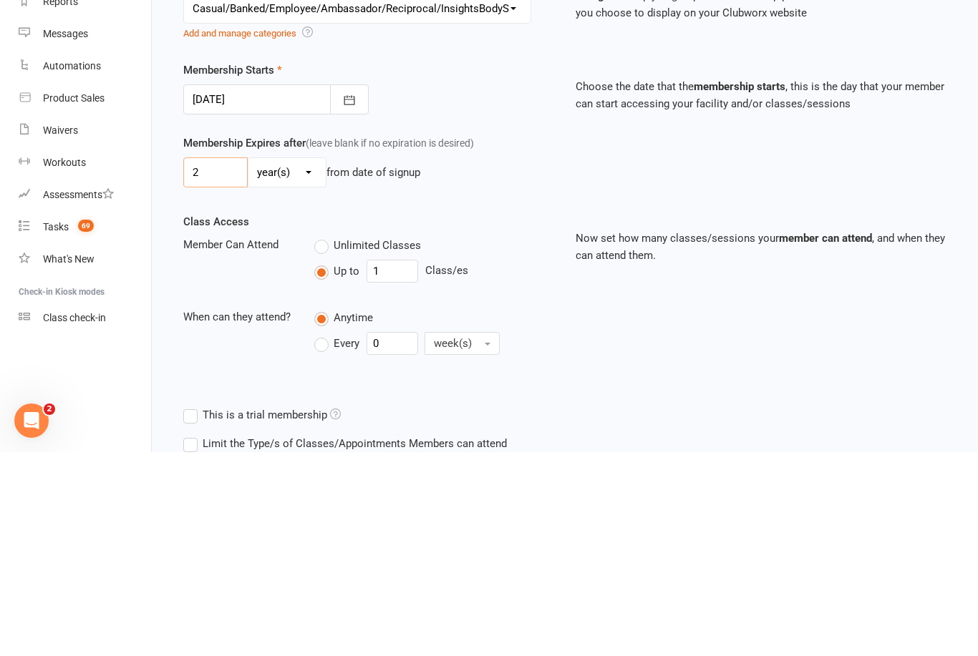
type input "2"
click at [298, 362] on select "day(s) week(s) month(s) year(s)" at bounding box center [286, 376] width 77 height 29
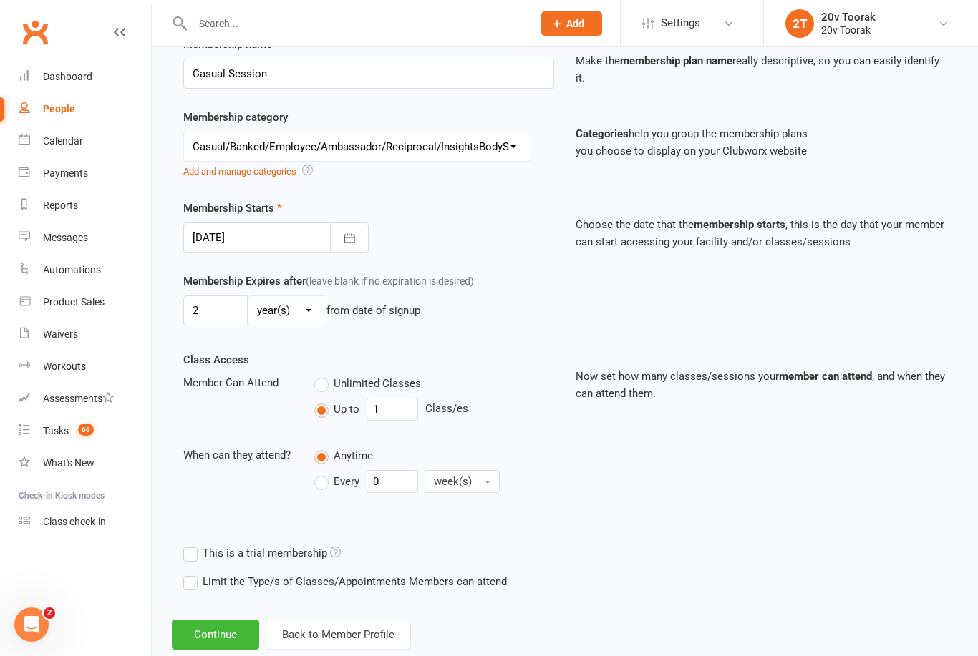
select select "1"
click at [228, 639] on button "Continue" at bounding box center [215, 635] width 87 height 30
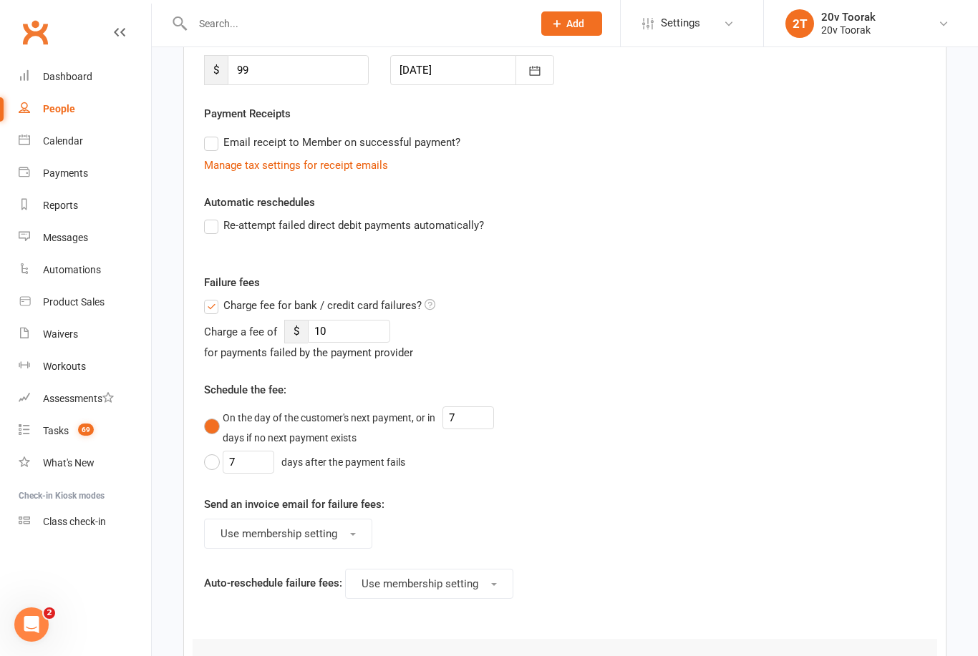
scroll to position [0, 0]
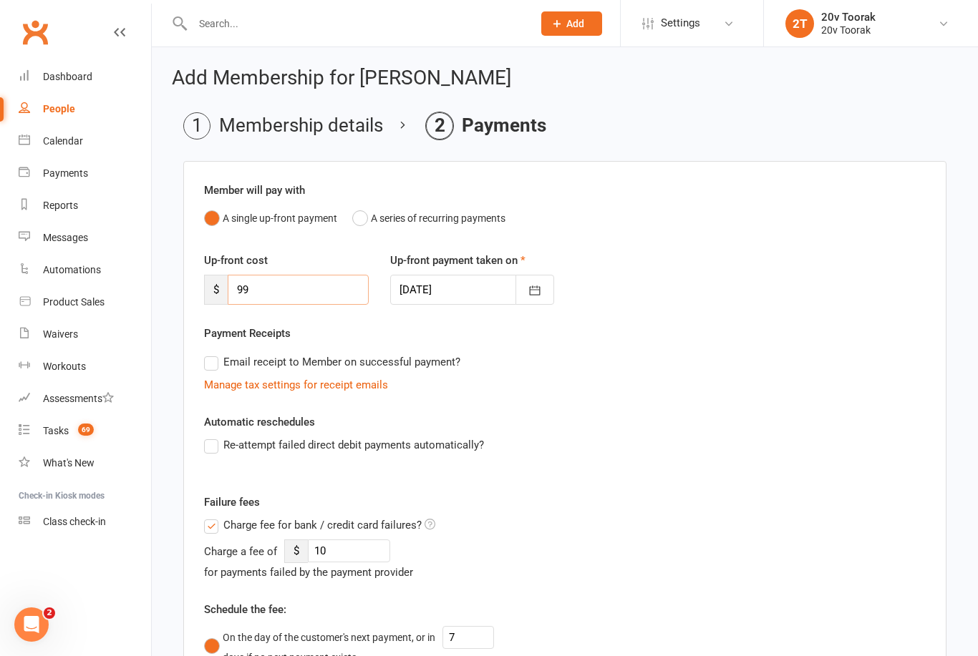
click at [301, 286] on input "99" at bounding box center [298, 290] width 141 height 30
type input "9"
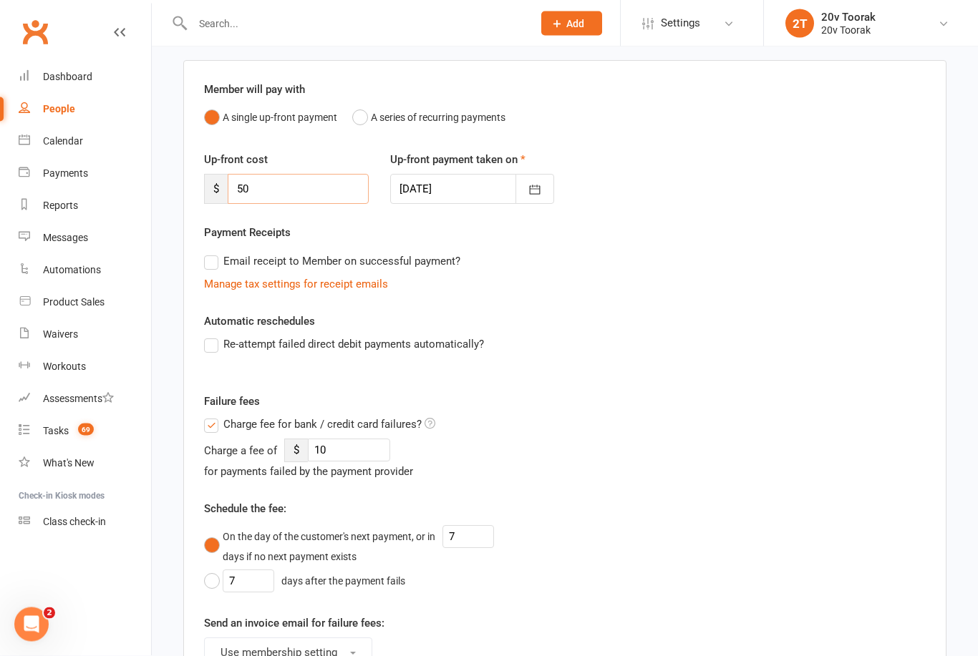
type input "50"
click at [211, 261] on label "Email receipt to Member on successful payment?" at bounding box center [332, 261] width 256 height 17
click at [211, 253] on input "Email receipt to Member on successful payment?" at bounding box center [208, 253] width 9 height 0
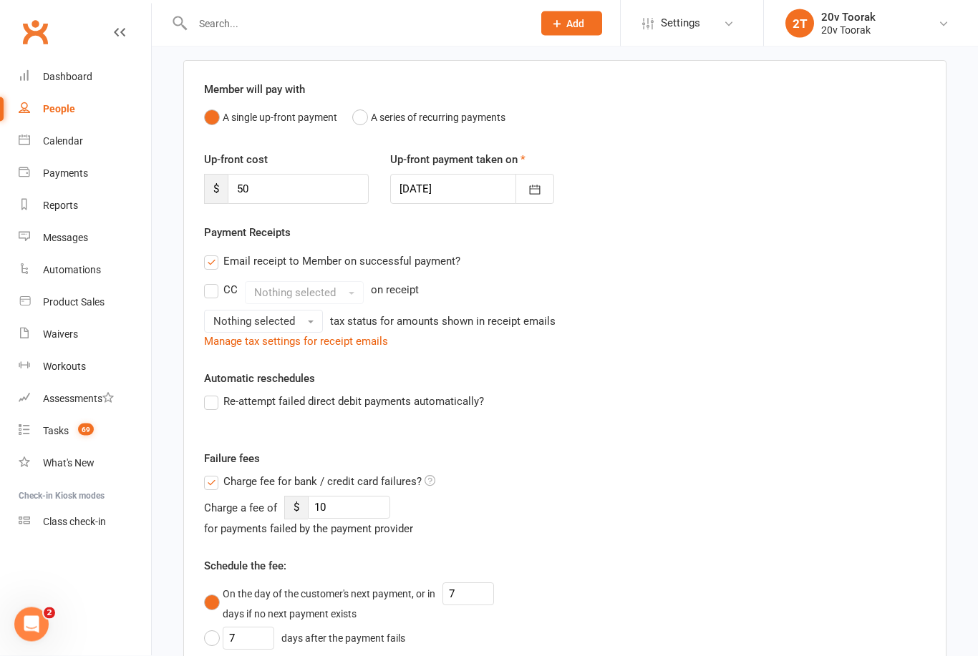
scroll to position [101, 0]
click at [218, 288] on label "CC" at bounding box center [221, 289] width 34 height 17
click at [213, 281] on input "CC" at bounding box center [208, 281] width 9 height 0
click at [238, 325] on span "Nothing selected" at bounding box center [254, 321] width 82 height 13
click at [220, 347] on span "Inc tax" at bounding box center [231, 352] width 31 height 13
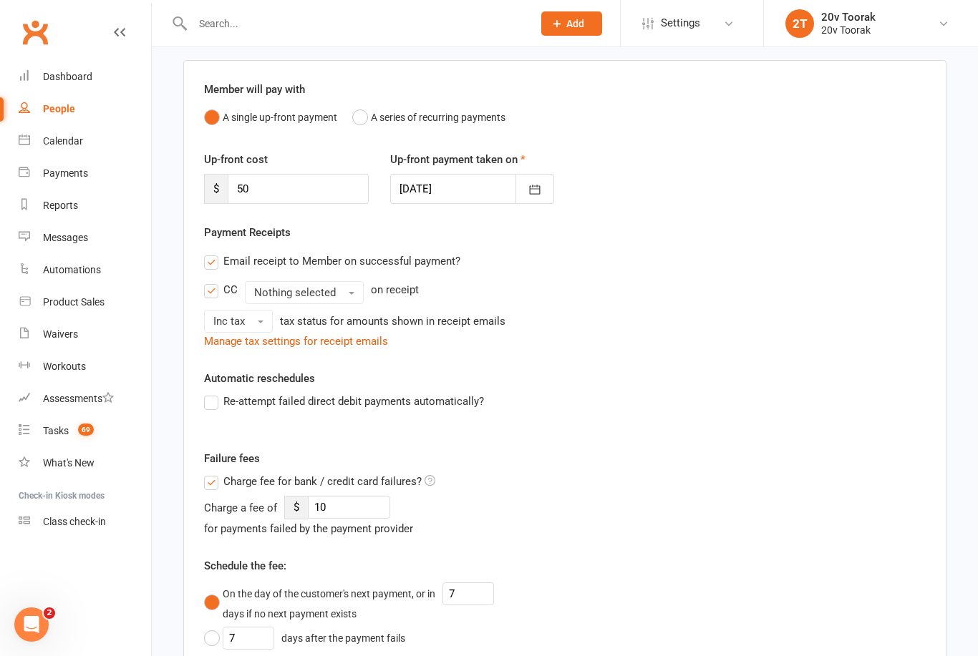
click at [209, 297] on label "CC" at bounding box center [221, 289] width 34 height 17
click at [209, 281] on input "CC" at bounding box center [208, 281] width 9 height 0
click at [218, 405] on label "Re-attempt failed direct debit payments automatically?" at bounding box center [344, 401] width 280 height 17
click at [213, 393] on input "Re-attempt failed direct debit payments automatically?" at bounding box center [208, 393] width 9 height 0
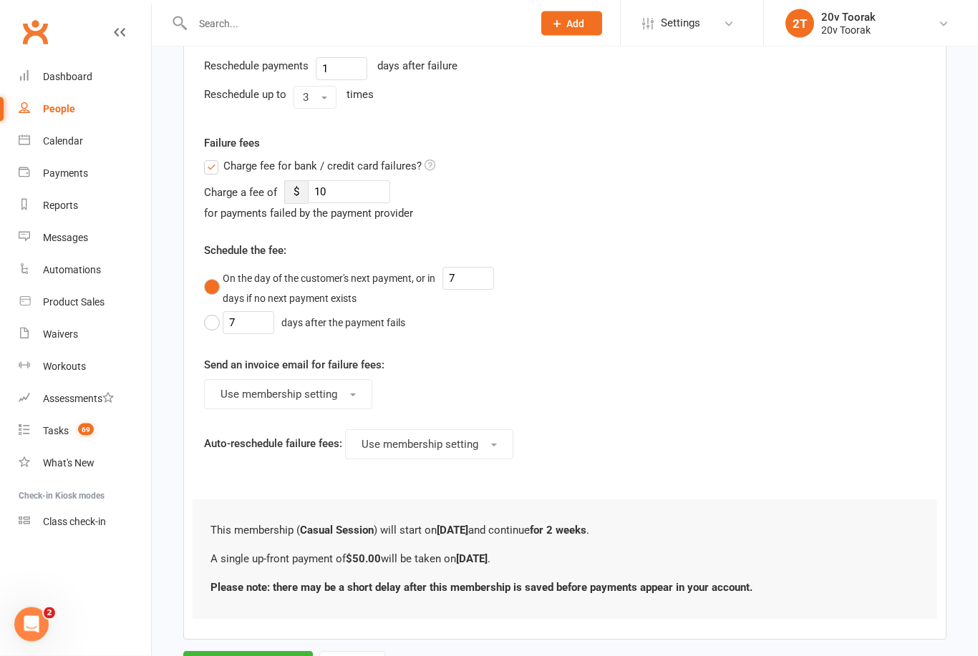
scroll to position [507, 0]
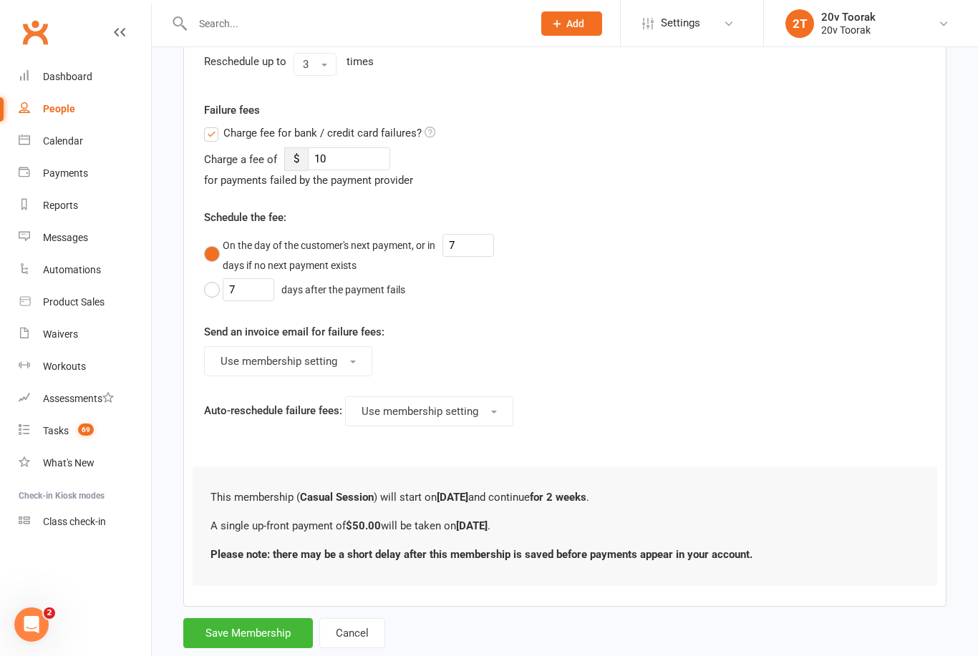
click at [265, 627] on button "Save Membership" at bounding box center [248, 633] width 130 height 30
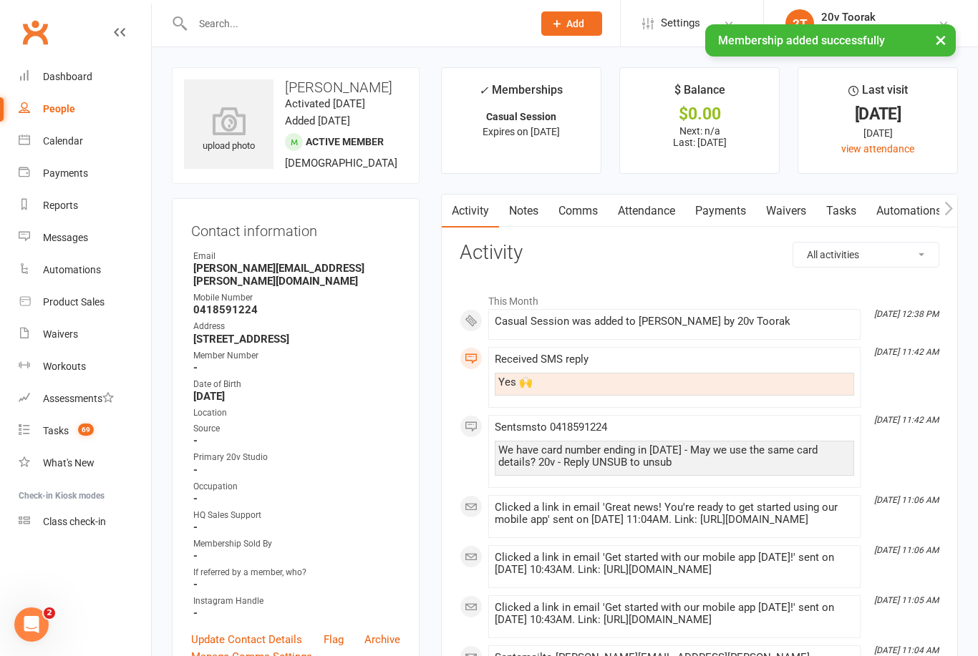
click at [27, 137] on icon at bounding box center [24, 139] width 11 height 11
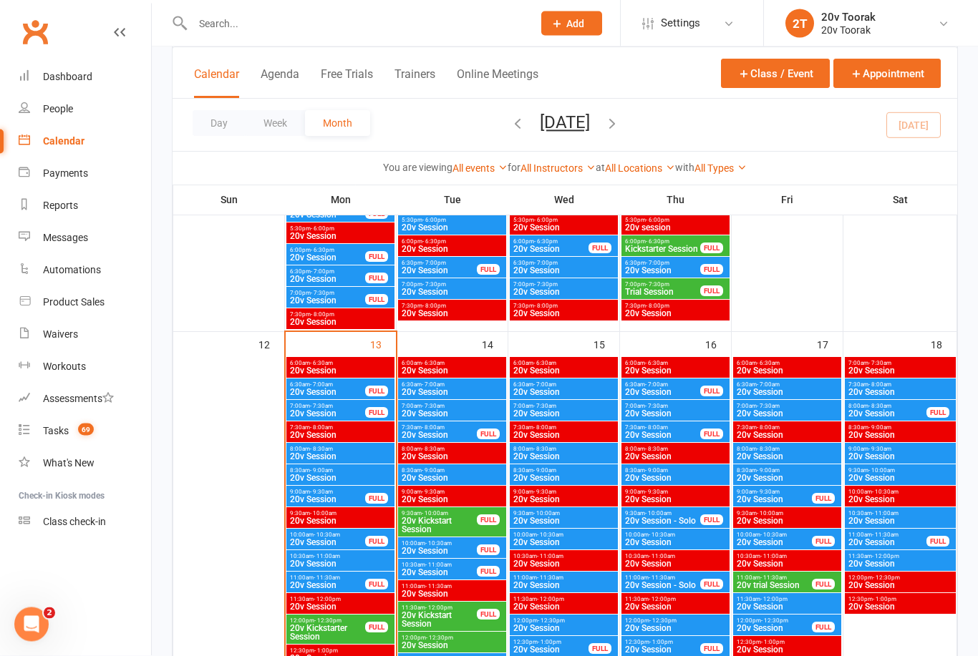
scroll to position [1393, 0]
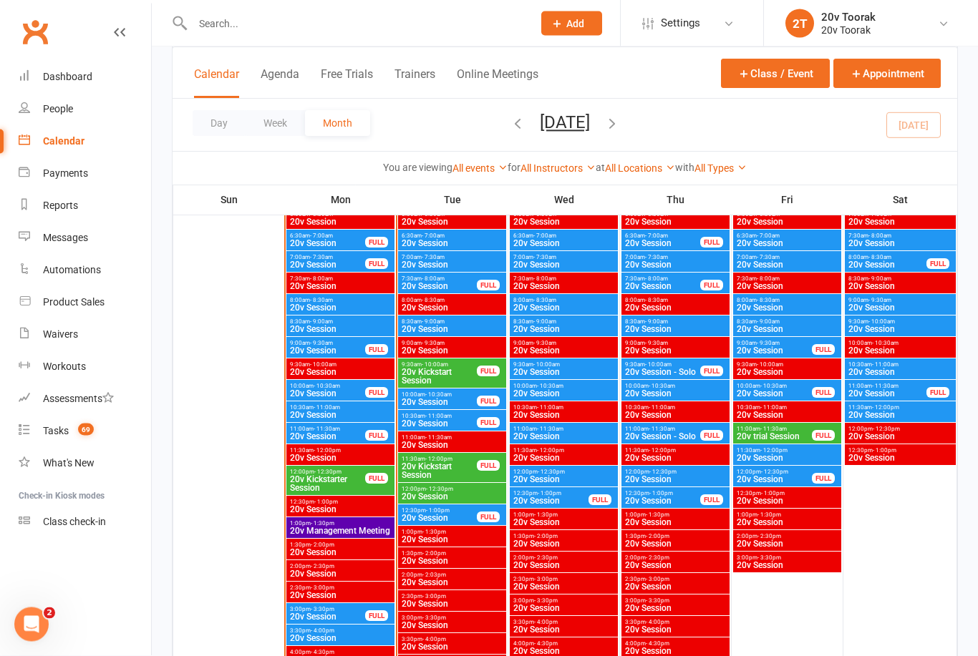
click at [449, 400] on span "20v Session" at bounding box center [439, 403] width 77 height 9
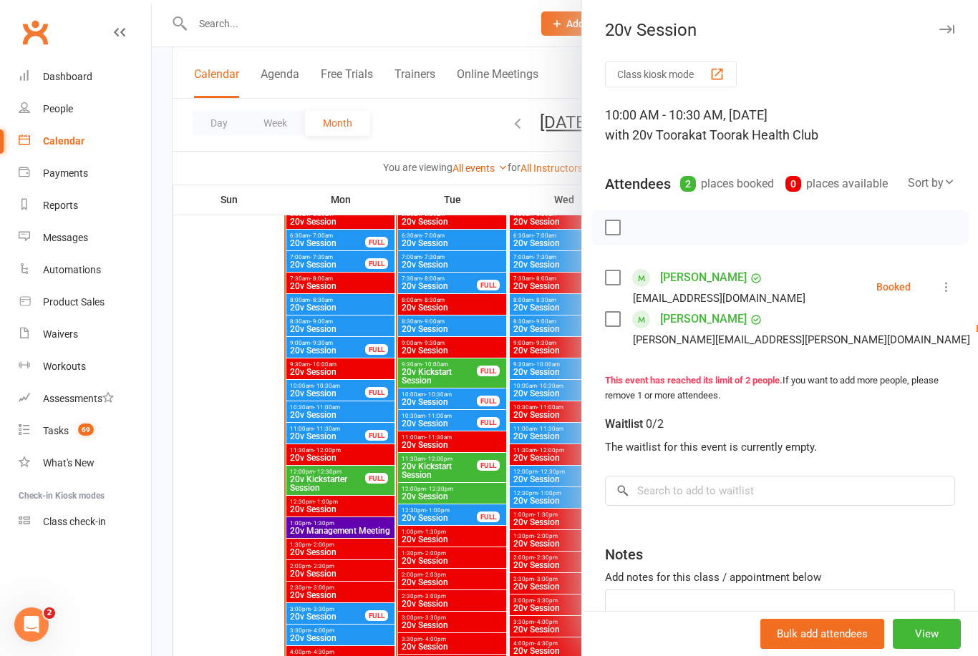
click at [900, 386] on link "Remove" at bounding box center [977, 385] width 154 height 29
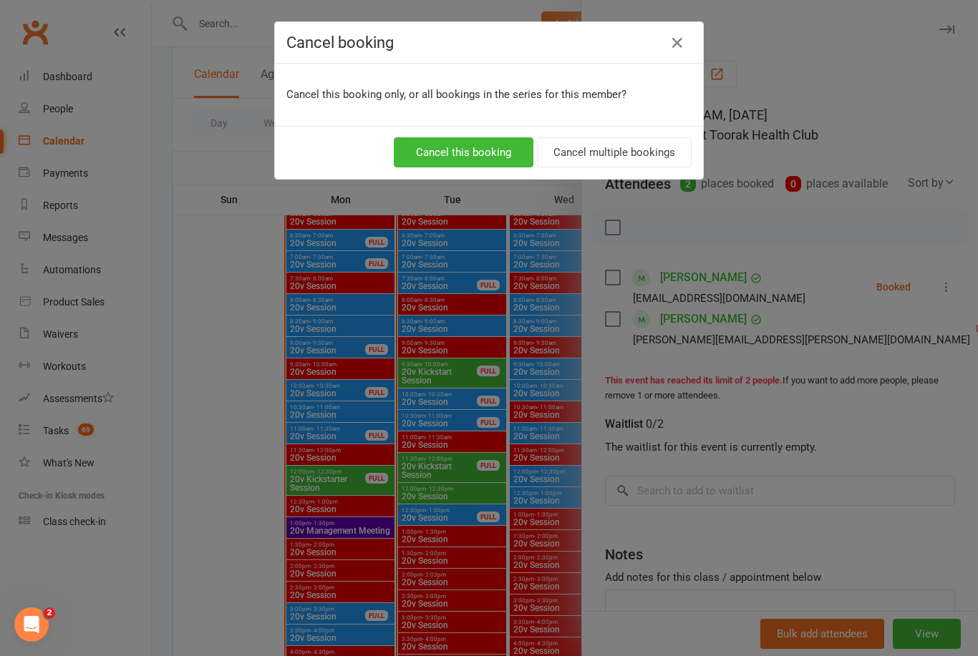
click at [492, 154] on button "Cancel this booking" at bounding box center [464, 152] width 140 height 30
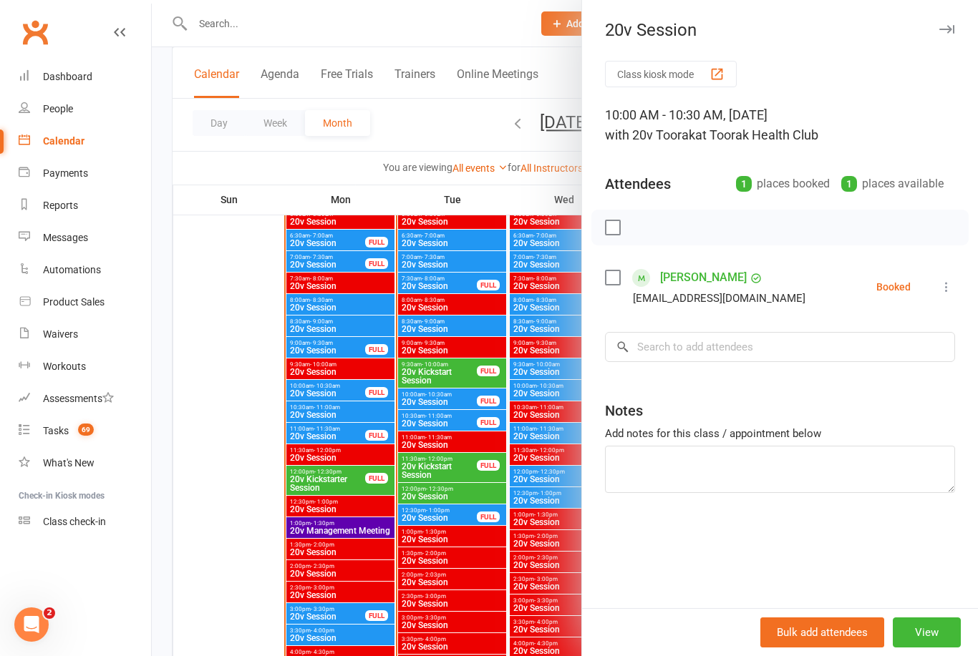
click at [449, 406] on div at bounding box center [565, 328] width 826 height 656
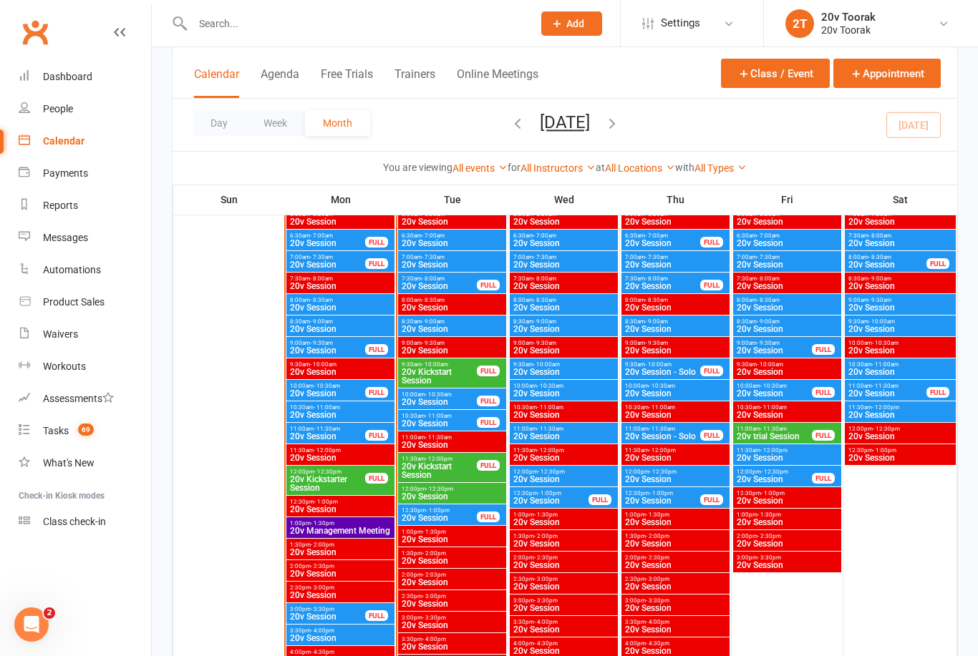
click at [439, 398] on span "20v Session" at bounding box center [439, 402] width 77 height 9
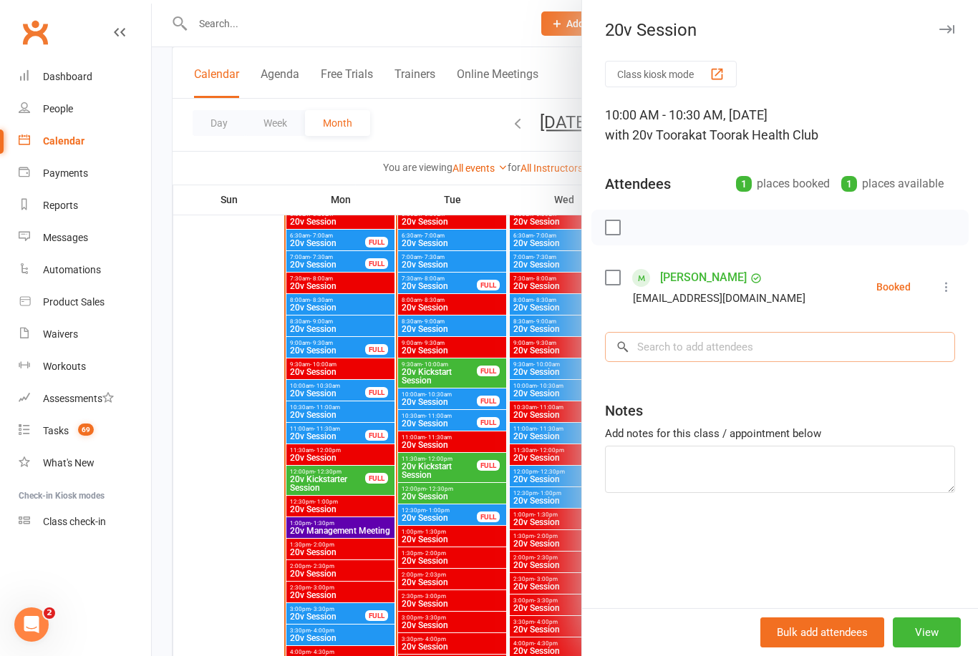
click at [728, 351] on input "search" at bounding box center [780, 347] width 350 height 30
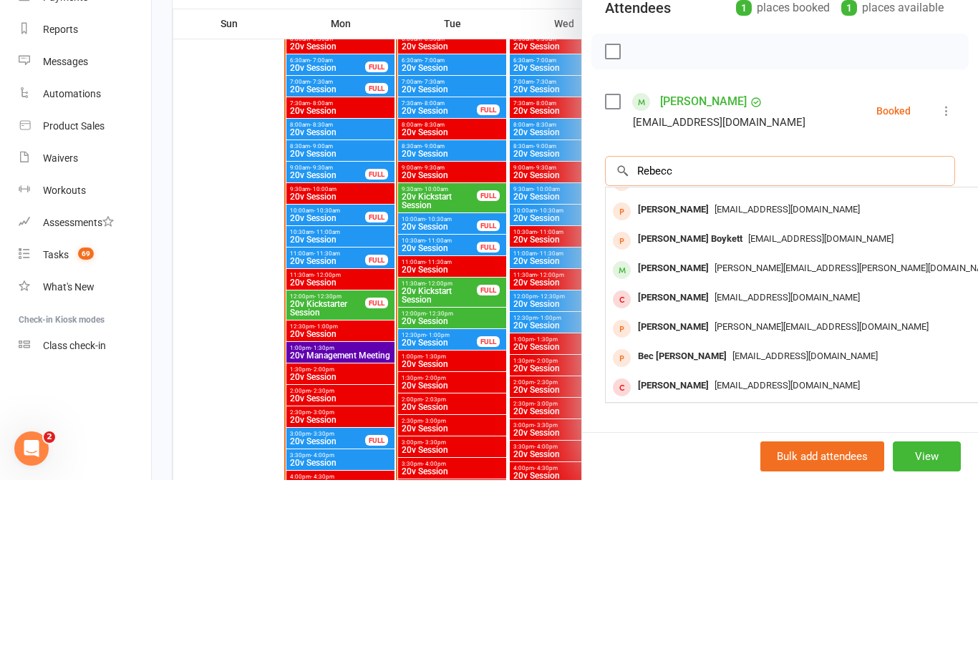
scroll to position [79, 0]
type input "Rebecc"
click at [723, 439] on span "rebecca.zukowski@scape.com.au" at bounding box center [855, 444] width 283 height 11
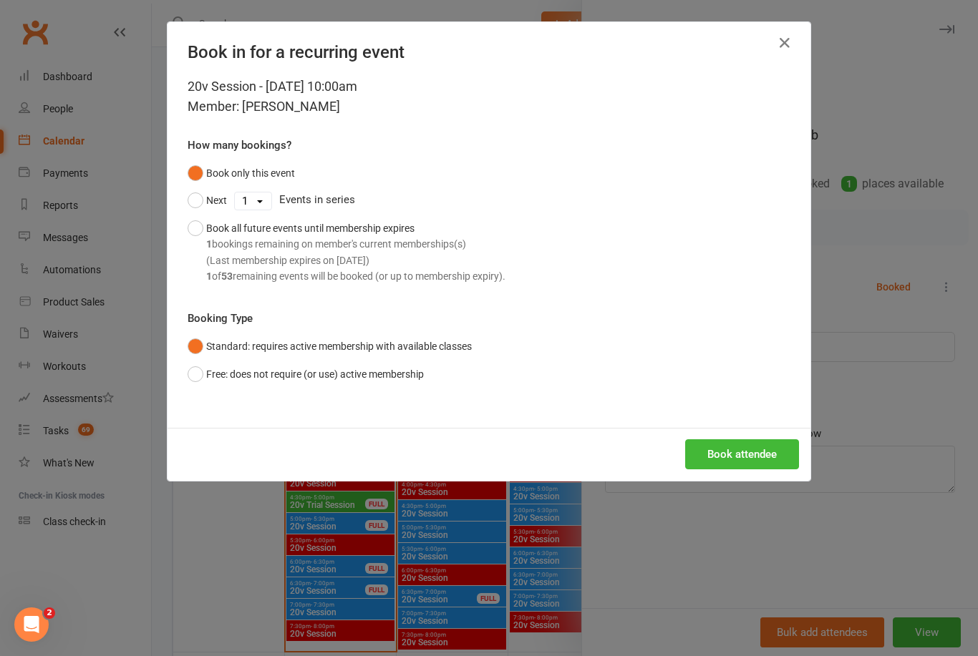
click at [764, 450] on button "Book attendee" at bounding box center [742, 454] width 114 height 30
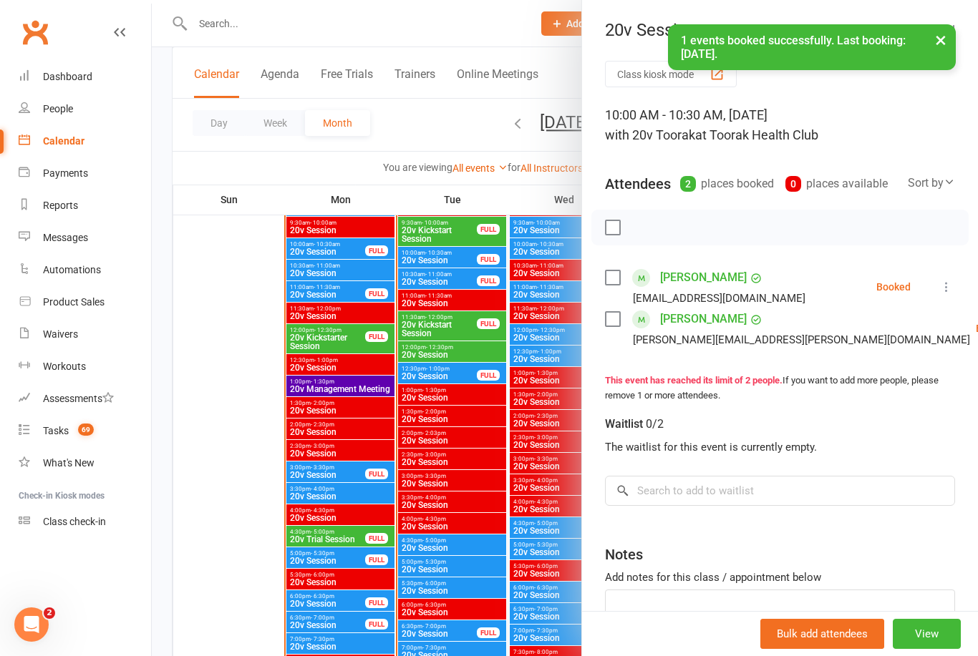
scroll to position [1484, 29]
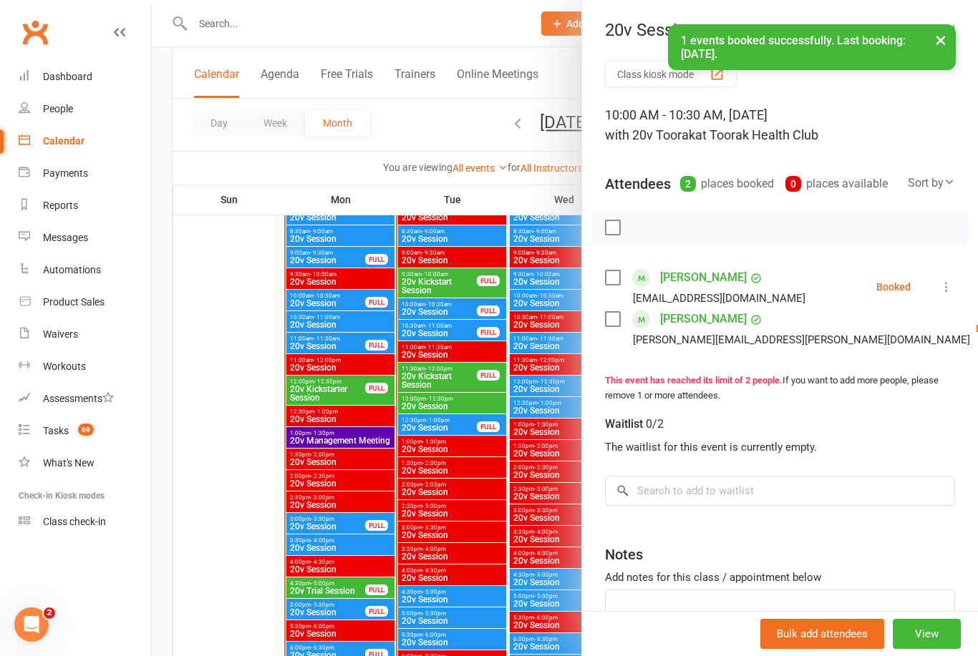
click at [464, 375] on div at bounding box center [565, 328] width 826 height 656
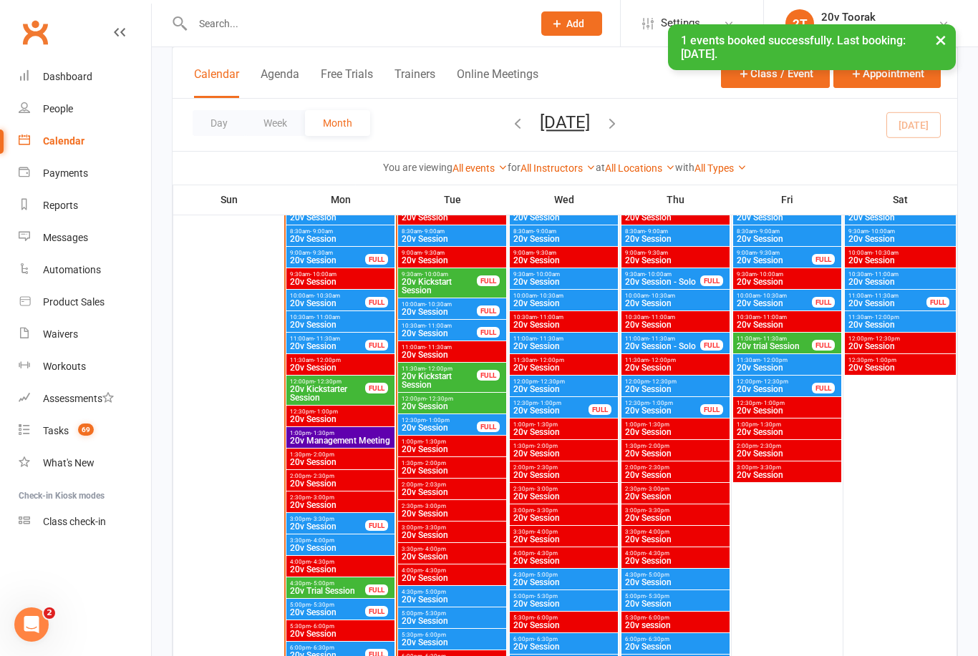
scroll to position [1484, 0]
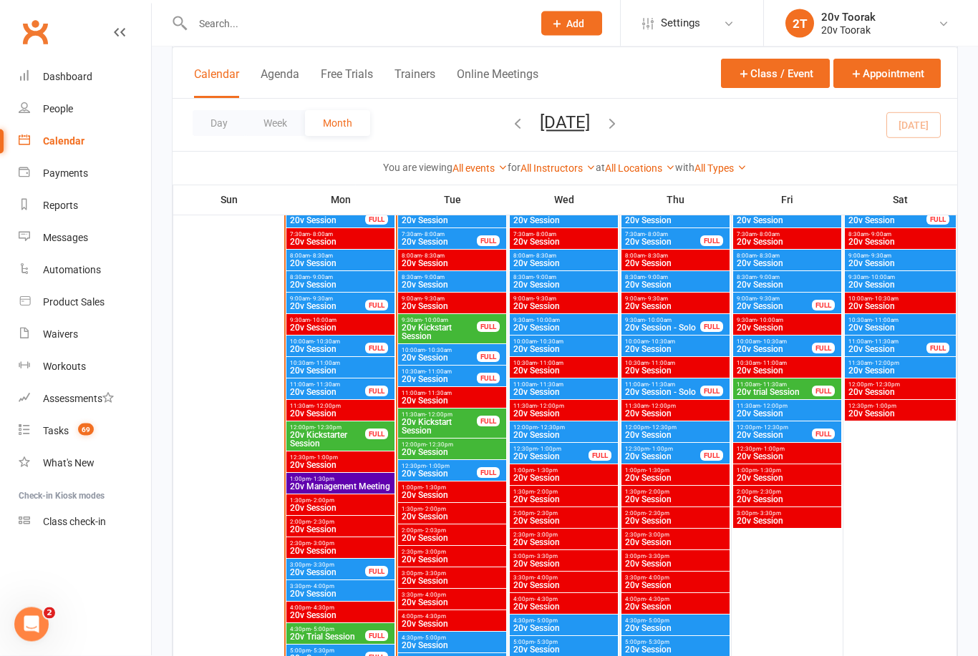
click at [346, 437] on span "20v Kickstarter Session" at bounding box center [327, 440] width 77 height 17
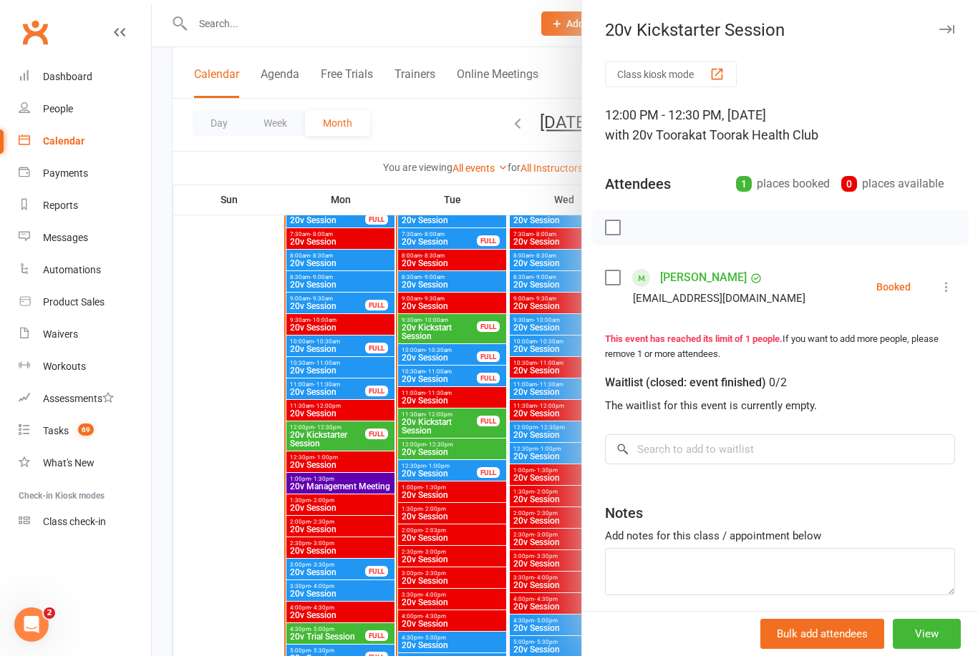
click at [952, 285] on icon at bounding box center [946, 287] width 14 height 14
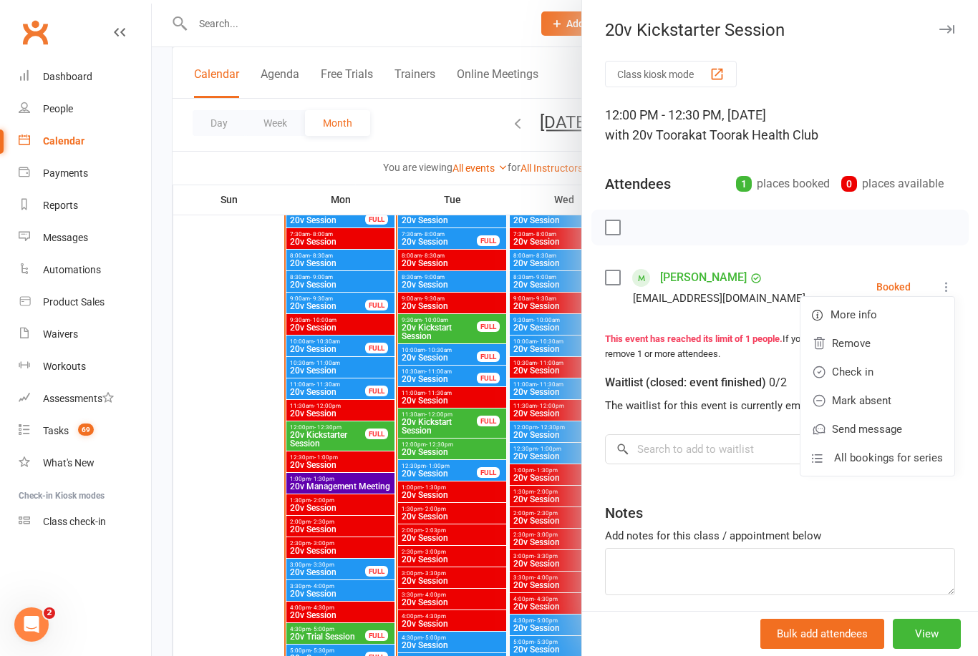
click at [884, 368] on link "Check in" at bounding box center [877, 372] width 154 height 29
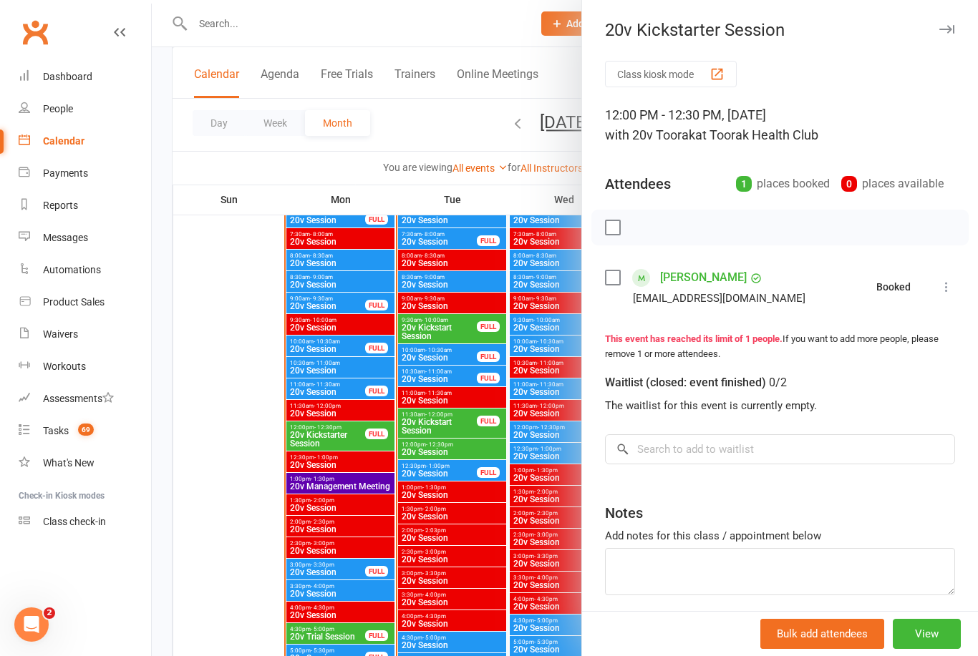
click at [693, 273] on link "Annette Koco" at bounding box center [703, 277] width 87 height 23
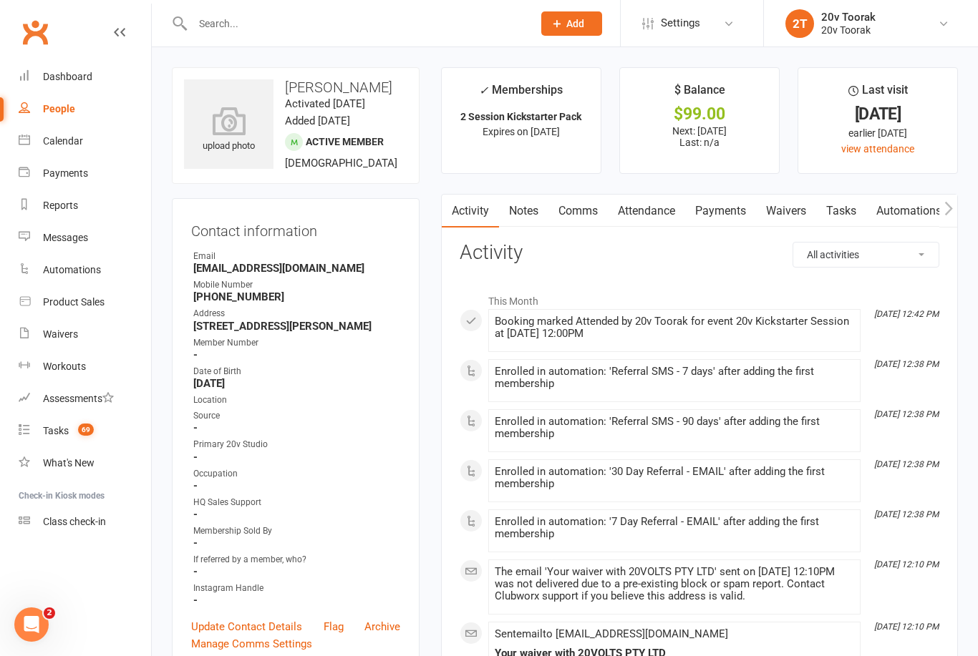
click at [532, 211] on link "Notes" at bounding box center [523, 211] width 49 height 33
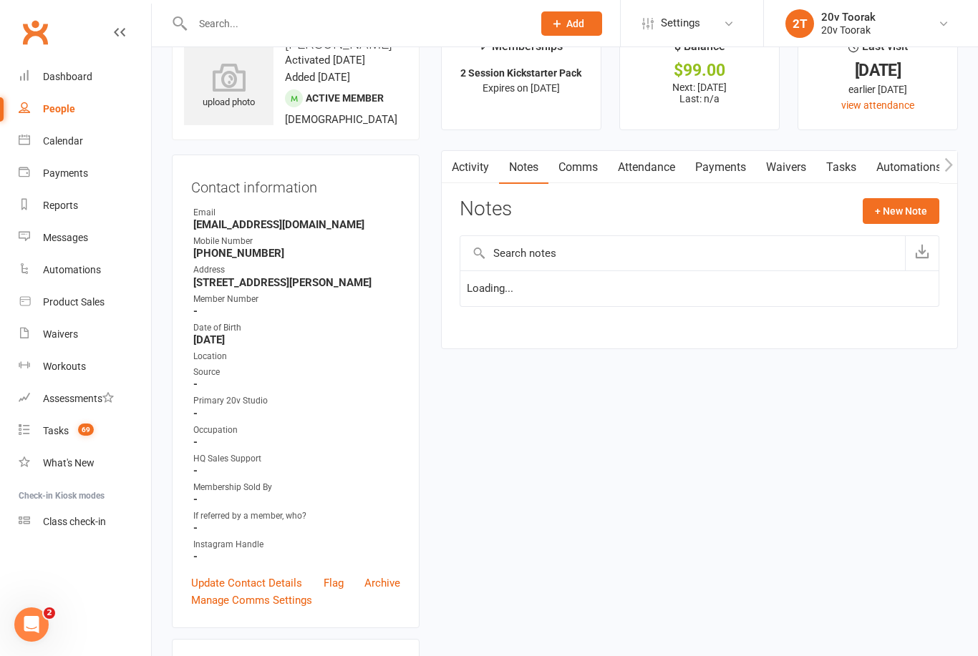
scroll to position [46, 0]
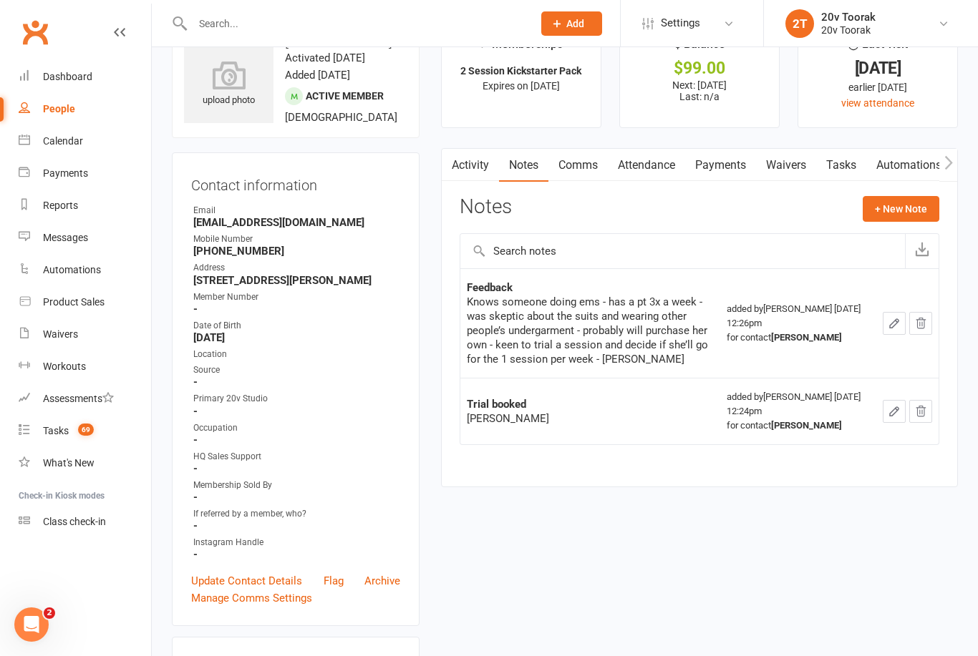
click at [914, 208] on button "+ New Note" at bounding box center [900, 209] width 77 height 26
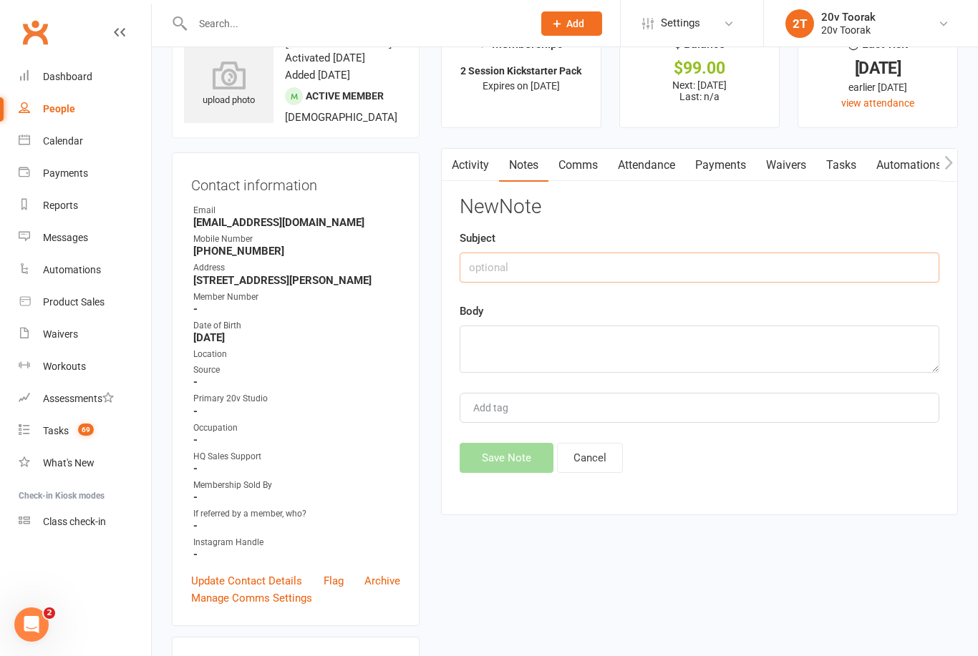
click at [759, 257] on input "text" at bounding box center [698, 268] width 479 height 30
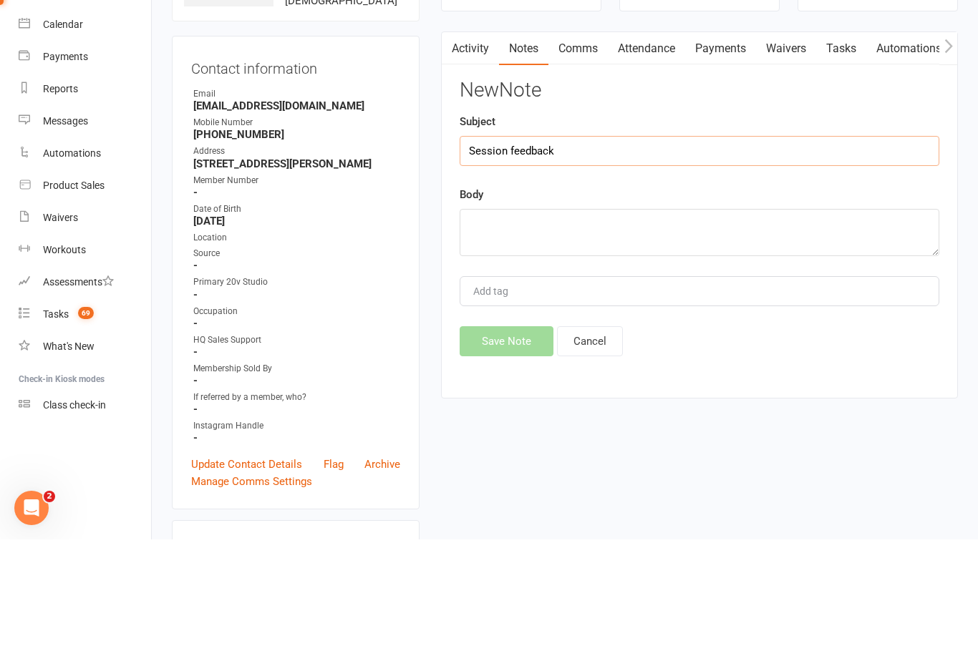
type input "Session feedback"
click at [723, 326] on textarea at bounding box center [698, 349] width 479 height 47
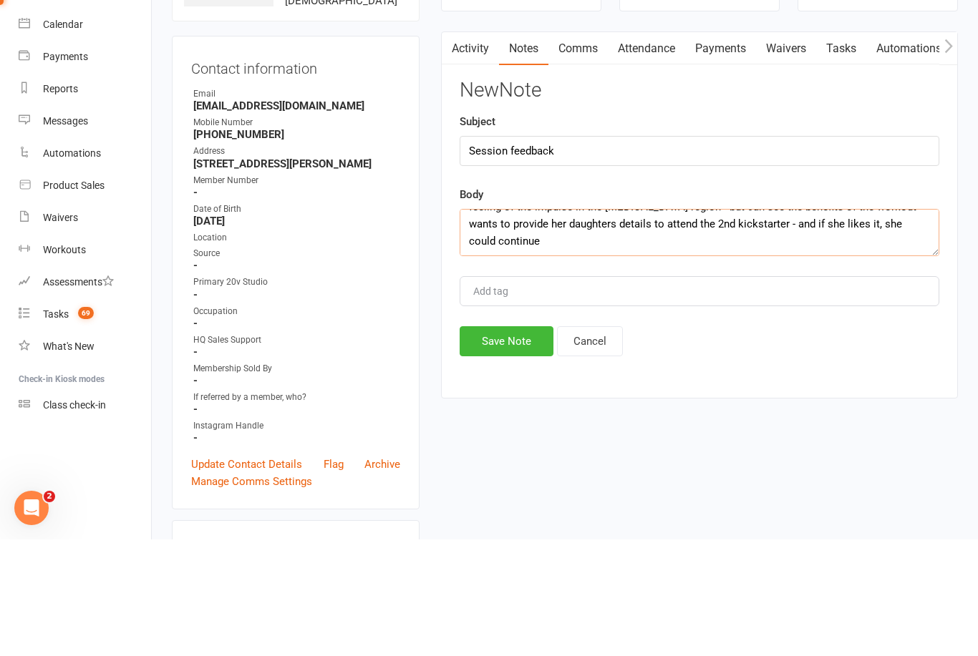
scroll to position [26, 0]
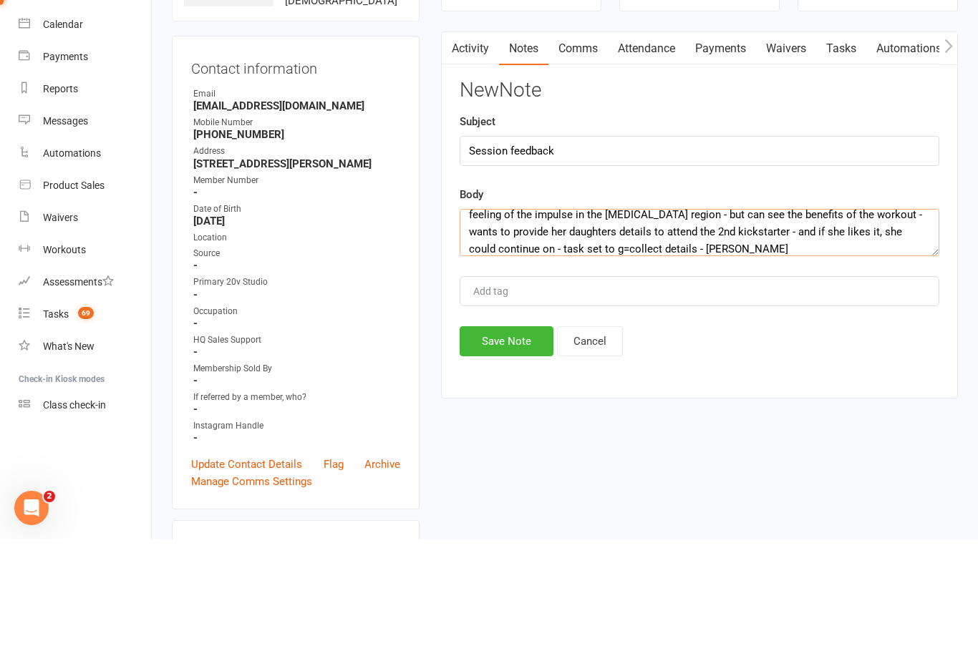
click at [608, 326] on textarea "Was a good sport about it and still completed her workout - it’s not for her an…" at bounding box center [698, 349] width 479 height 47
click at [730, 326] on textarea "Was a good sport about it and still completed her workout - it’s not for her an…" at bounding box center [698, 349] width 479 height 47
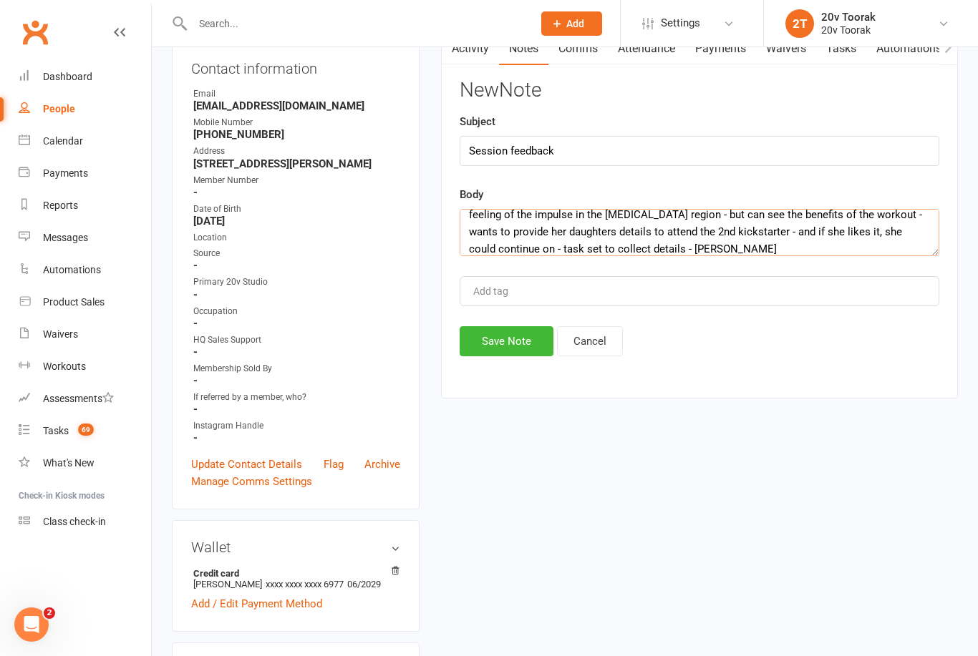
type textarea "Was a good sport about it and still completed her workout - it’s not for her an…"
click at [504, 345] on button "Save Note" at bounding box center [506, 341] width 94 height 30
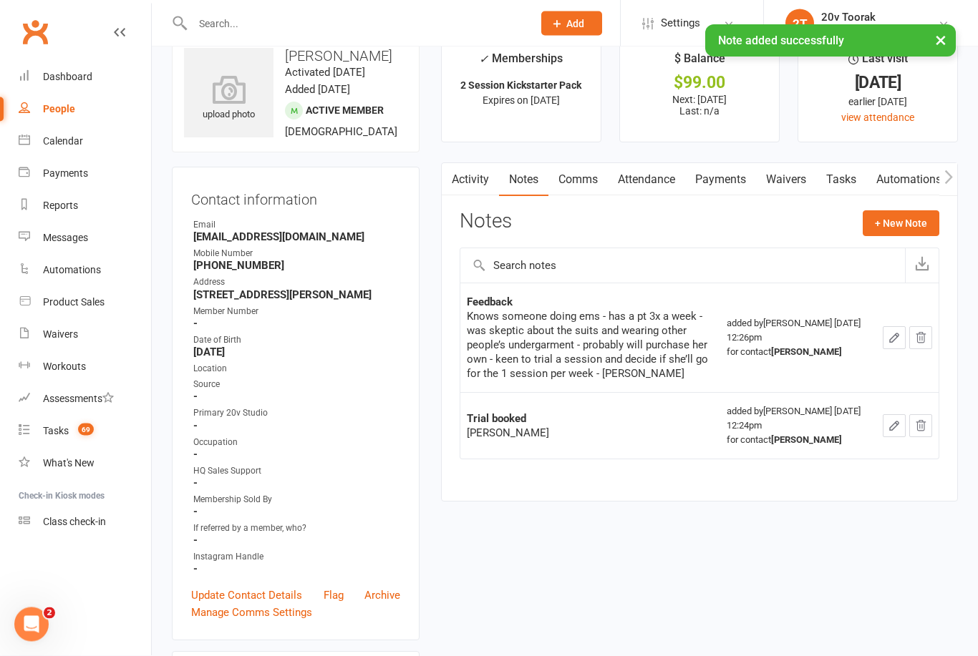
scroll to position [24, 0]
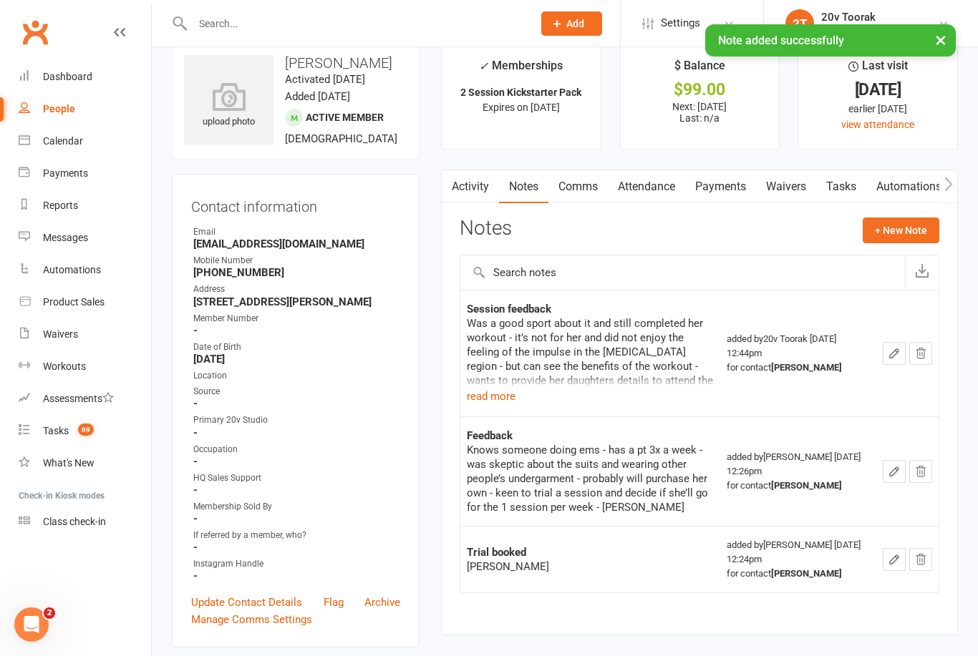
click at [925, 229] on button "+ New Note" at bounding box center [900, 231] width 77 height 26
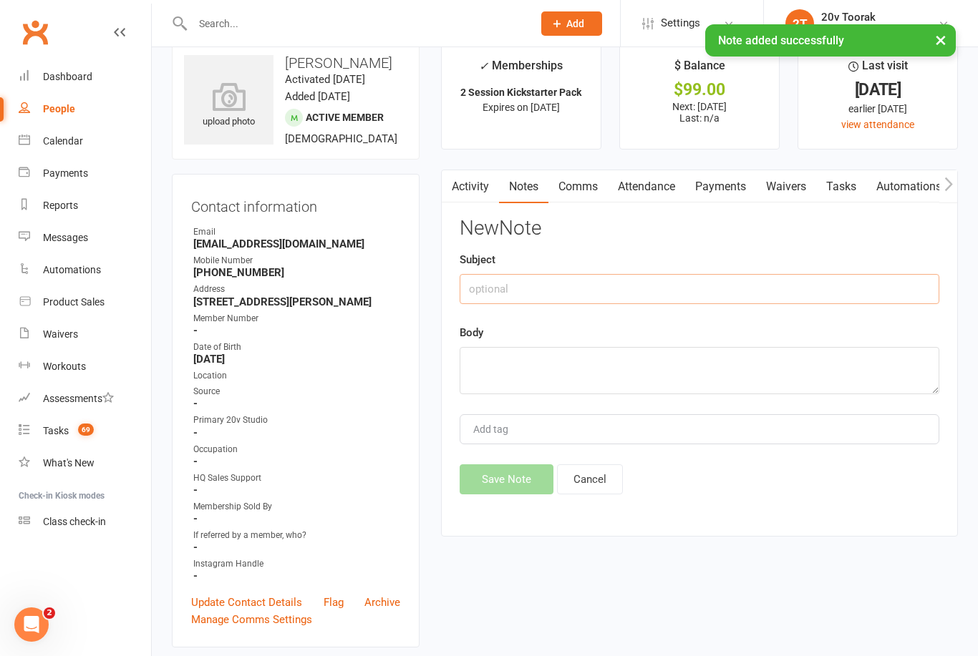
click at [739, 300] on input "text" at bounding box center [698, 289] width 479 height 30
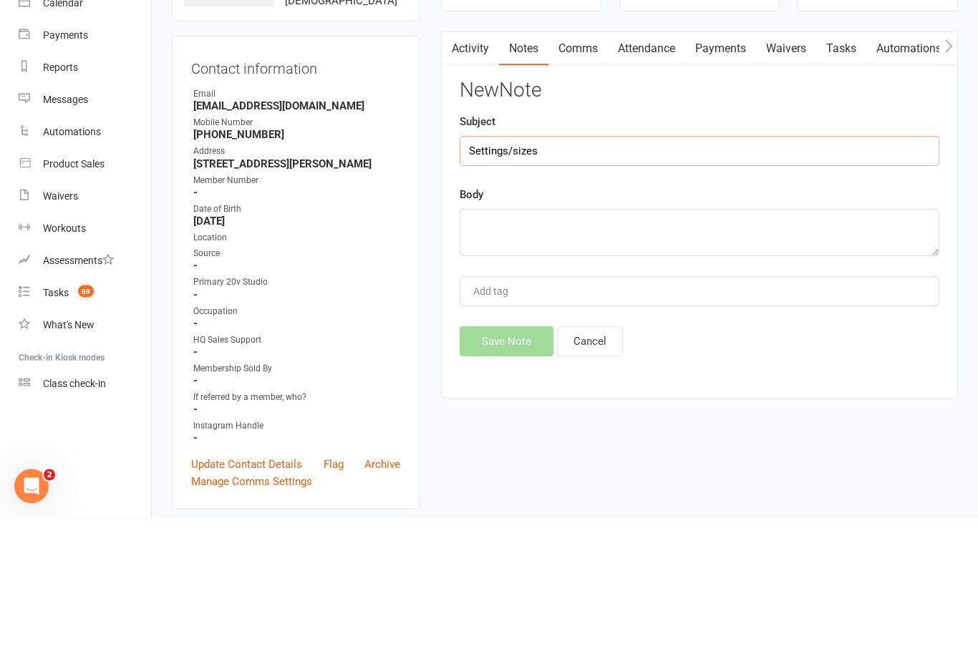
type input "Settings/sizes"
click at [513, 348] on textarea at bounding box center [698, 371] width 479 height 47
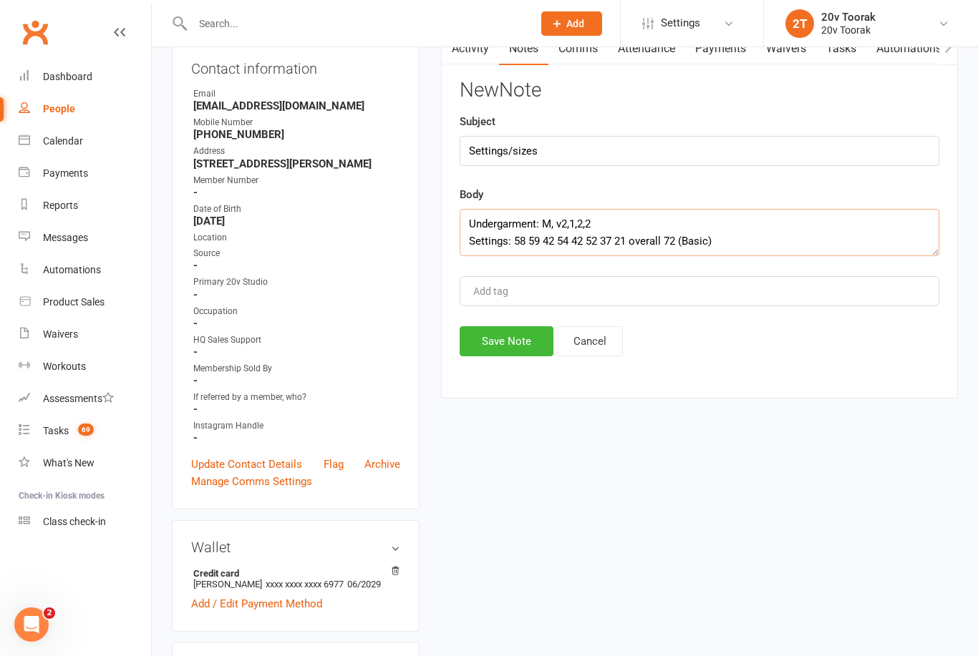
type textarea "Undergarment: M, v2,1,2,2 Settings: 58 59 42 54 42 52 37 21 overall 72 (Basic)"
click at [508, 330] on button "Save Note" at bounding box center [506, 341] width 94 height 30
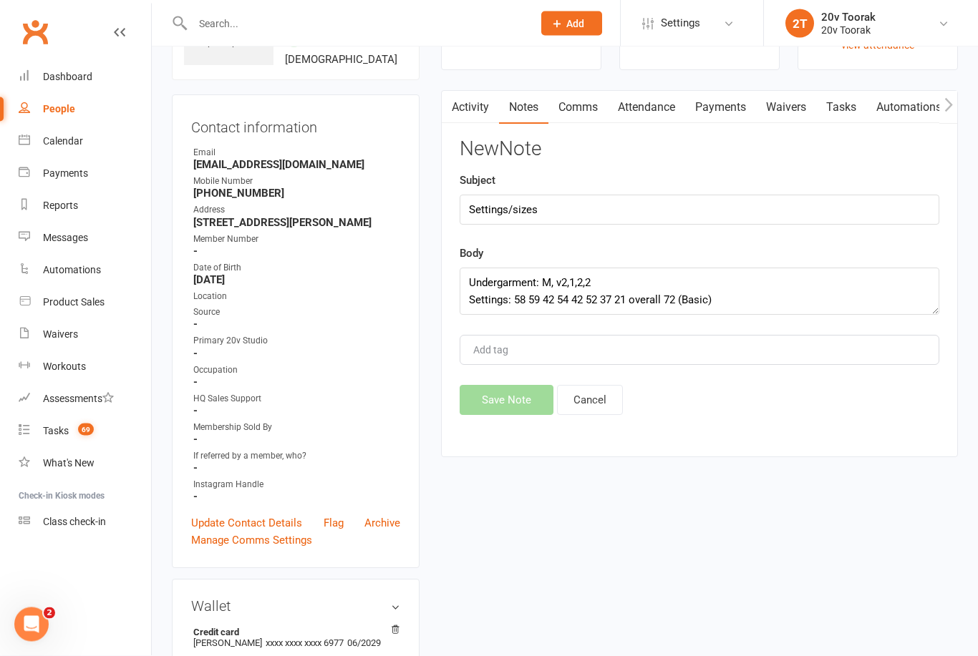
scroll to position [77, 0]
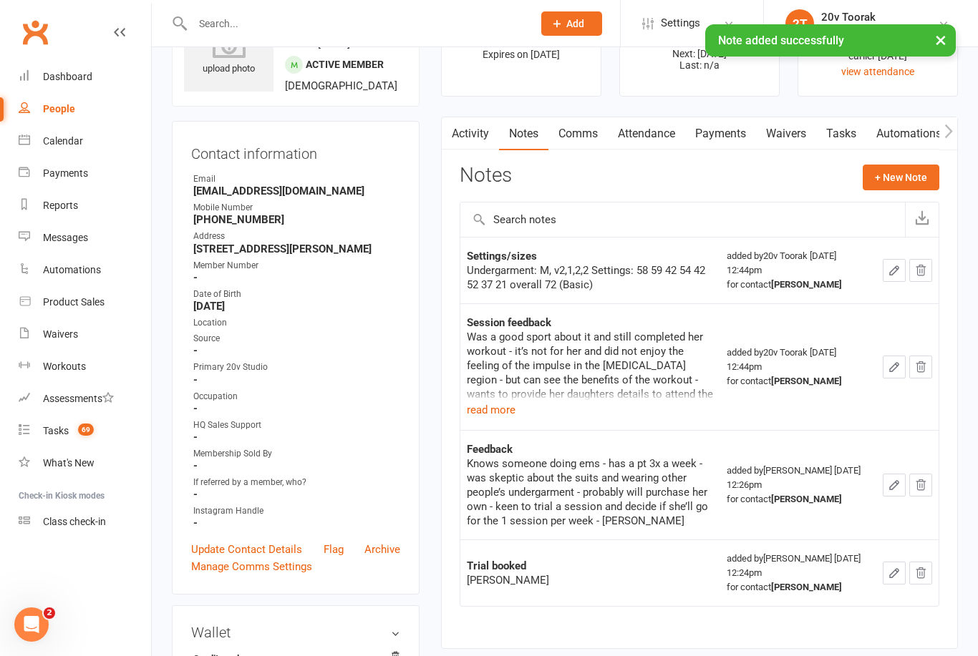
click at [920, 180] on button "+ New Note" at bounding box center [900, 178] width 77 height 26
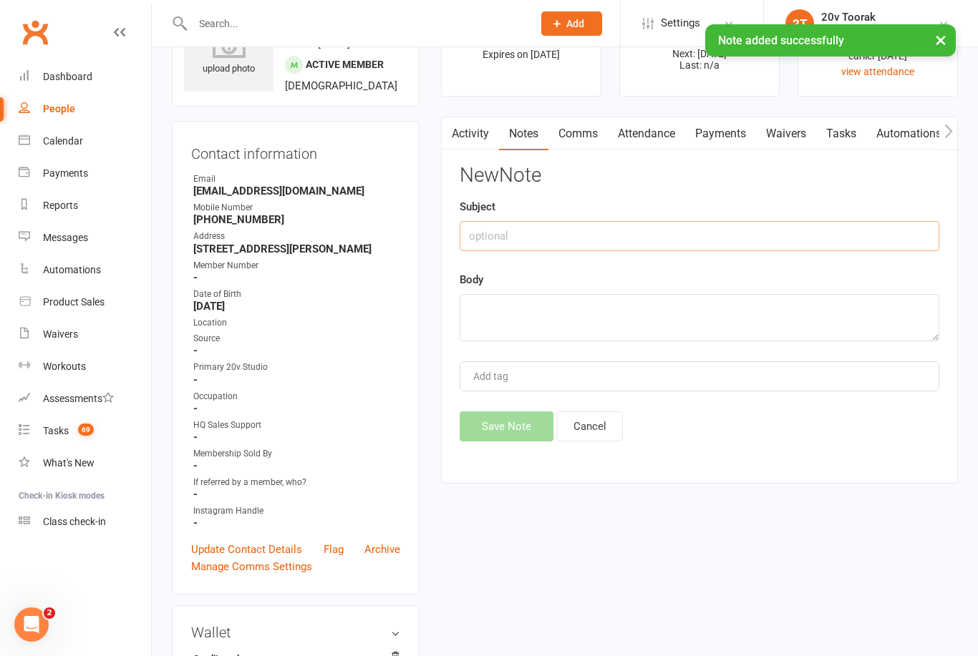
click at [755, 235] on input "text" at bounding box center [698, 236] width 479 height 30
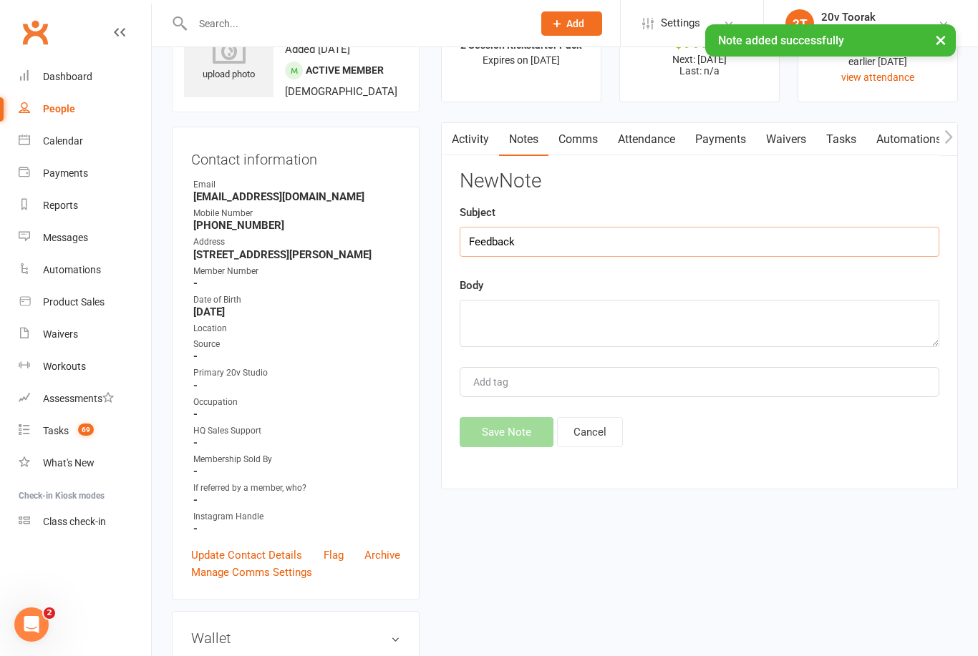
scroll to position [60, 0]
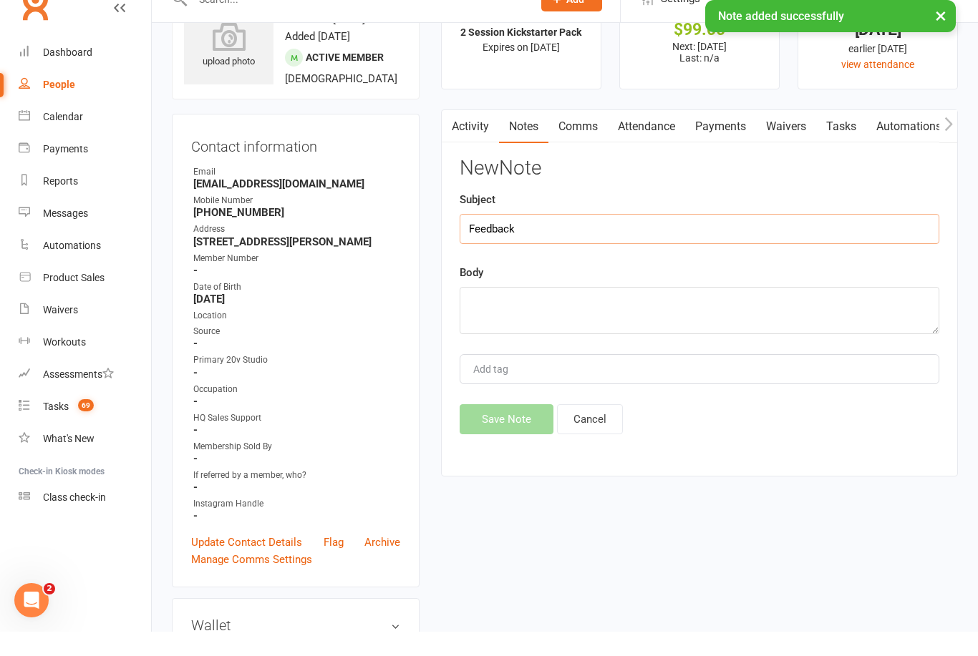
type input "Feedback"
click at [633, 311] on textarea at bounding box center [698, 334] width 479 height 47
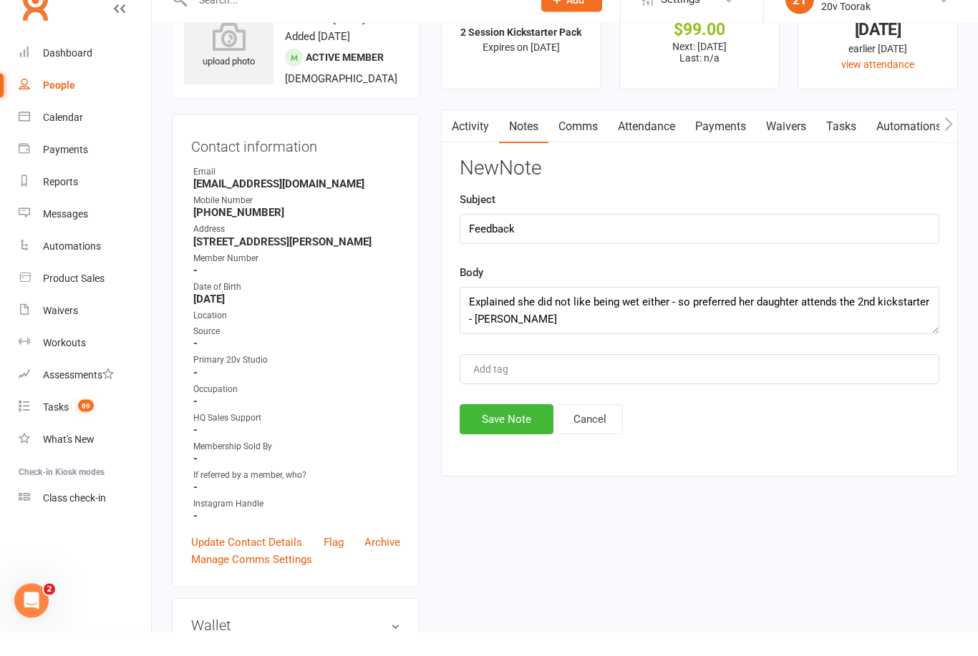
scroll to position [84, 0]
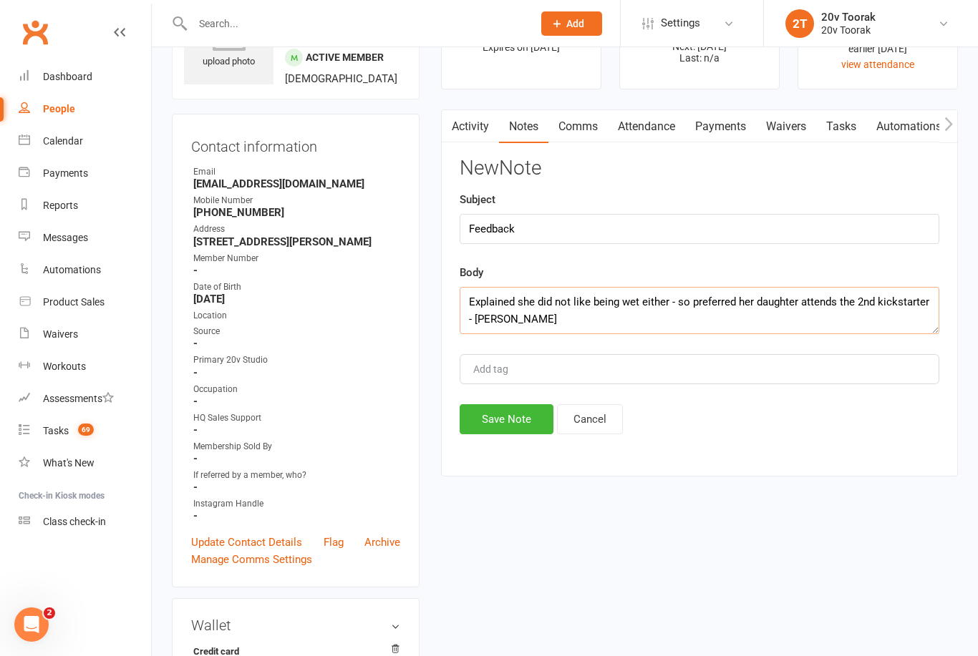
type textarea "Explained she did not like being wet either - so preferred her daughter attends…"
click at [499, 444] on div "Activity Notes Comms Attendance Payments Waivers Tasks Automations Workouts Mob…" at bounding box center [699, 292] width 517 height 367
click at [516, 419] on button "Save Note" at bounding box center [506, 419] width 94 height 30
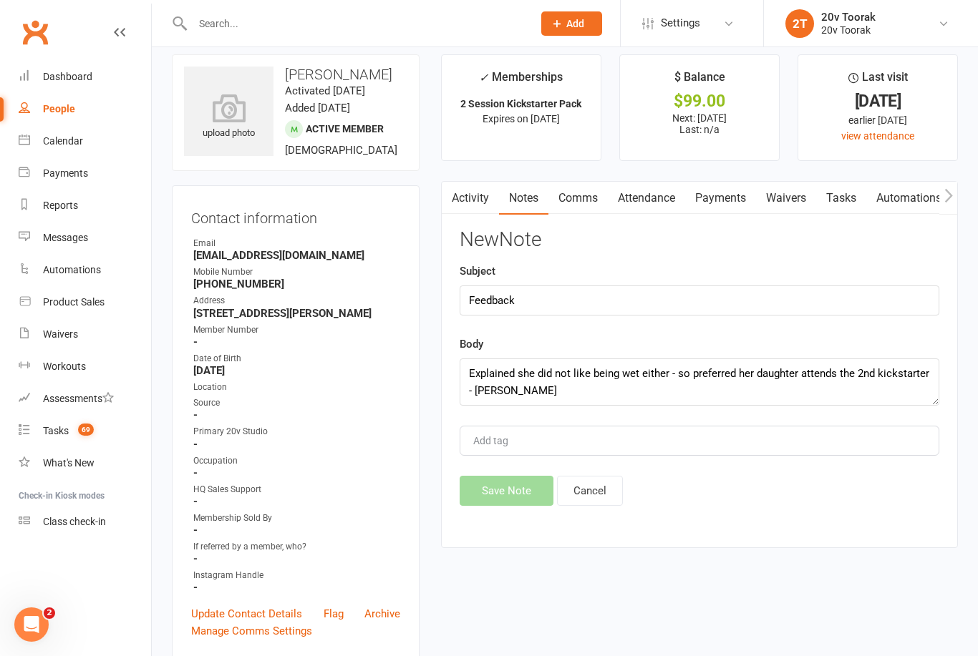
scroll to position [0, 0]
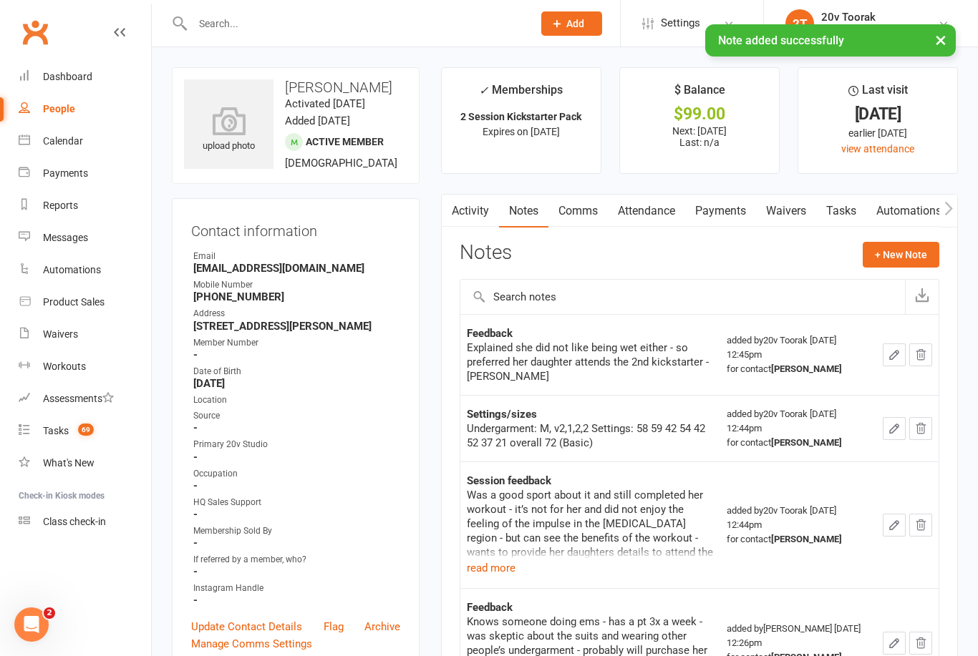
click at [848, 208] on link "Tasks" at bounding box center [841, 211] width 50 height 33
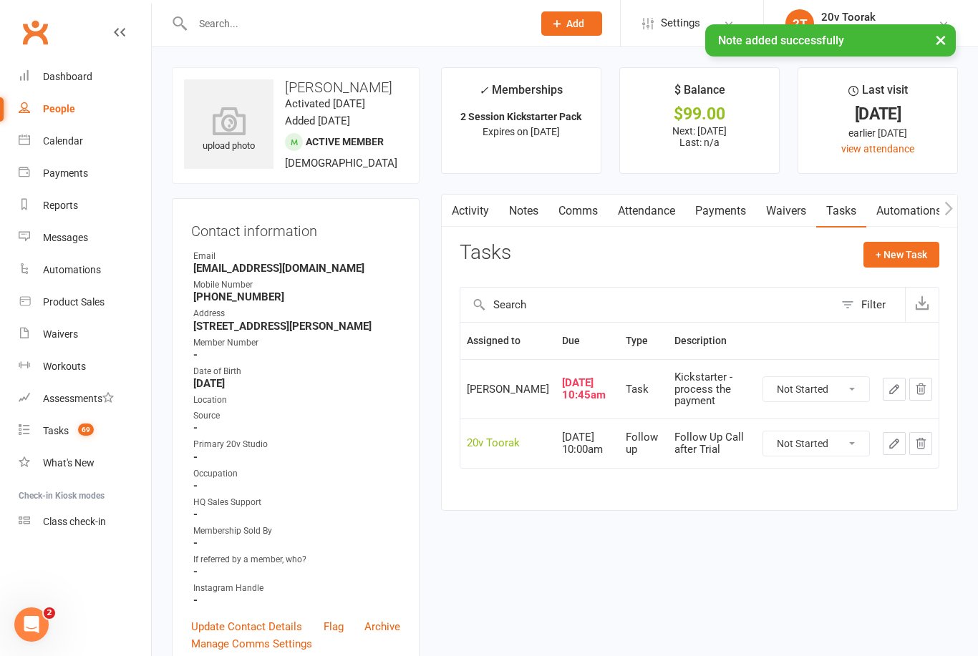
click at [812, 394] on select "Not Started In Progress Waiting Complete" at bounding box center [816, 389] width 106 height 24
select select "unstarted"
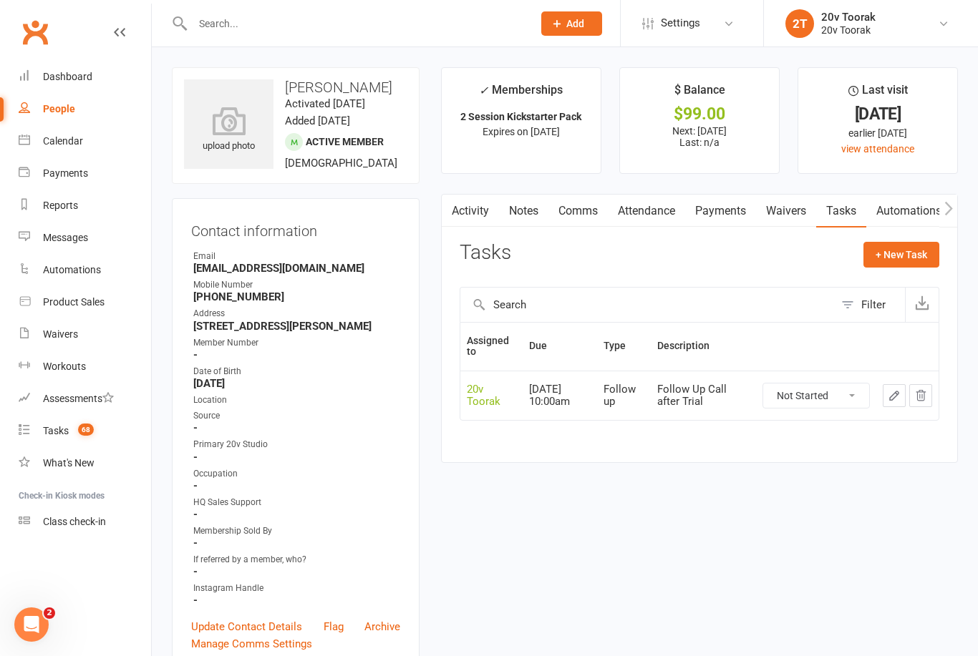
click at [896, 392] on icon "button" at bounding box center [893, 395] width 9 height 9
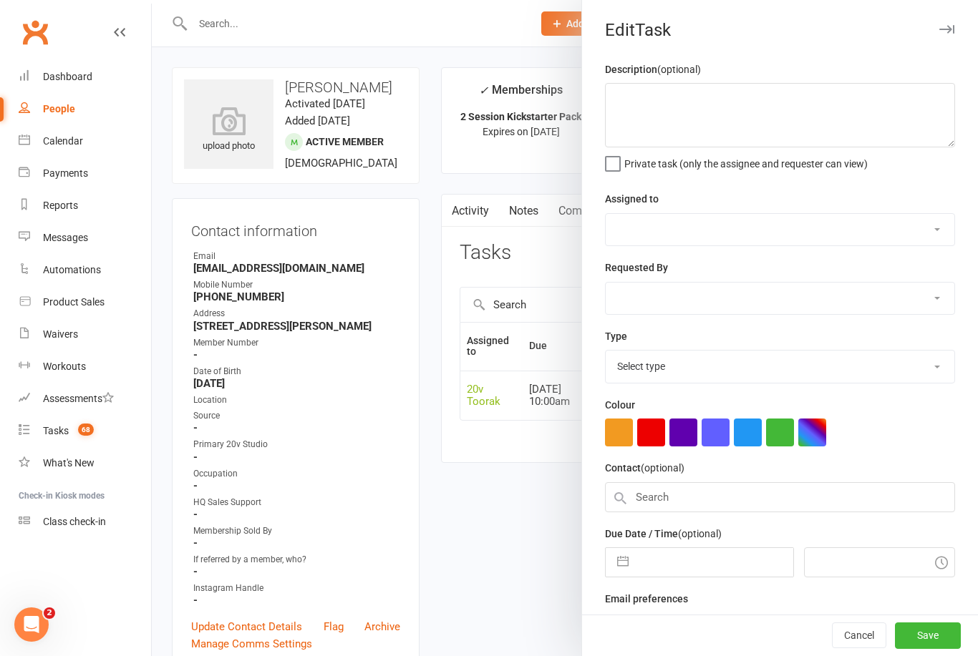
type textarea "Follow Up Call after Trial"
select select "45736"
type input "15 Oct 2025"
type input "10:00am"
select select "23277"
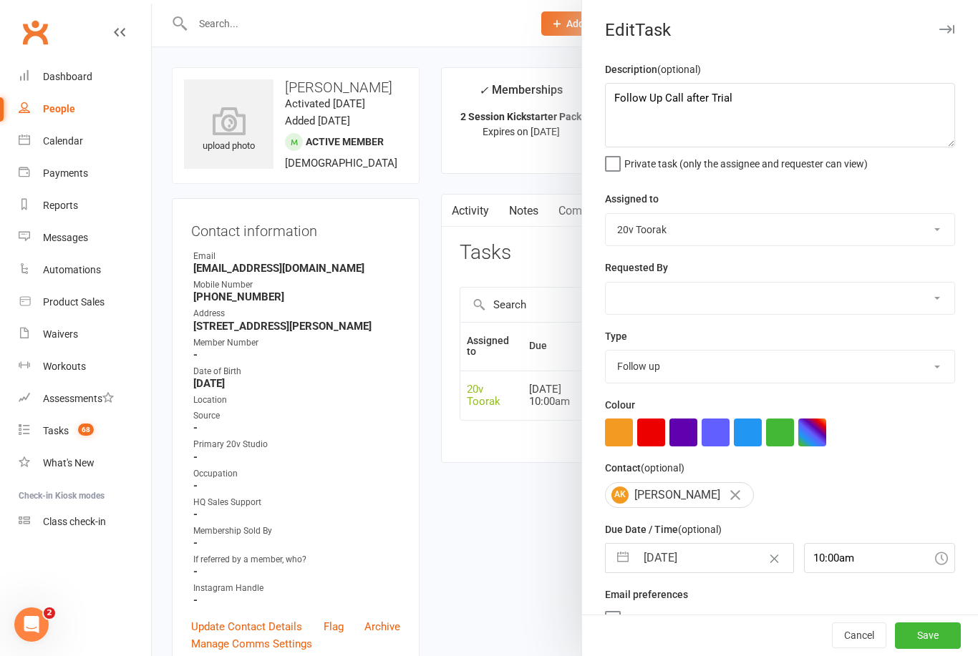
click at [713, 231] on select "Yu Wang 20v Toorak Byron Kruger Graham Pearson" at bounding box center [779, 229] width 348 height 31
select select "46005"
click at [769, 104] on textarea "Follow Up Call after Trial" at bounding box center [780, 115] width 350 height 64
type textarea "Follow Up Call after Trial - confirm daughters details to complete 2nd kickstar…"
click at [739, 364] on select "Call Call - to book trial Confirm session attendance Confirm trial Follow up Me…" at bounding box center [779, 366] width 348 height 31
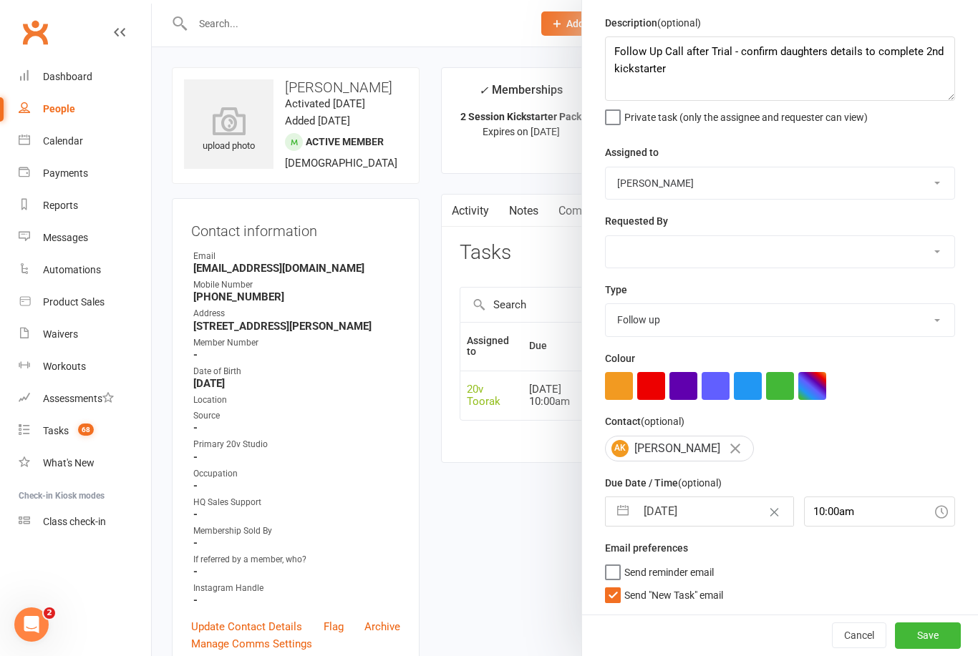
scroll to position [49, 0]
click at [626, 601] on span "Send "New Task" email" at bounding box center [673, 593] width 99 height 16
click at [626, 585] on input "Send "New Task" email" at bounding box center [664, 585] width 118 height 0
checkbox input "false"
click at [938, 628] on button "Save" at bounding box center [928, 636] width 66 height 26
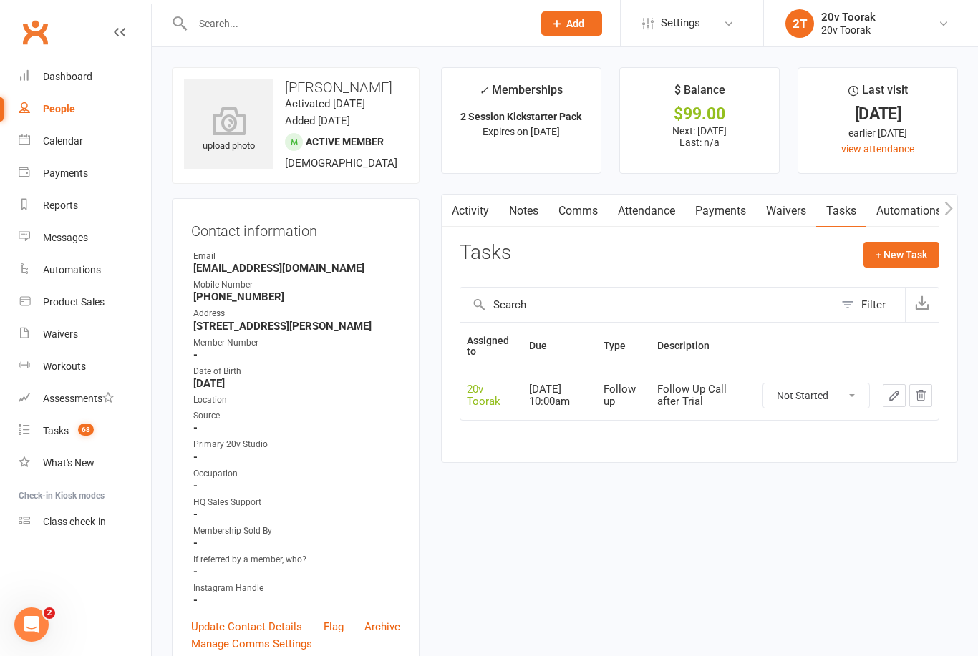
click at [30, 137] on link "Calendar" at bounding box center [85, 141] width 132 height 32
